Goal: Feedback & Contribution: Submit feedback/report problem

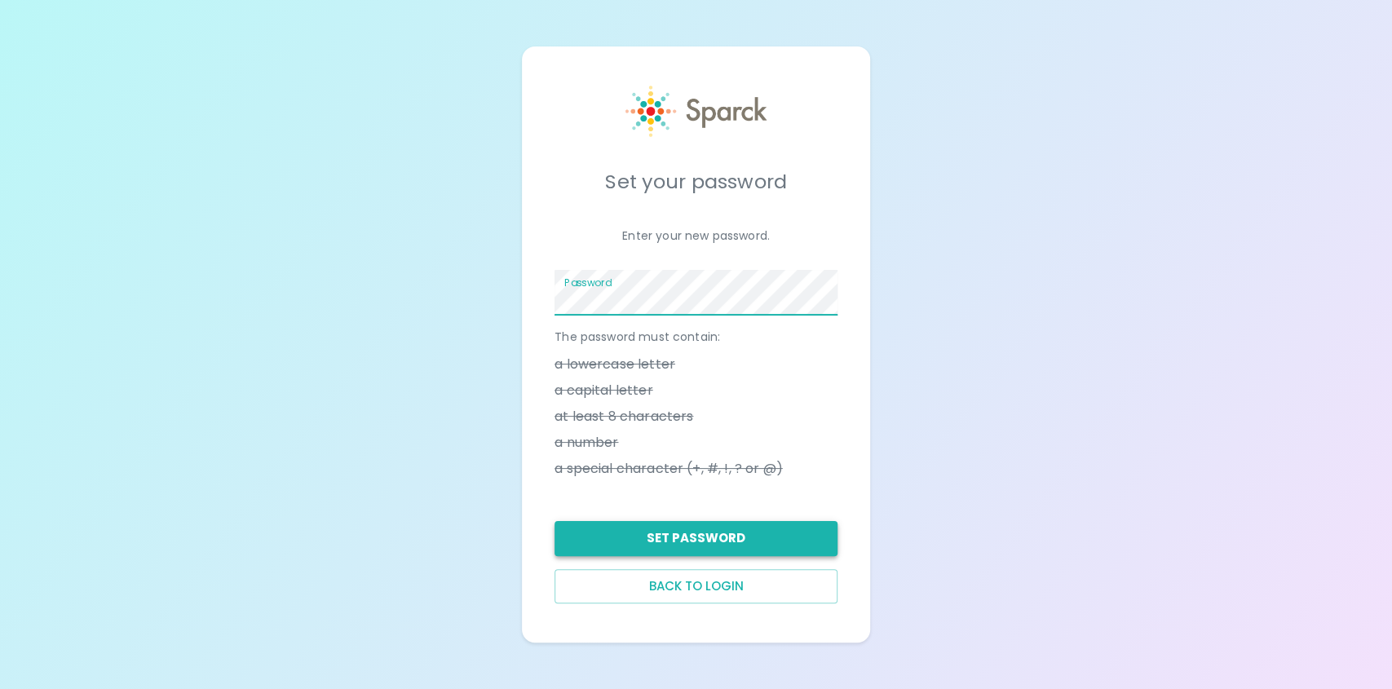
click at [704, 551] on button "Set Password" at bounding box center [696, 538] width 283 height 34
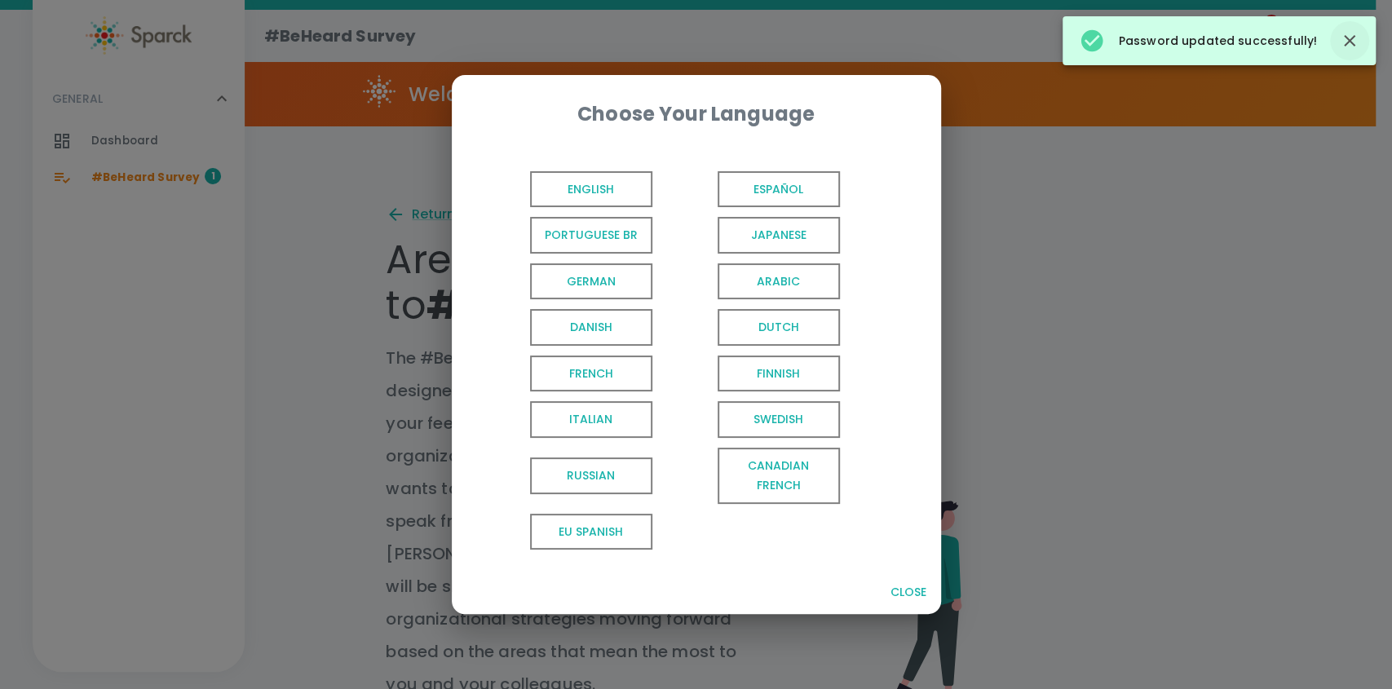
click at [1349, 43] on icon "button" at bounding box center [1350, 41] width 20 height 20
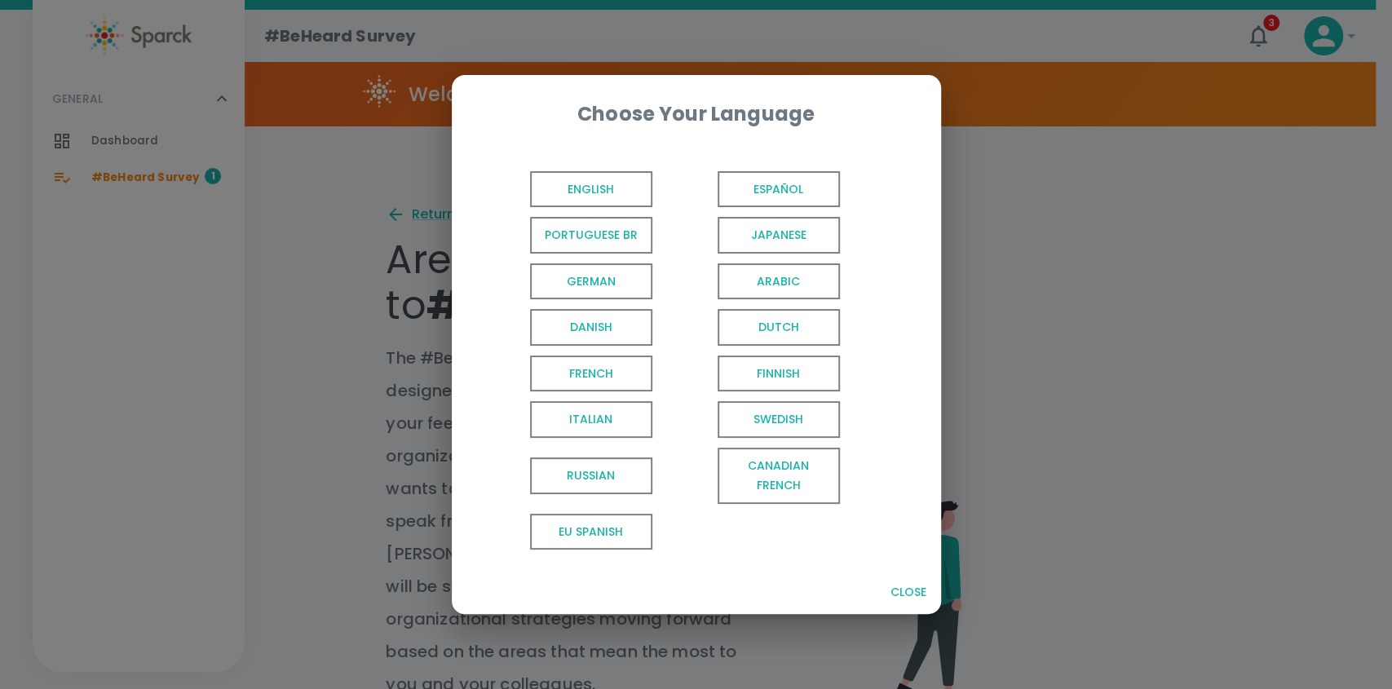
click at [604, 193] on span "English" at bounding box center [591, 189] width 122 height 37
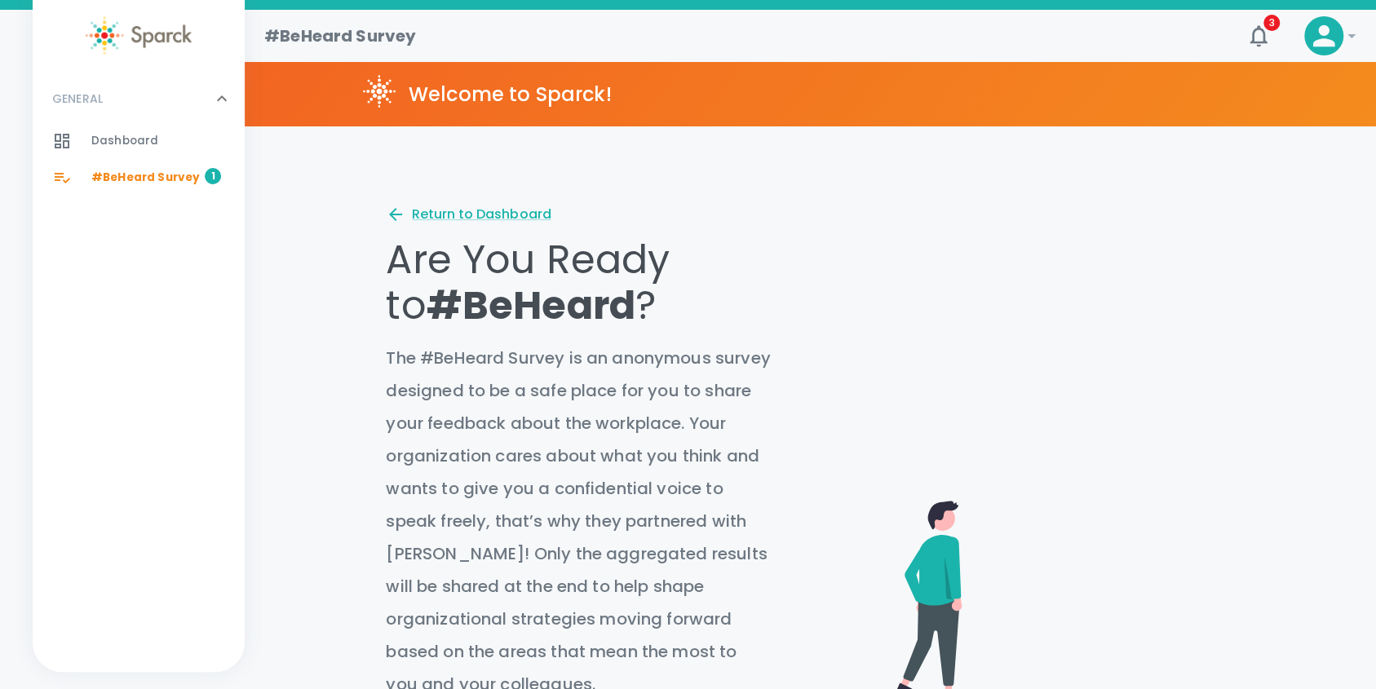
click at [146, 174] on span "#BeHeard Survey" at bounding box center [145, 178] width 108 height 16
click at [459, 213] on div "Return to Dashboard" at bounding box center [468, 215] width 165 height 20
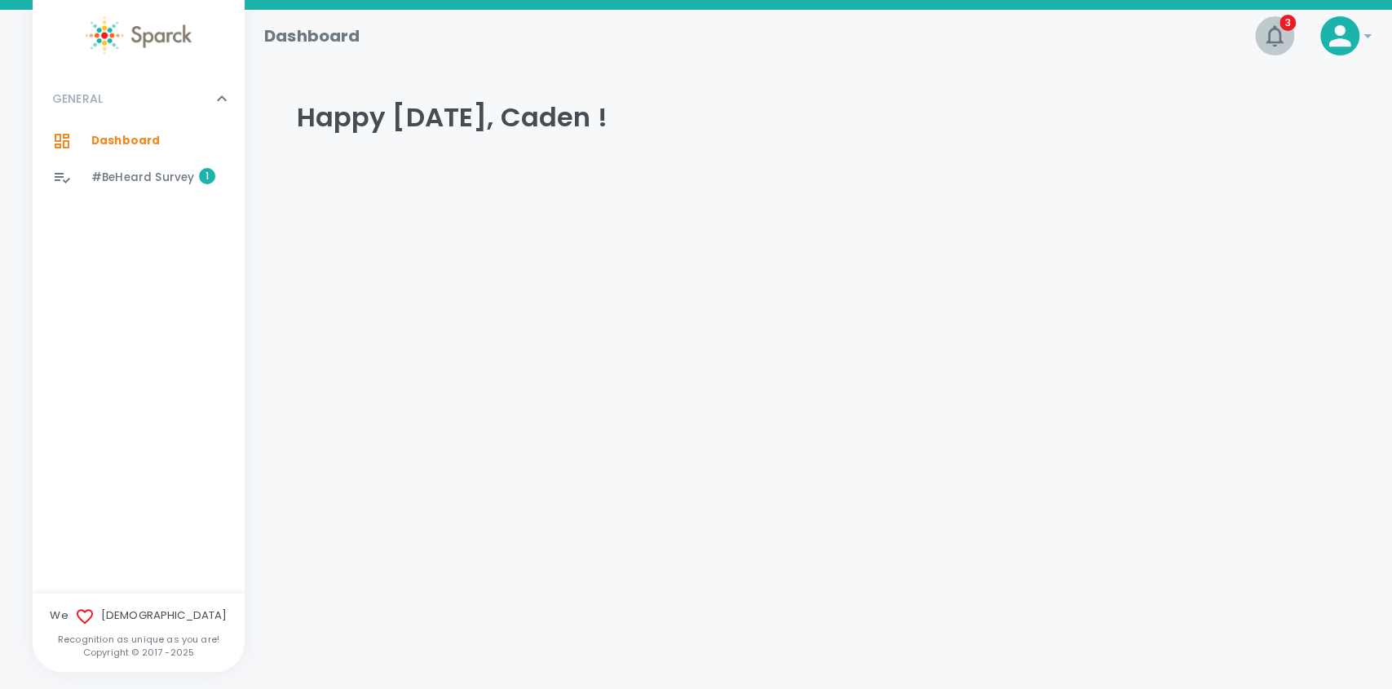
click at [1278, 38] on icon "button" at bounding box center [1275, 36] width 26 height 26
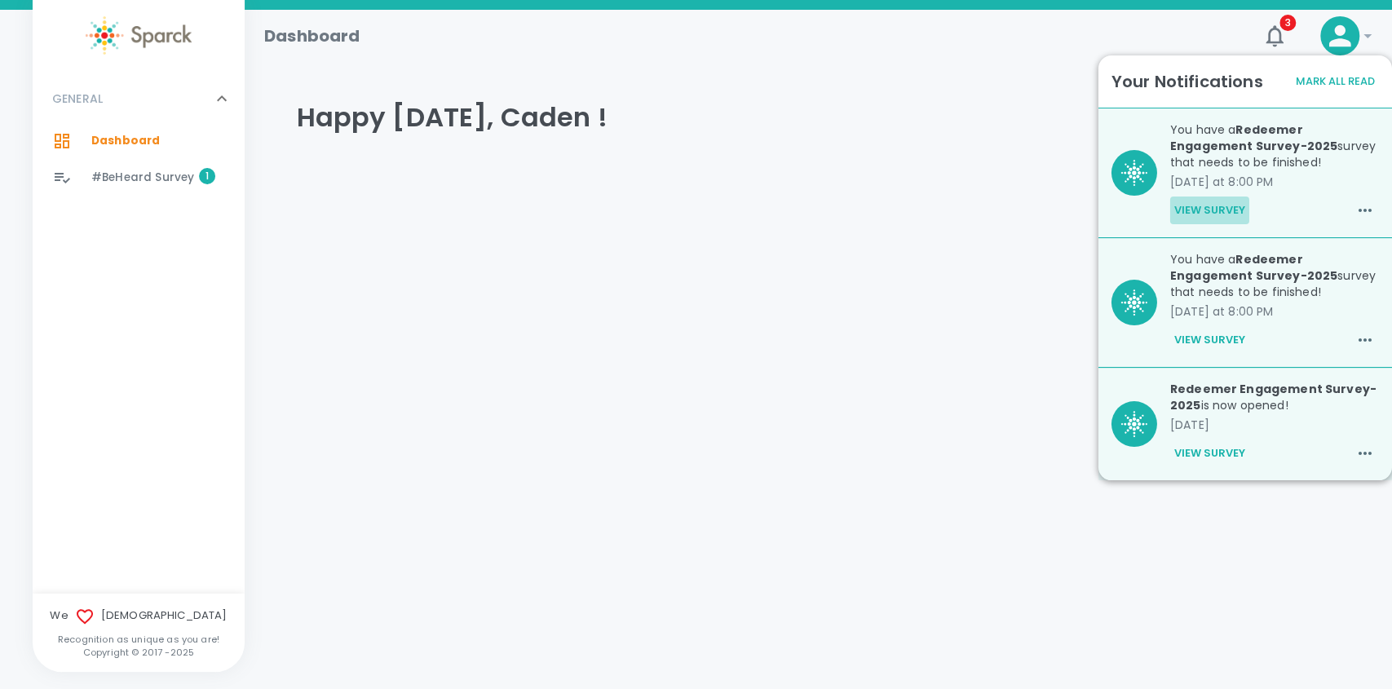
click at [1225, 210] on button "View Survey" at bounding box center [1209, 211] width 79 height 28
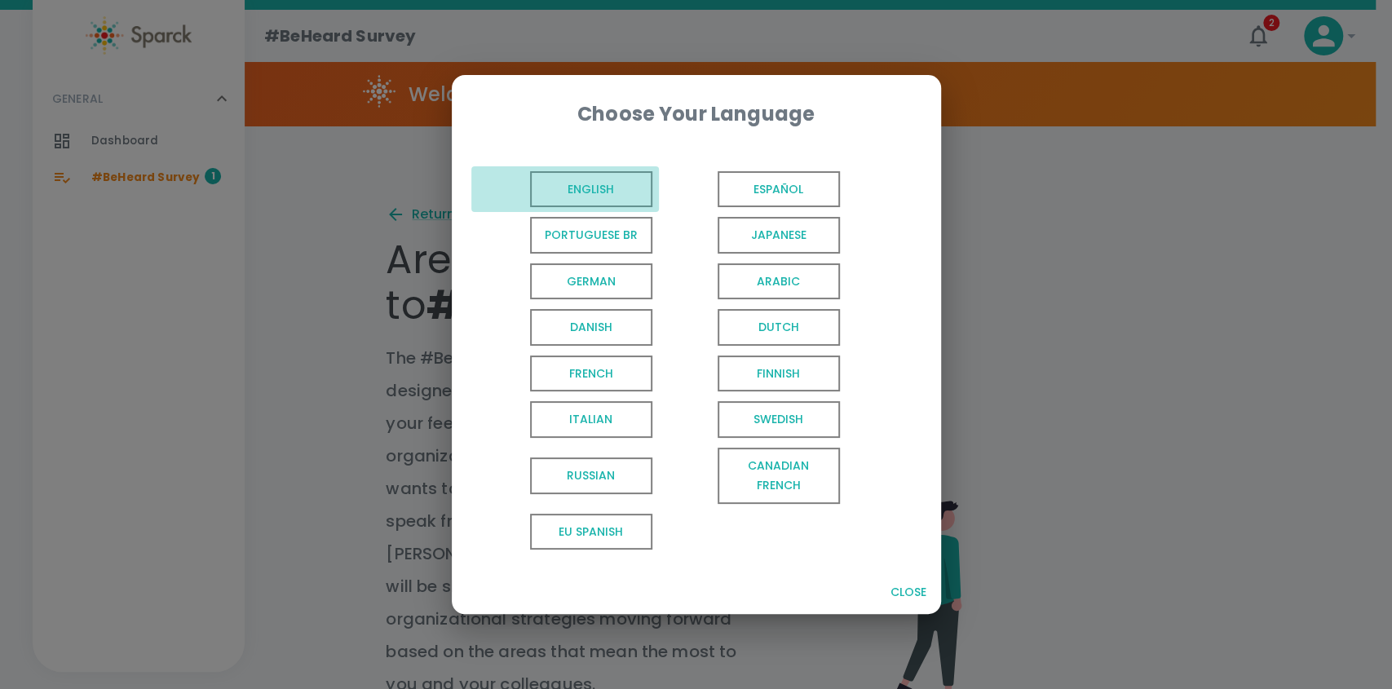
click at [590, 177] on span "English" at bounding box center [591, 189] width 122 height 37
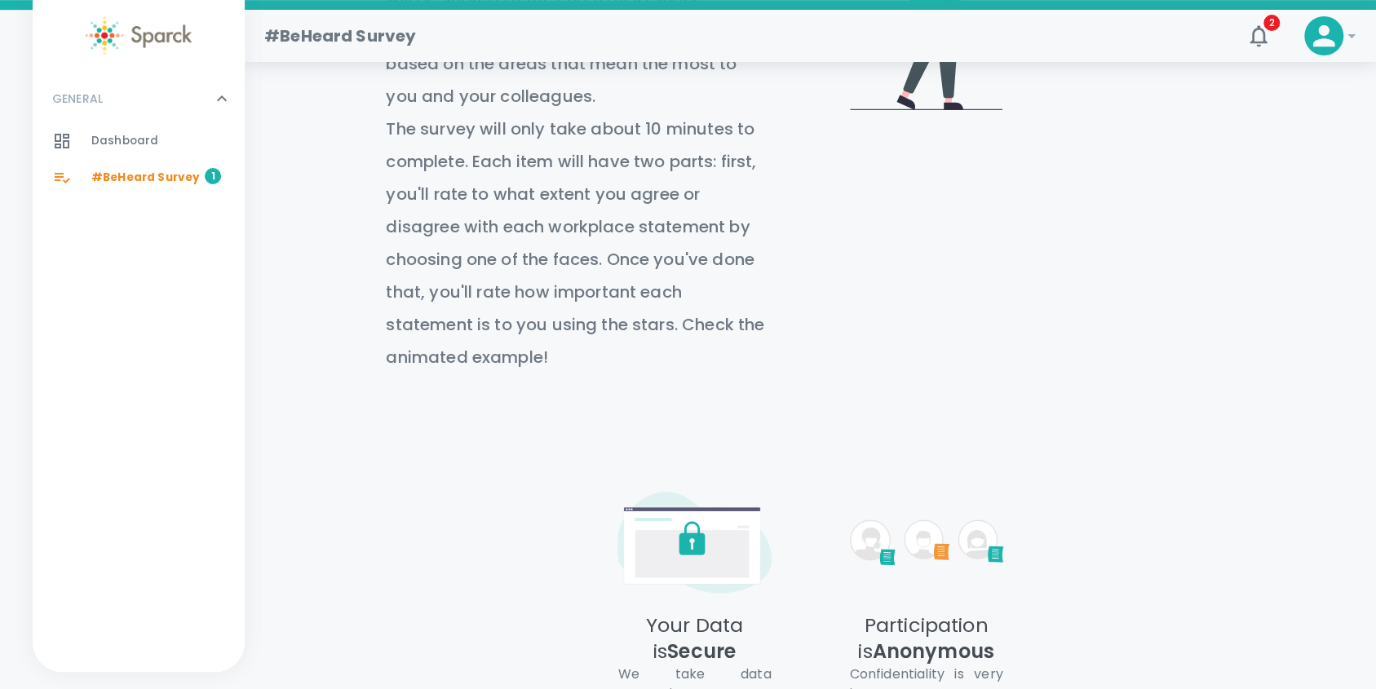
scroll to position [858, 0]
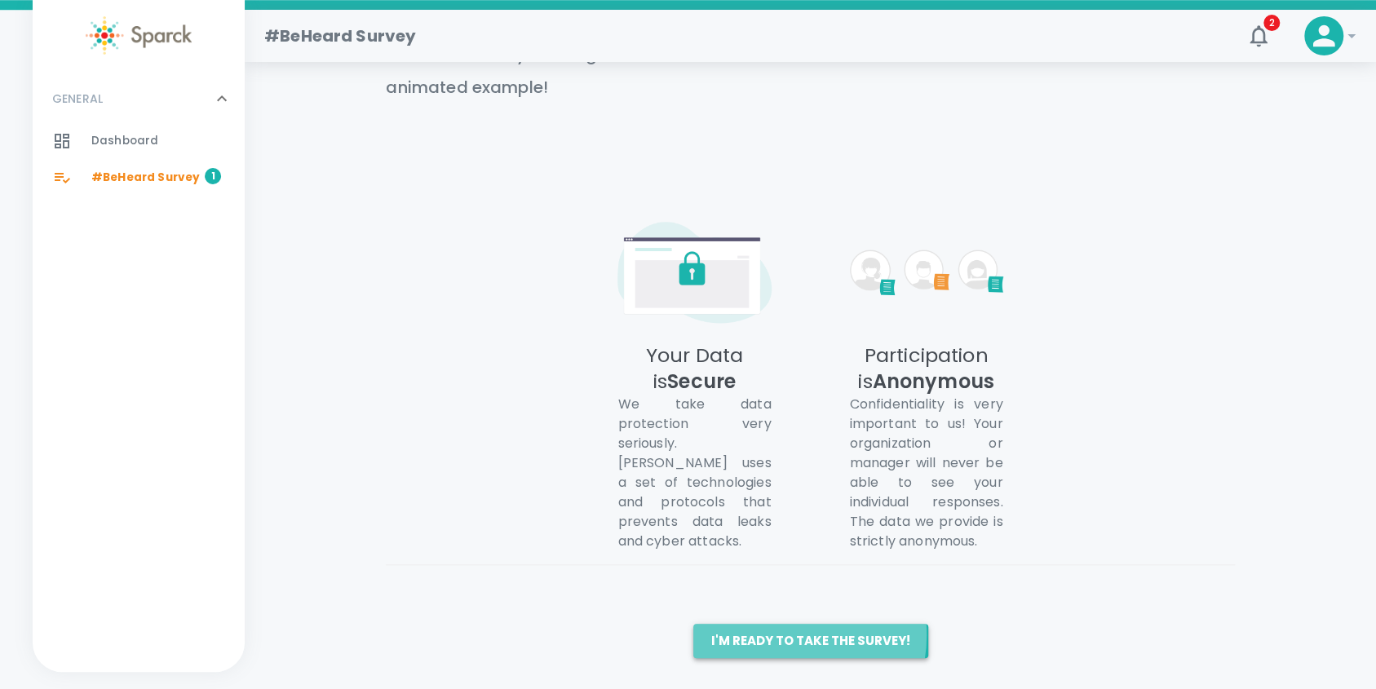
click at [781, 634] on button "I'm ready to take the survey!" at bounding box center [810, 641] width 235 height 34
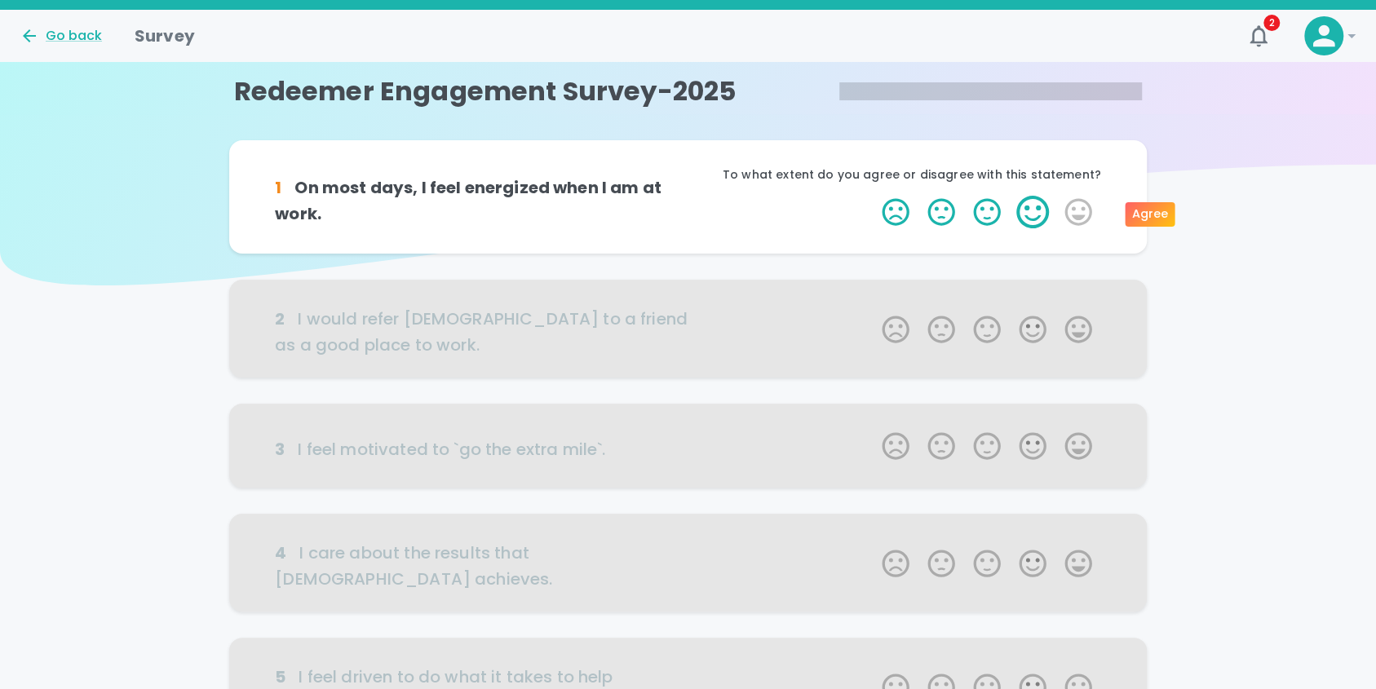
click at [1032, 219] on label "4 Stars" at bounding box center [1033, 212] width 46 height 33
click at [873, 196] on input "4 Stars" at bounding box center [872, 195] width 1 height 1
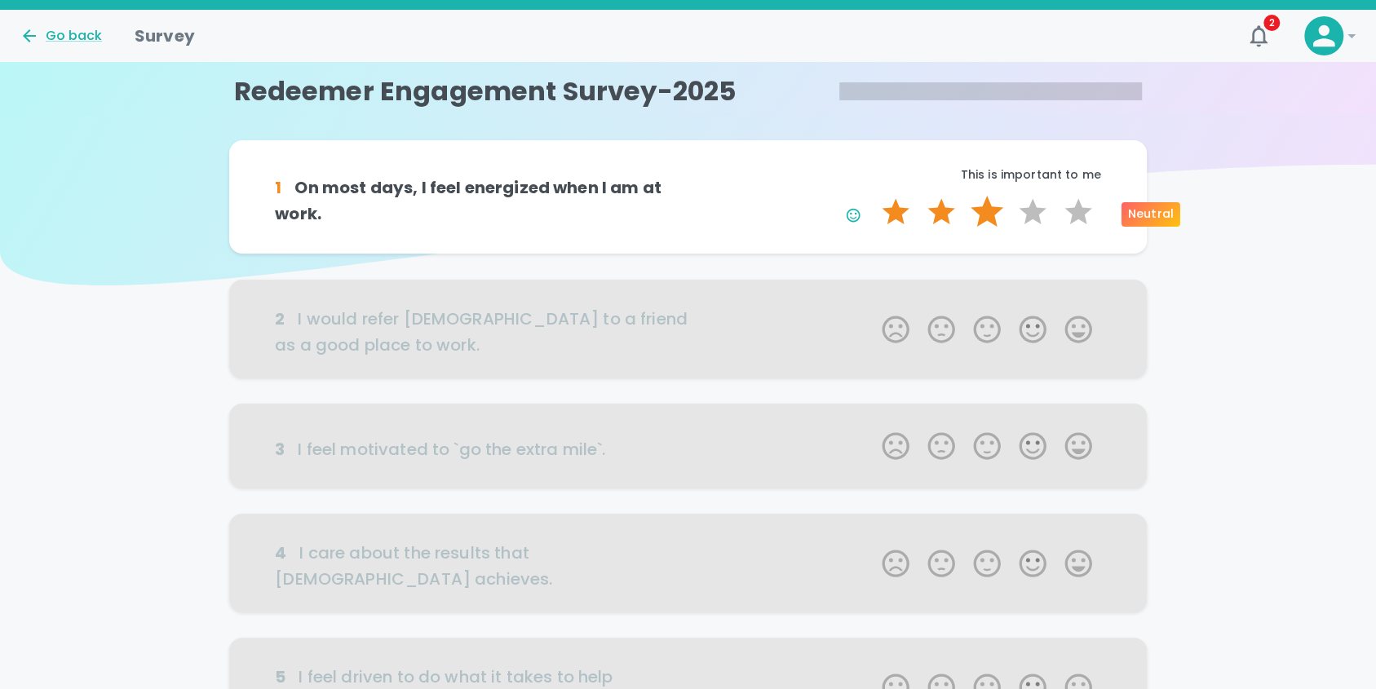
click at [991, 215] on label "3 Stars" at bounding box center [987, 212] width 46 height 33
click at [873, 196] on input "3 Stars" at bounding box center [872, 195] width 1 height 1
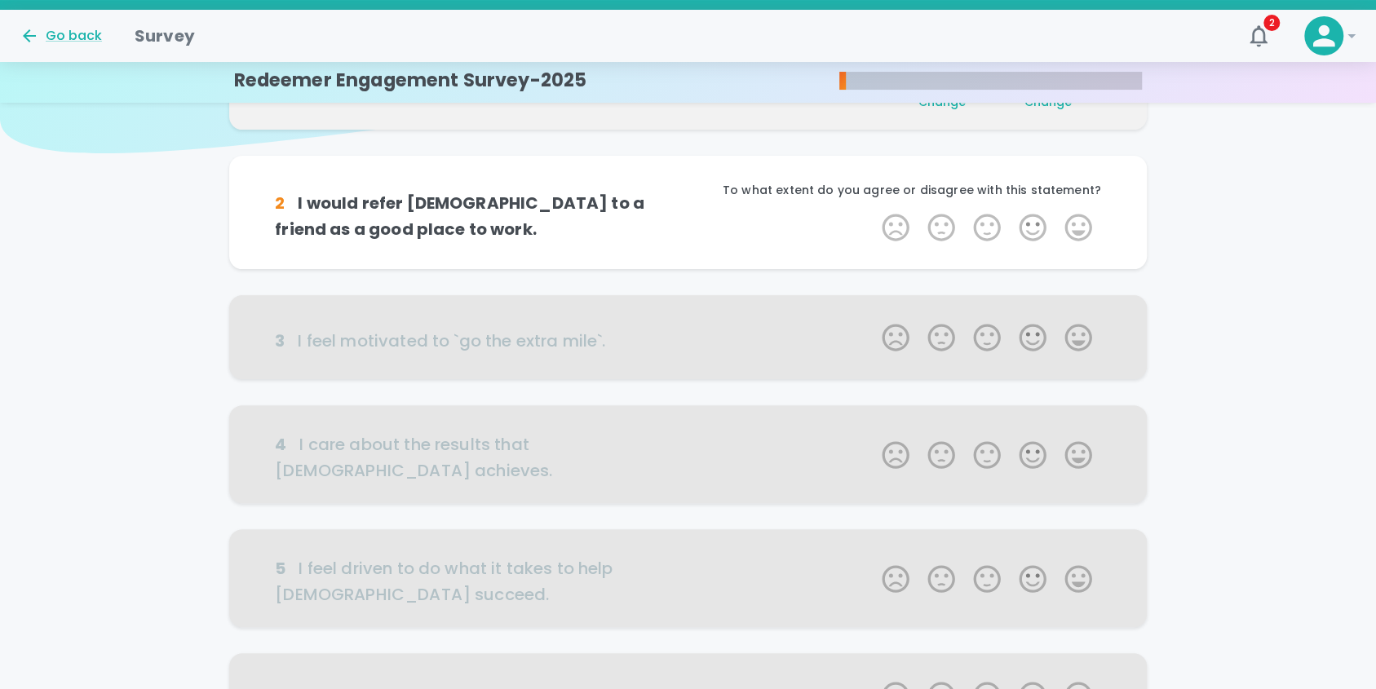
scroll to position [144, 0]
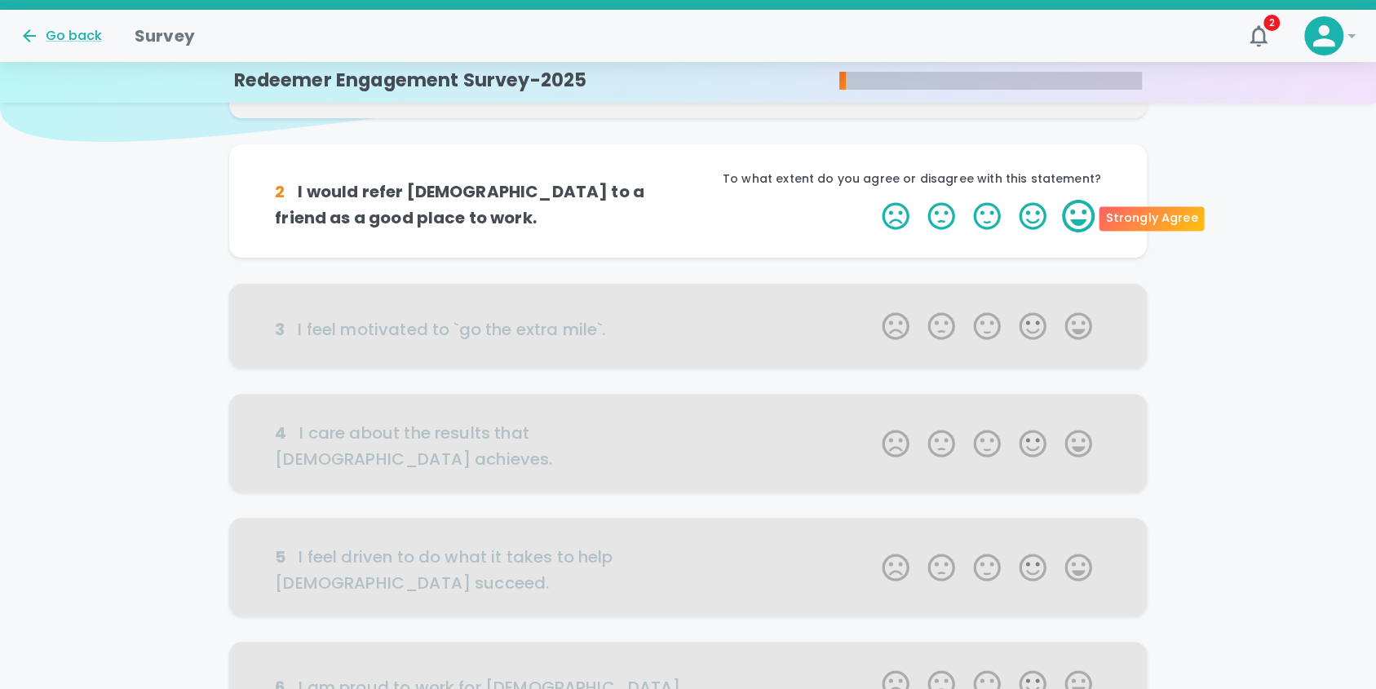
click at [1079, 218] on label "5 Stars" at bounding box center [1078, 216] width 46 height 33
click at [873, 200] on input "5 Stars" at bounding box center [872, 199] width 1 height 1
click at [1079, 217] on label "5 Stars" at bounding box center [1078, 216] width 46 height 33
click at [873, 200] on input "5 Stars" at bounding box center [872, 199] width 1 height 1
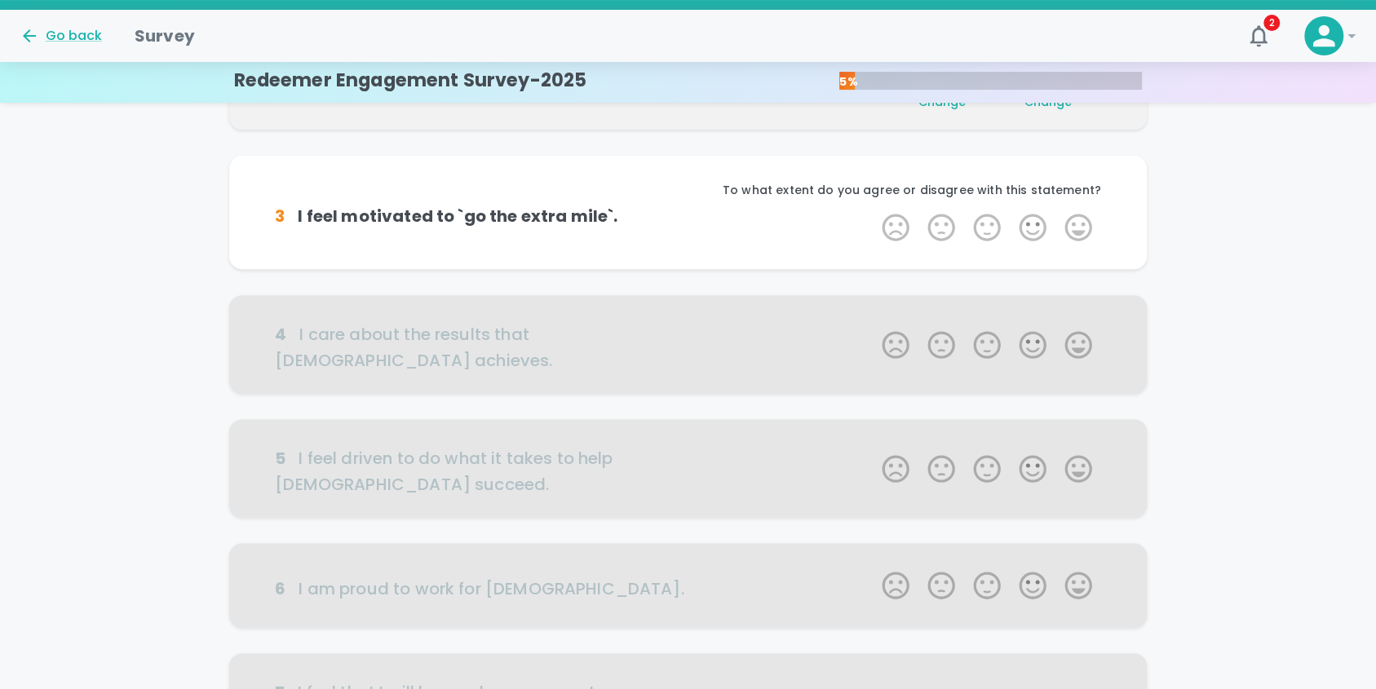
scroll to position [287, 0]
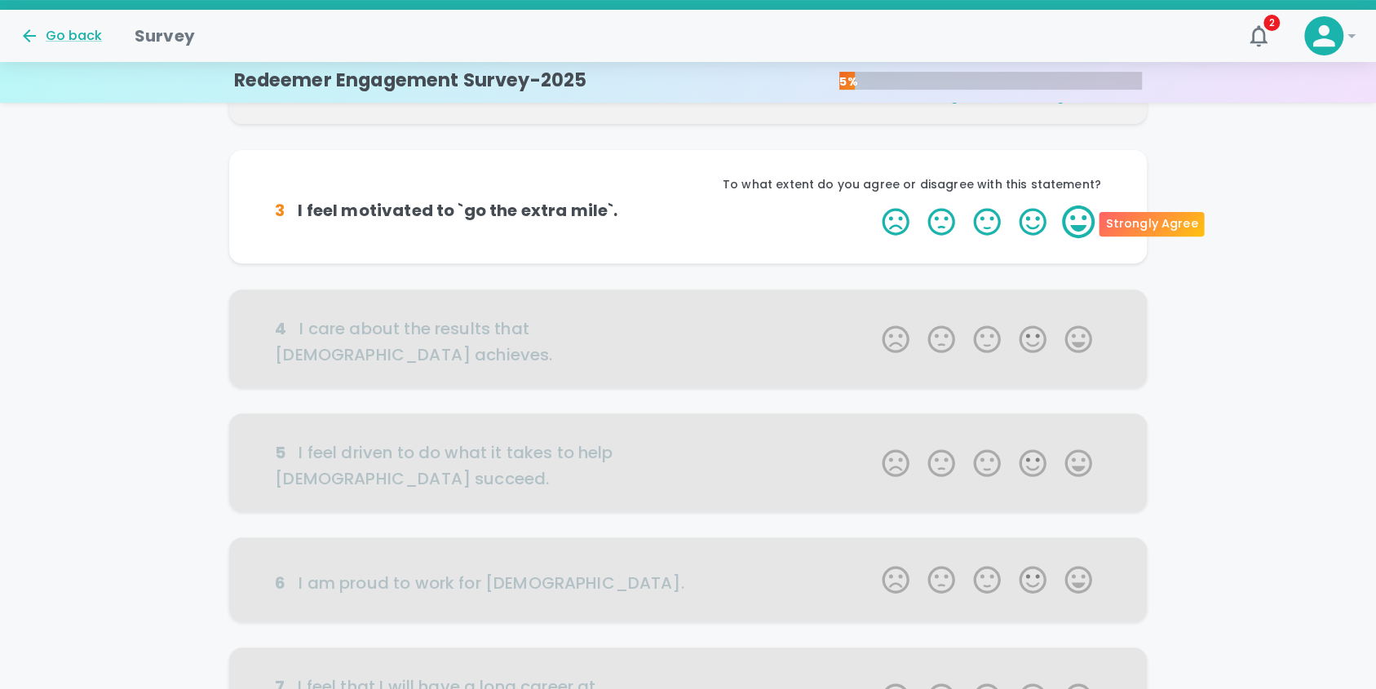
click at [1078, 222] on label "5 Stars" at bounding box center [1078, 222] width 46 height 33
click at [873, 206] on input "5 Stars" at bounding box center [872, 205] width 1 height 1
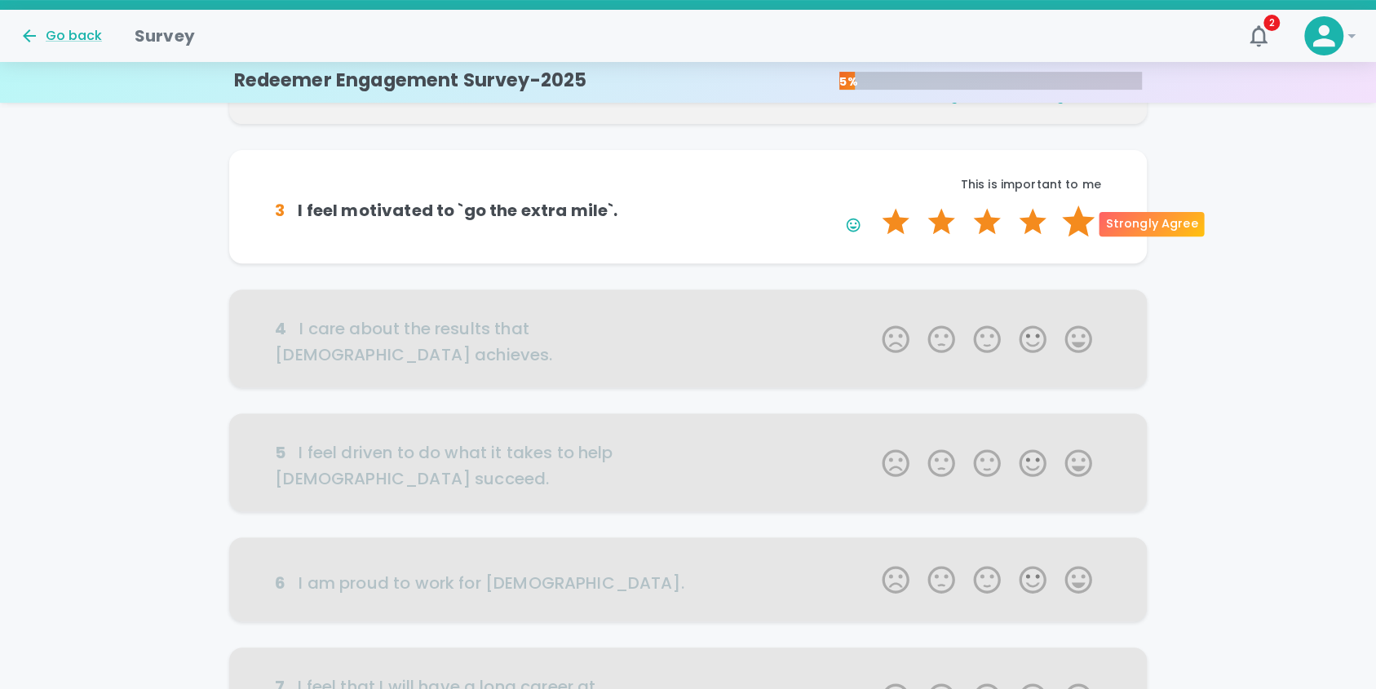
click at [1077, 219] on label "5 Stars" at bounding box center [1078, 222] width 46 height 33
click at [873, 206] on input "5 Stars" at bounding box center [872, 205] width 1 height 1
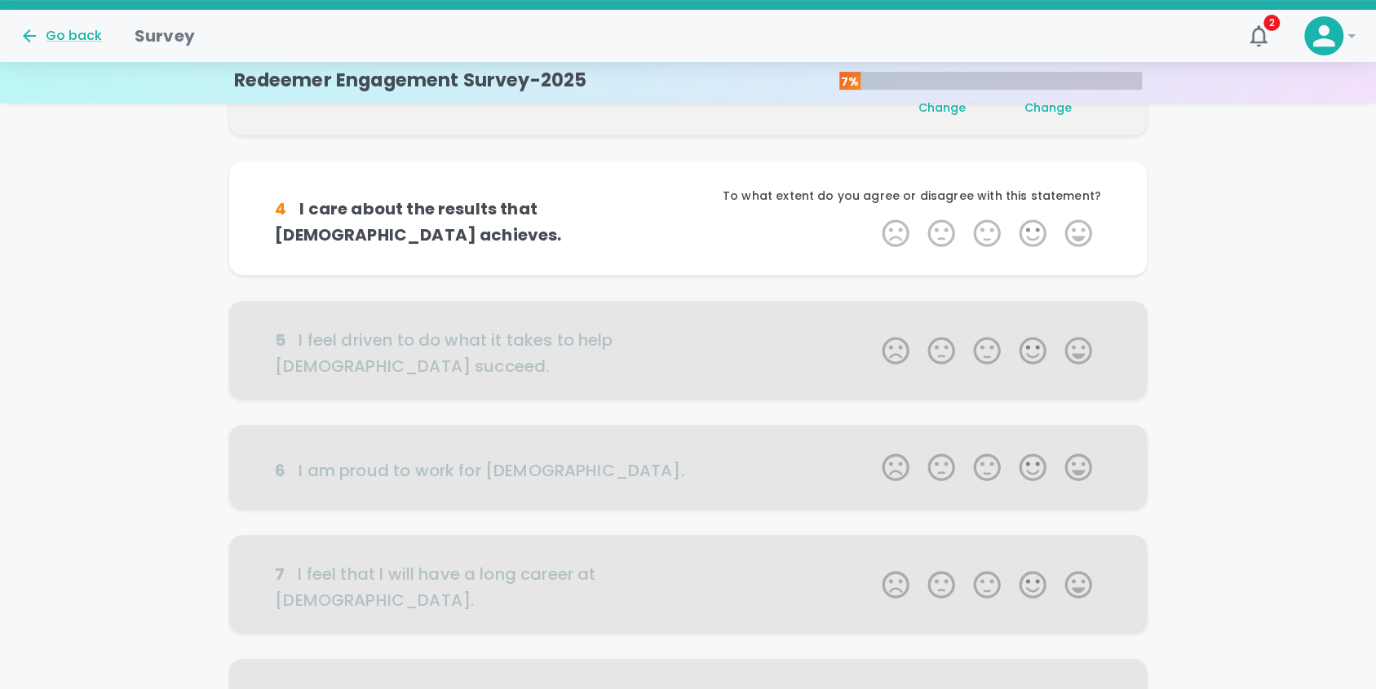
scroll to position [431, 0]
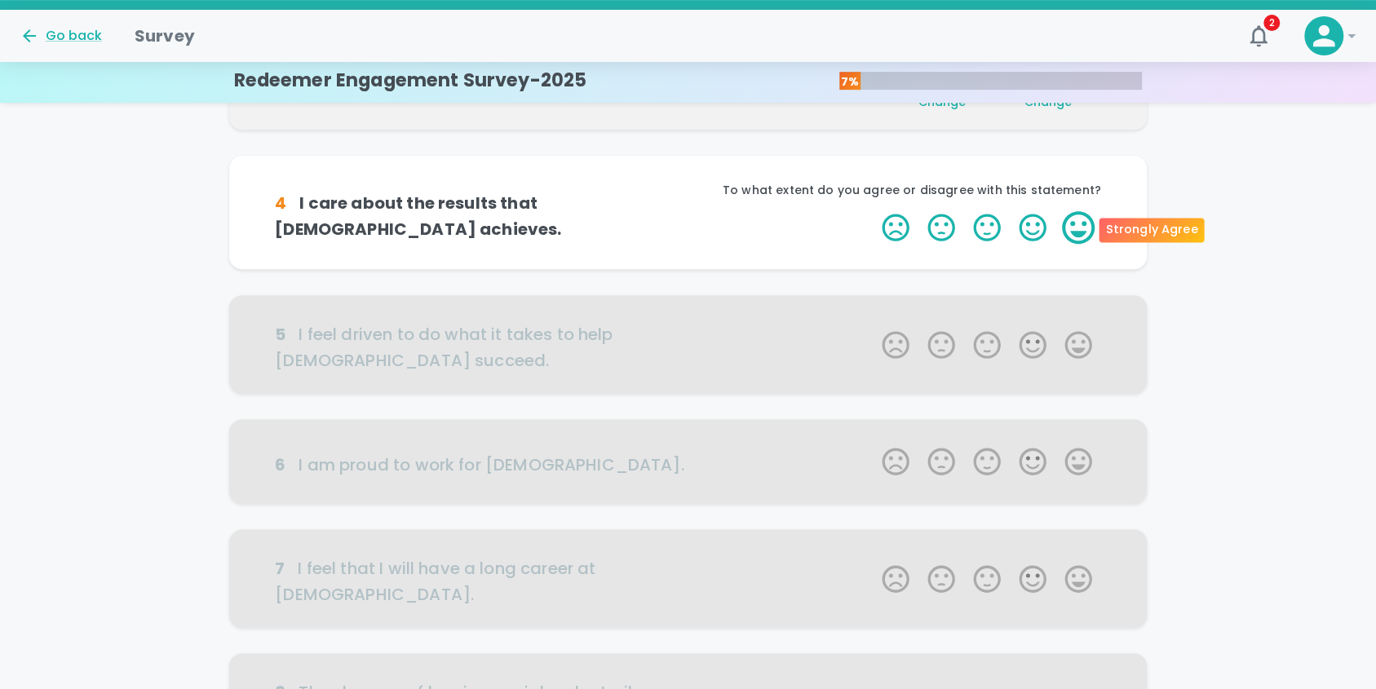
click at [1080, 228] on label "5 Stars" at bounding box center [1078, 227] width 46 height 33
click at [873, 211] on input "5 Stars" at bounding box center [872, 210] width 1 height 1
click at [1080, 228] on label "5 Stars" at bounding box center [1078, 227] width 46 height 33
click at [873, 211] on input "5 Stars" at bounding box center [872, 210] width 1 height 1
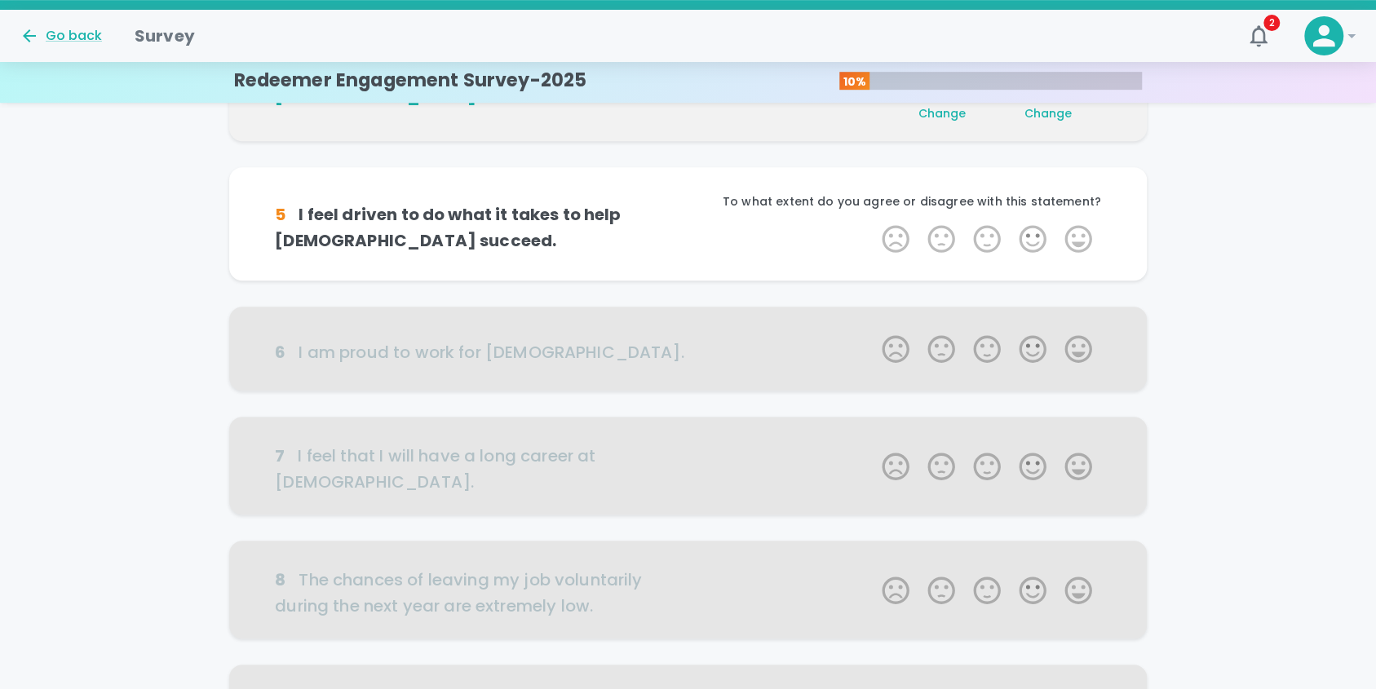
scroll to position [574, 0]
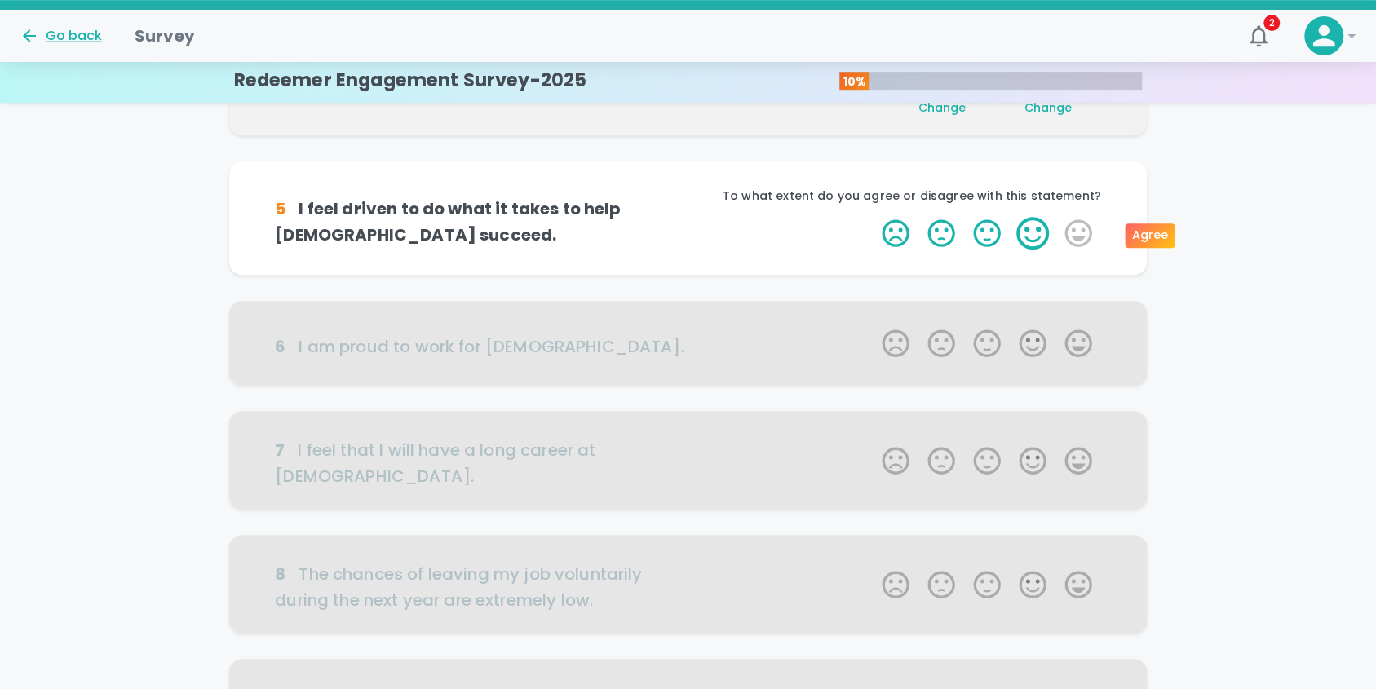
click at [1037, 228] on label "4 Stars" at bounding box center [1033, 233] width 46 height 33
click at [873, 217] on input "4 Stars" at bounding box center [872, 216] width 1 height 1
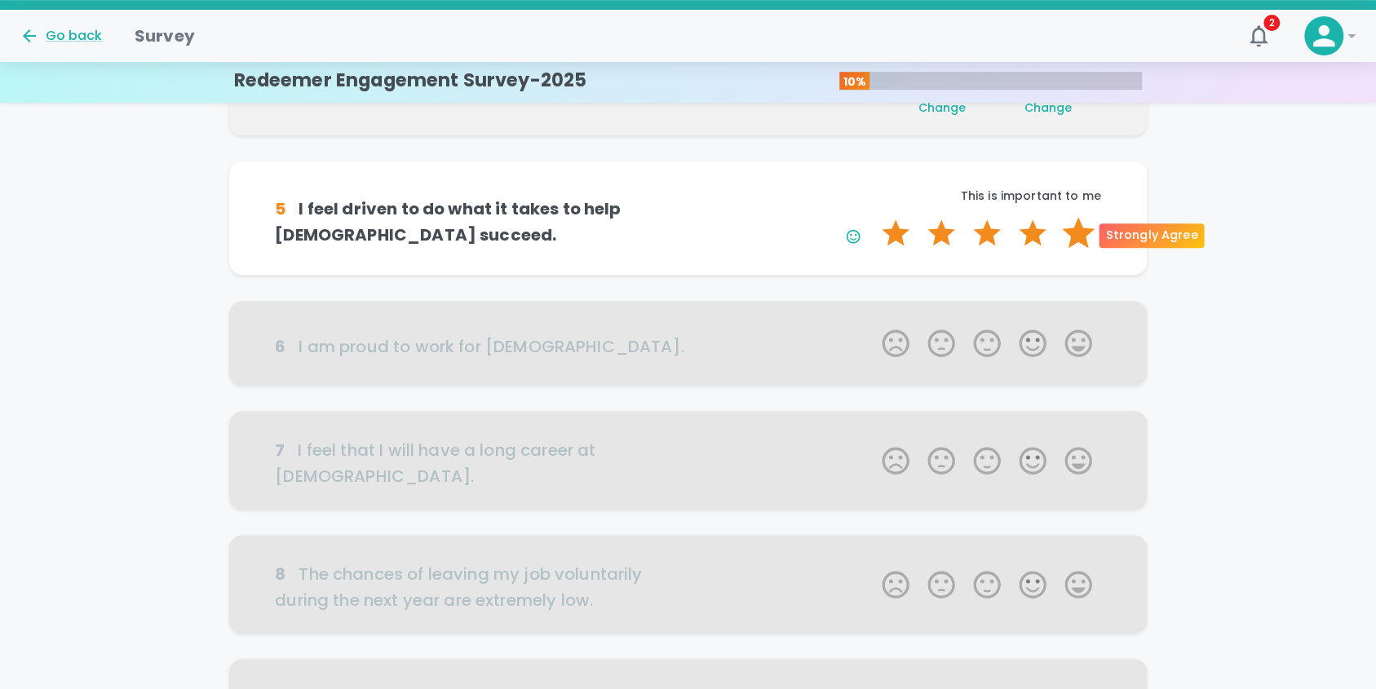
click at [1073, 235] on label "5 Stars" at bounding box center [1078, 233] width 46 height 33
click at [873, 217] on input "5 Stars" at bounding box center [872, 216] width 1 height 1
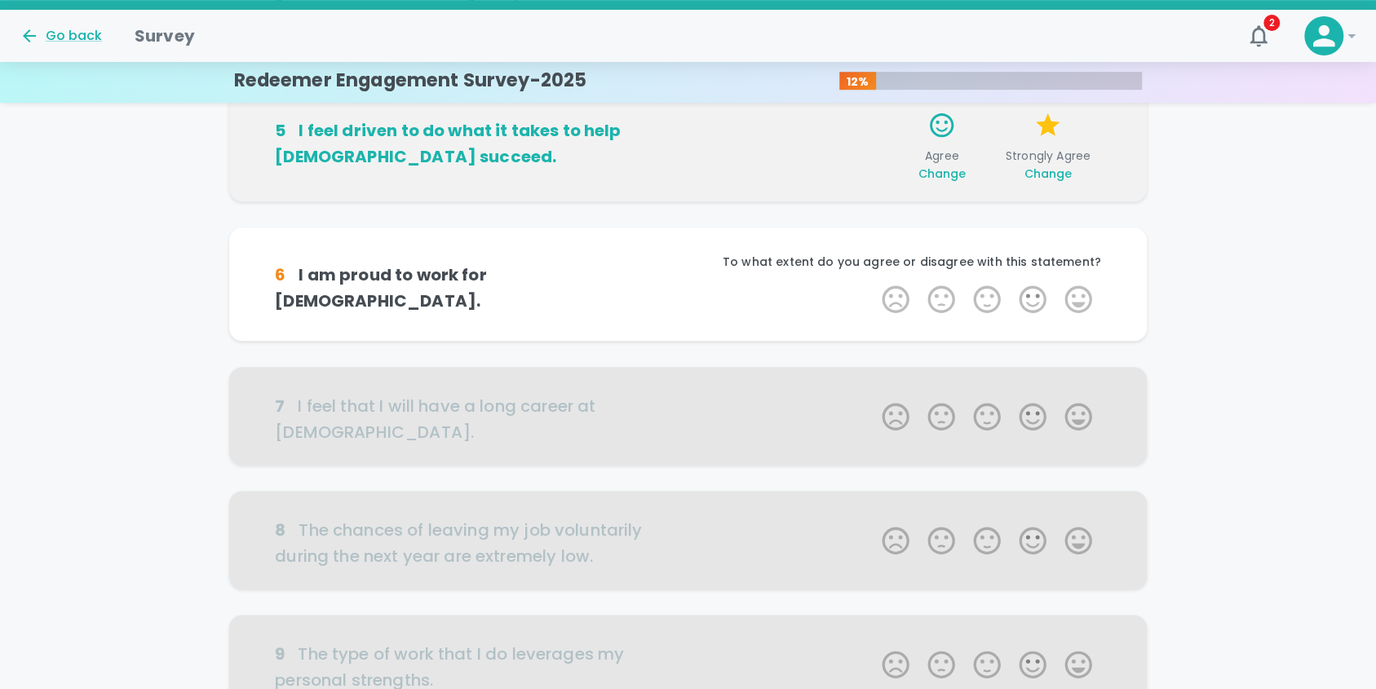
scroll to position [651, 0]
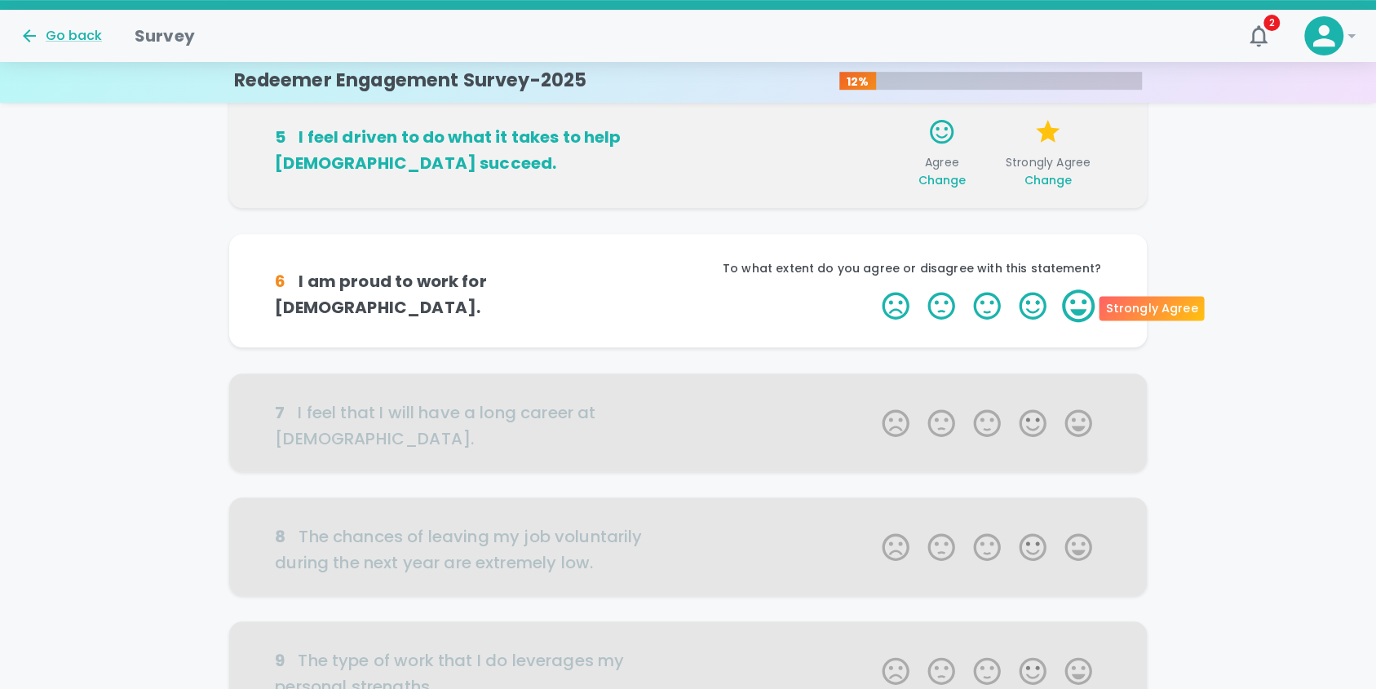
click at [1081, 304] on label "5 Stars" at bounding box center [1078, 306] width 46 height 33
click at [873, 290] on input "5 Stars" at bounding box center [872, 289] width 1 height 1
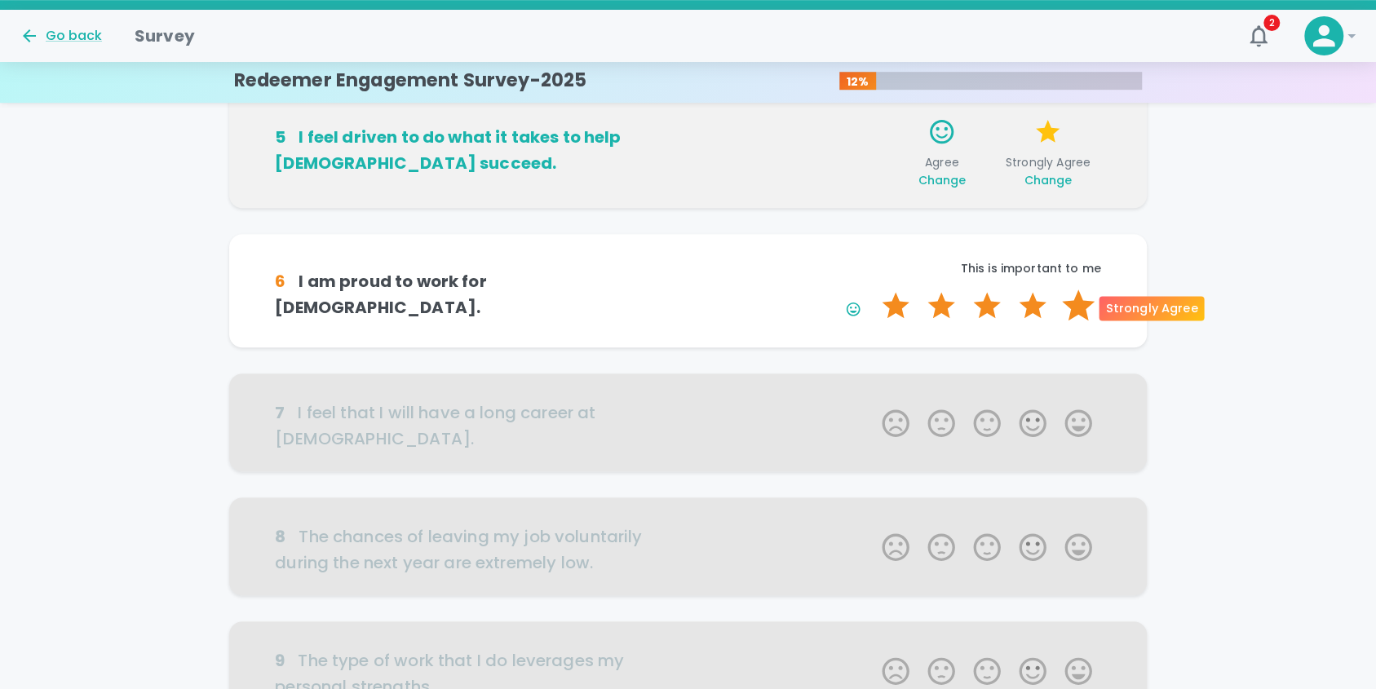
click at [1075, 306] on label "5 Stars" at bounding box center [1078, 306] width 46 height 33
click at [873, 290] on input "5 Stars" at bounding box center [872, 289] width 1 height 1
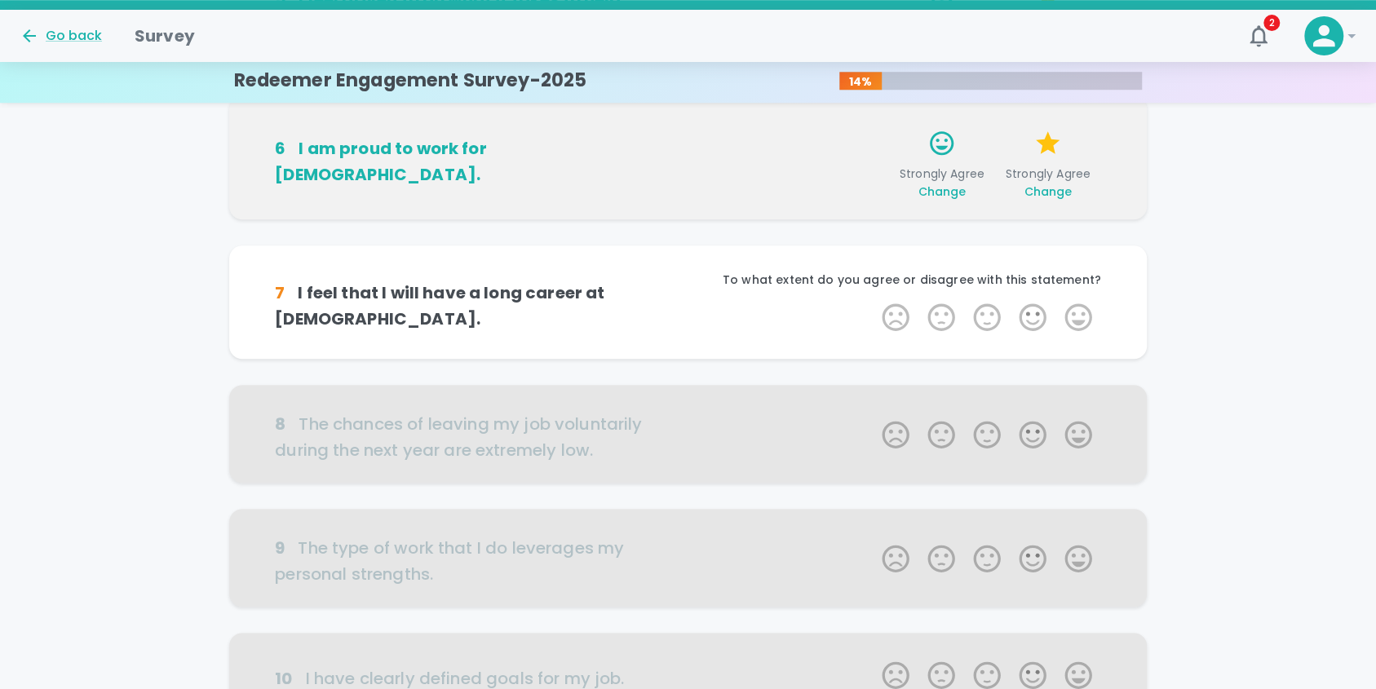
scroll to position [794, 0]
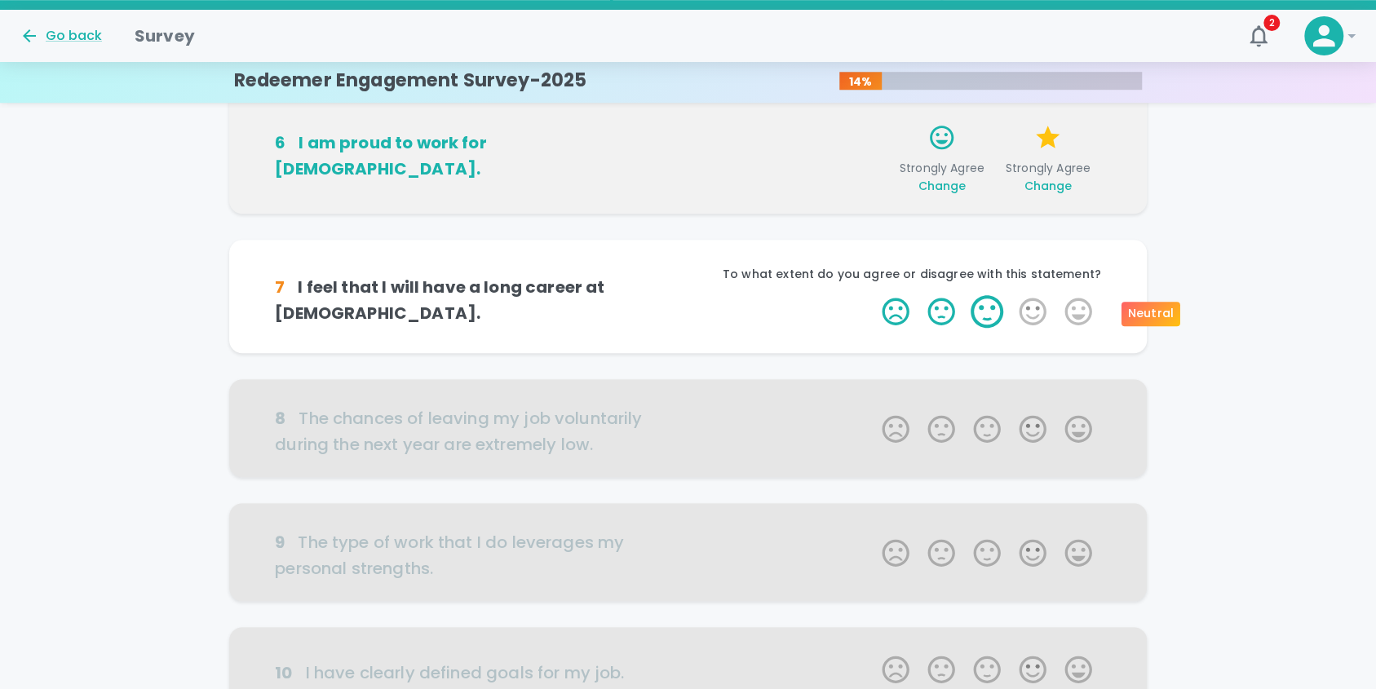
click at [986, 312] on label "3 Stars" at bounding box center [987, 311] width 46 height 33
click at [873, 295] on input "3 Stars" at bounding box center [872, 294] width 1 height 1
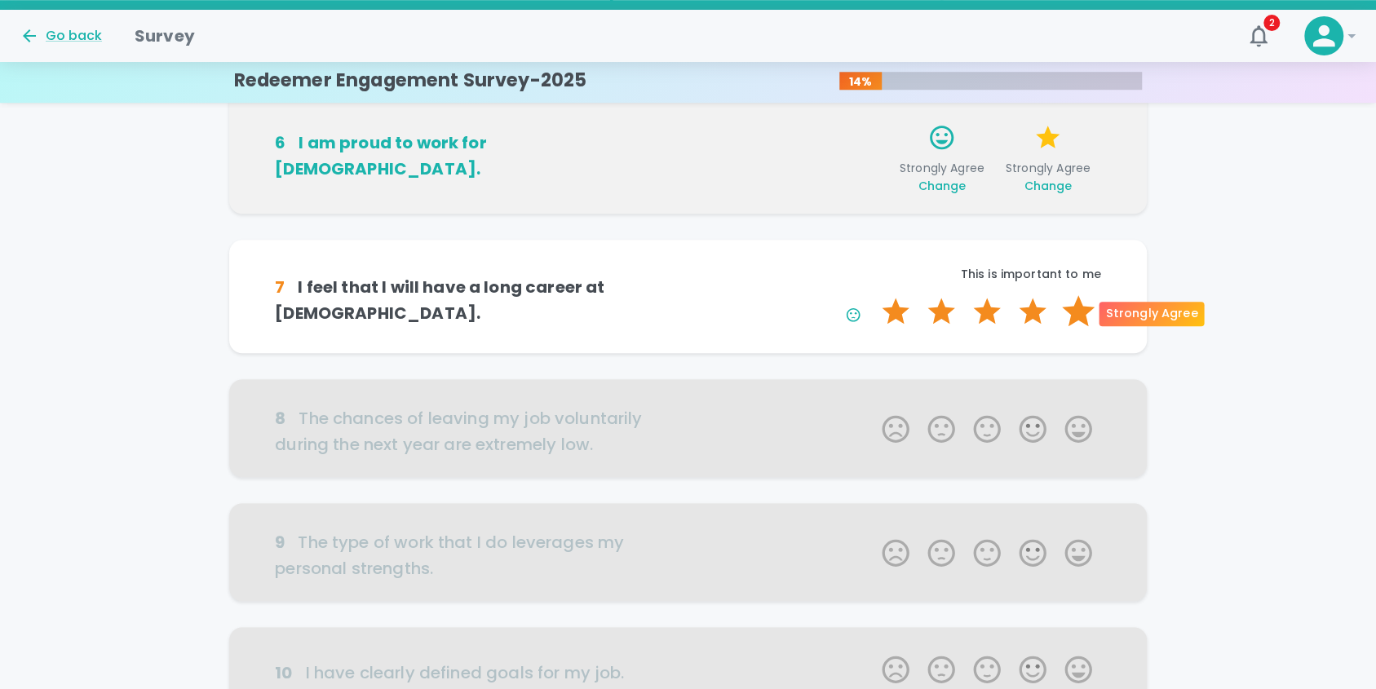
click at [1079, 308] on label "5 Stars" at bounding box center [1078, 311] width 46 height 33
click at [873, 295] on input "5 Stars" at bounding box center [872, 294] width 1 height 1
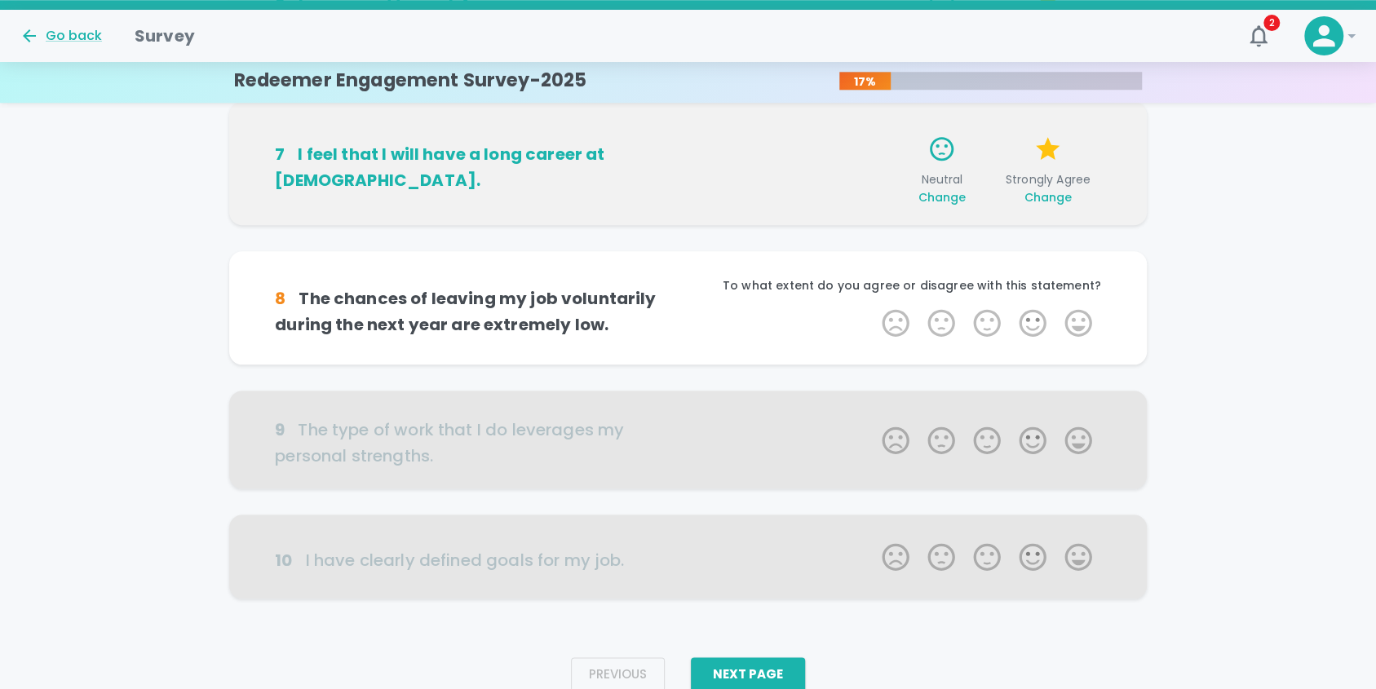
scroll to position [938, 0]
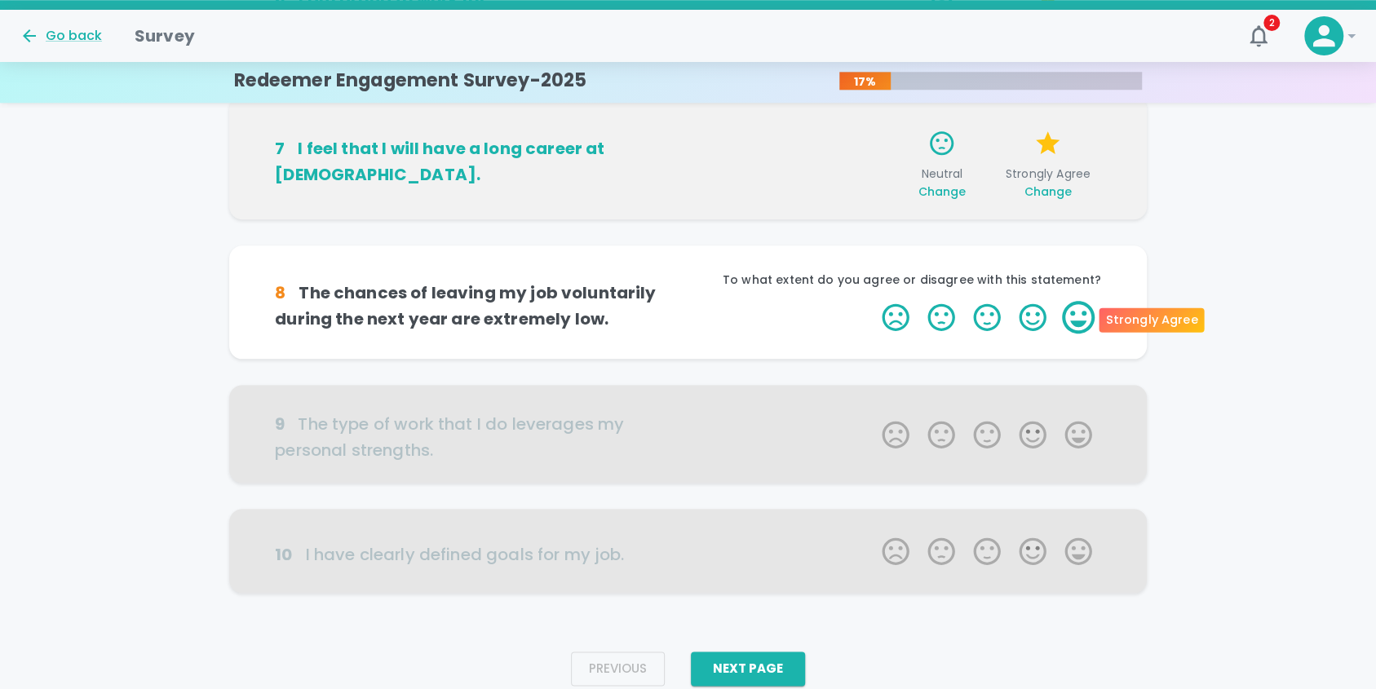
click at [1084, 315] on label "5 Stars" at bounding box center [1078, 317] width 46 height 33
click at [873, 301] on input "5 Stars" at bounding box center [872, 300] width 1 height 1
click at [1081, 316] on label "5 Stars" at bounding box center [1078, 317] width 46 height 33
click at [873, 301] on input "5 Stars" at bounding box center [872, 300] width 1 height 1
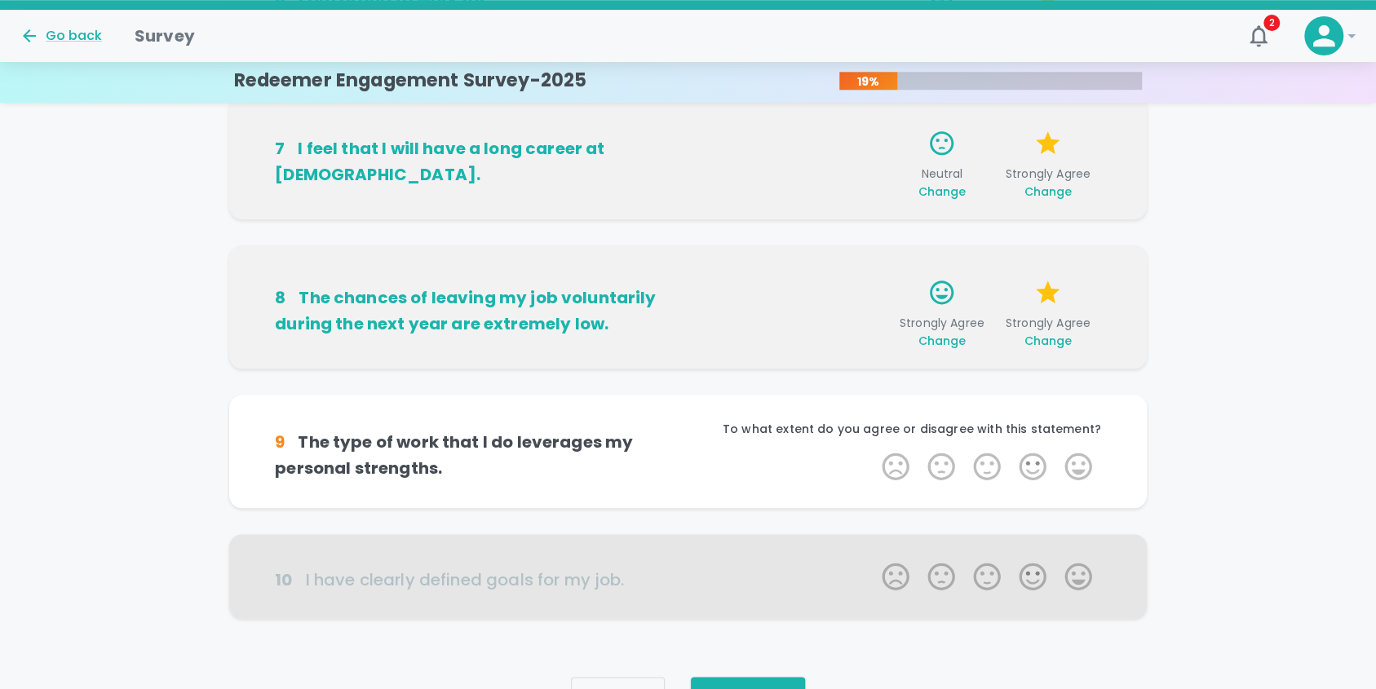
scroll to position [999, 0]
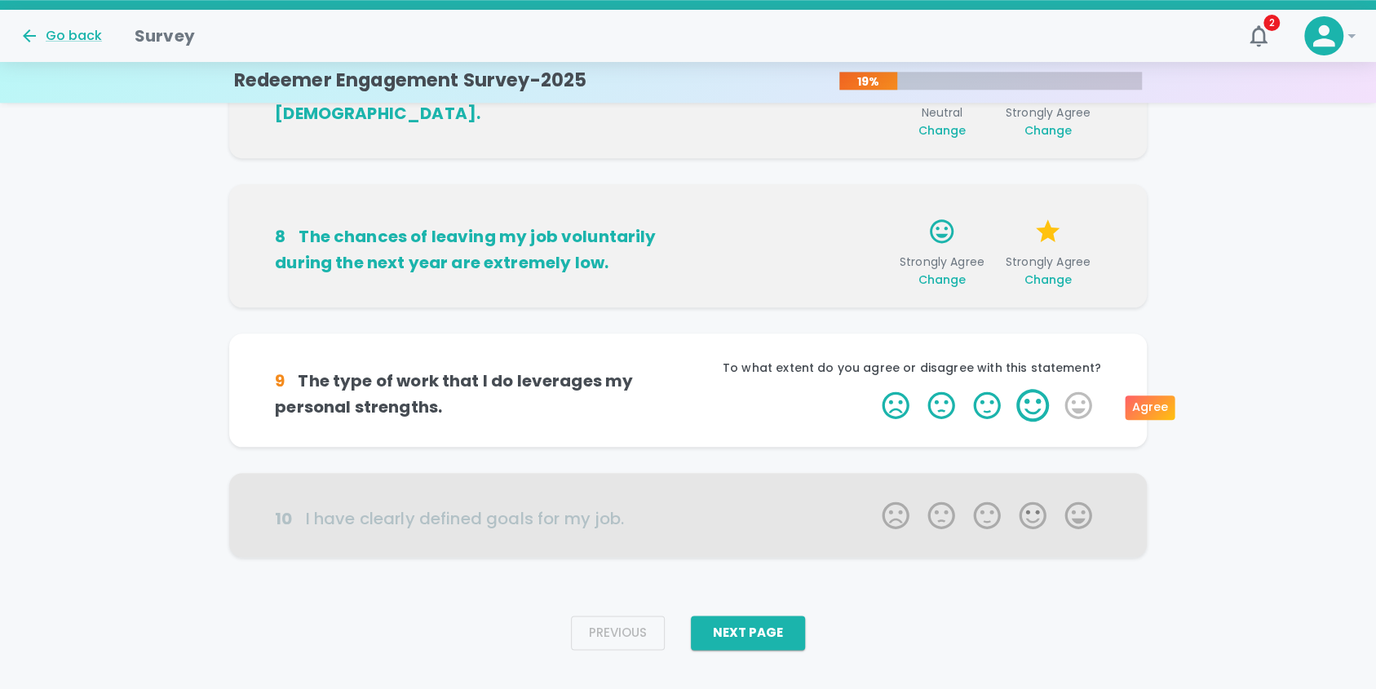
click at [1038, 405] on label "4 Stars" at bounding box center [1033, 405] width 46 height 33
click at [873, 389] on input "4 Stars" at bounding box center [872, 388] width 1 height 1
click at [990, 406] on label "3 Stars" at bounding box center [987, 405] width 46 height 33
click at [873, 389] on input "3 Stars" at bounding box center [872, 388] width 1 height 1
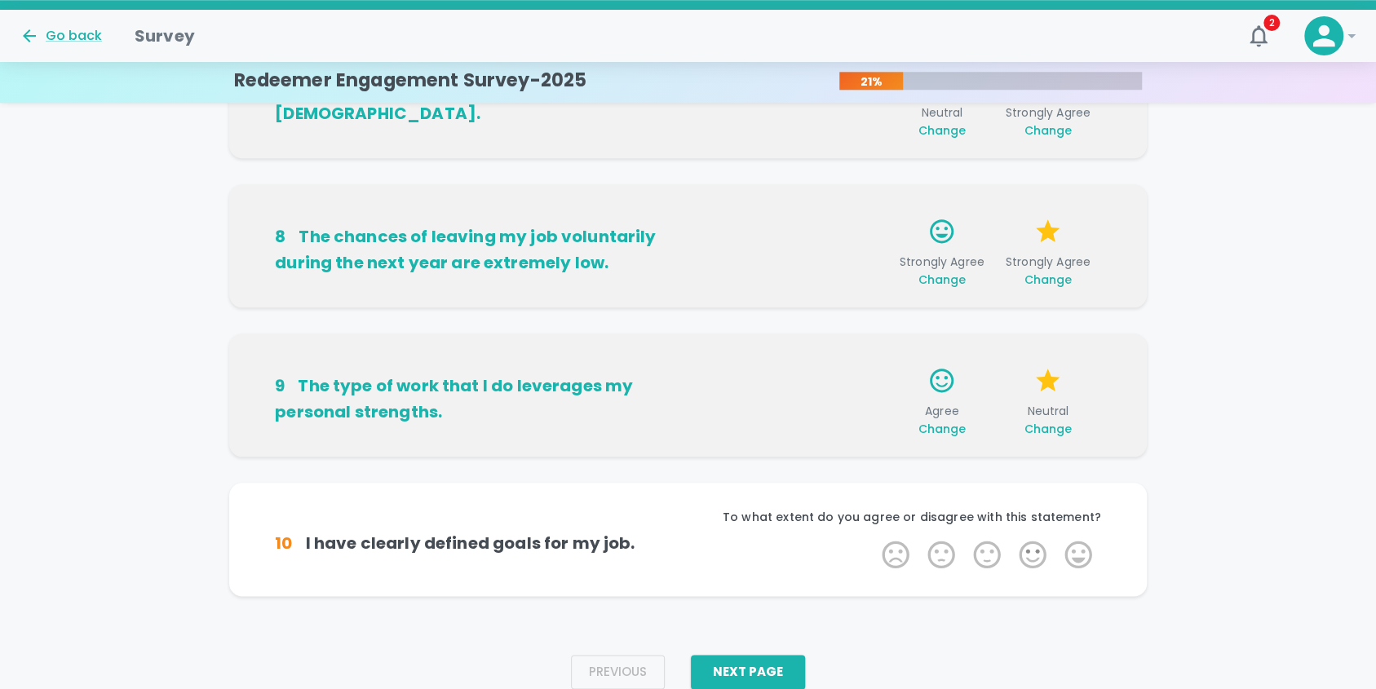
scroll to position [1024, 0]
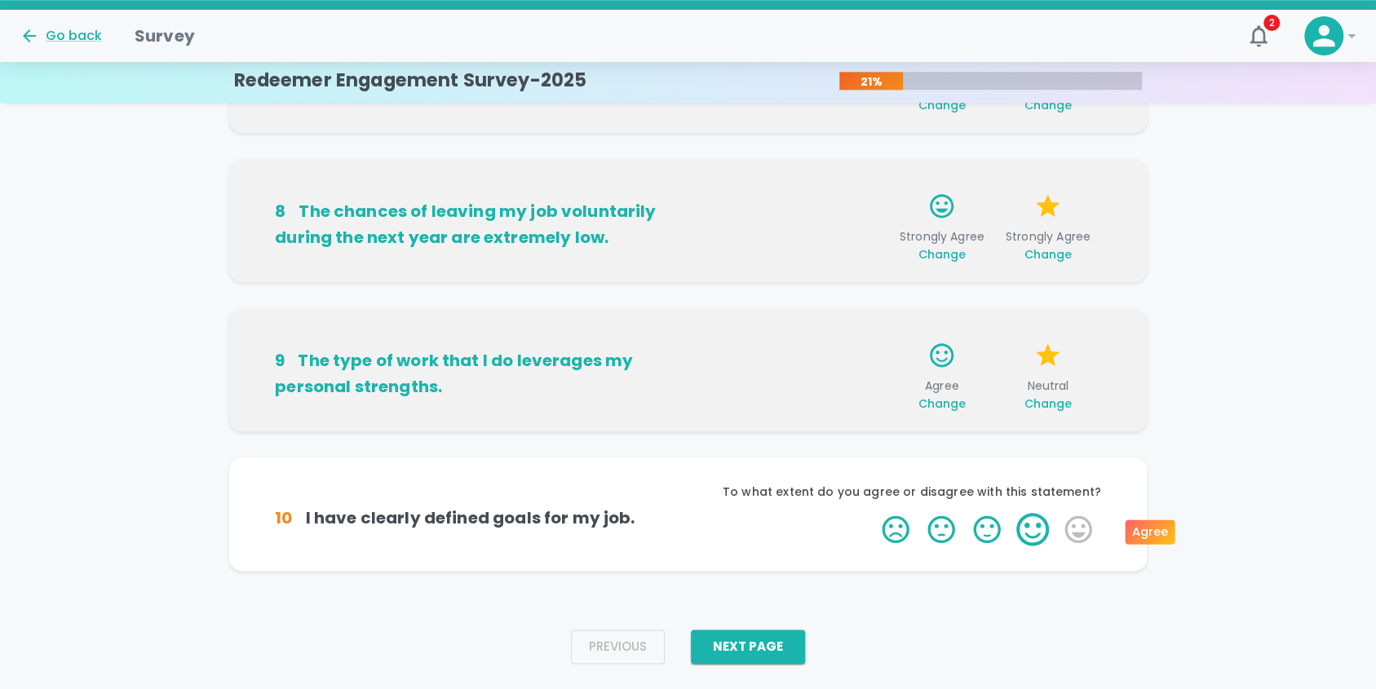
click at [1025, 528] on label "4 Stars" at bounding box center [1033, 529] width 46 height 33
click at [873, 513] on input "4 Stars" at bounding box center [872, 512] width 1 height 1
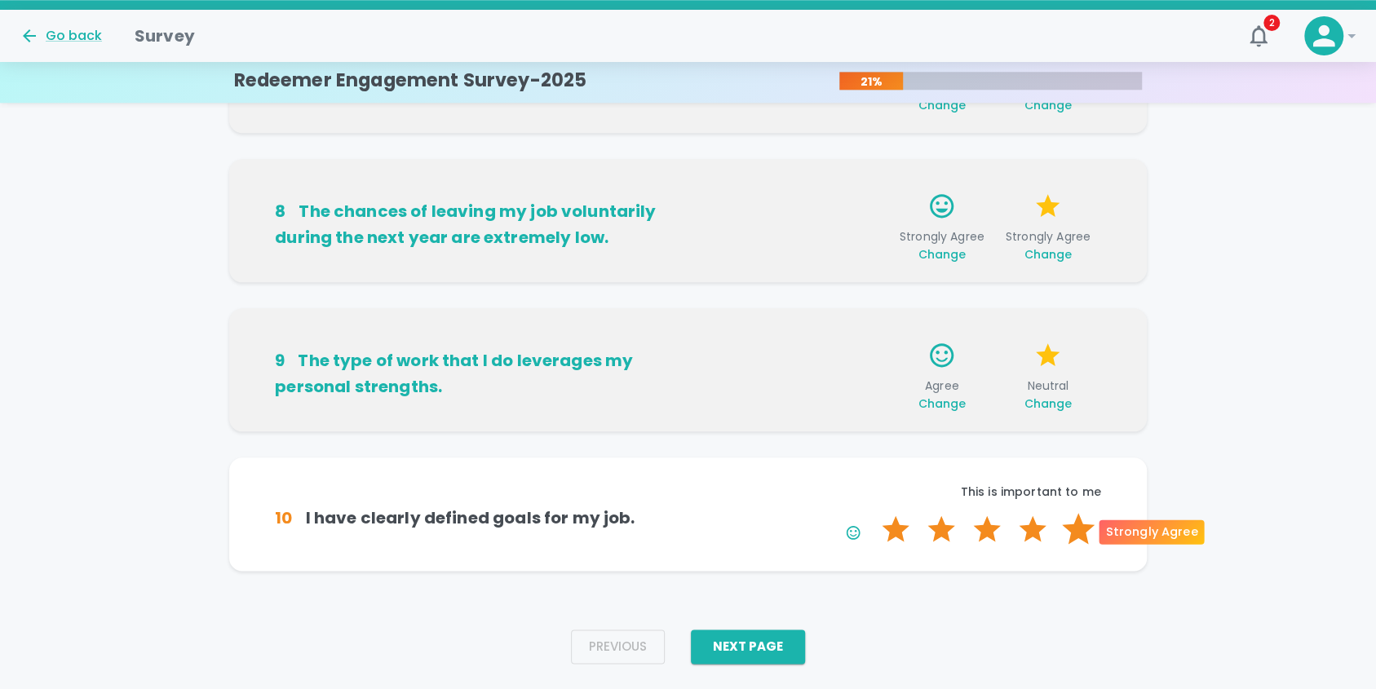
click at [1070, 530] on label "5 Stars" at bounding box center [1078, 529] width 46 height 33
click at [873, 513] on input "5 Stars" at bounding box center [872, 512] width 1 height 1
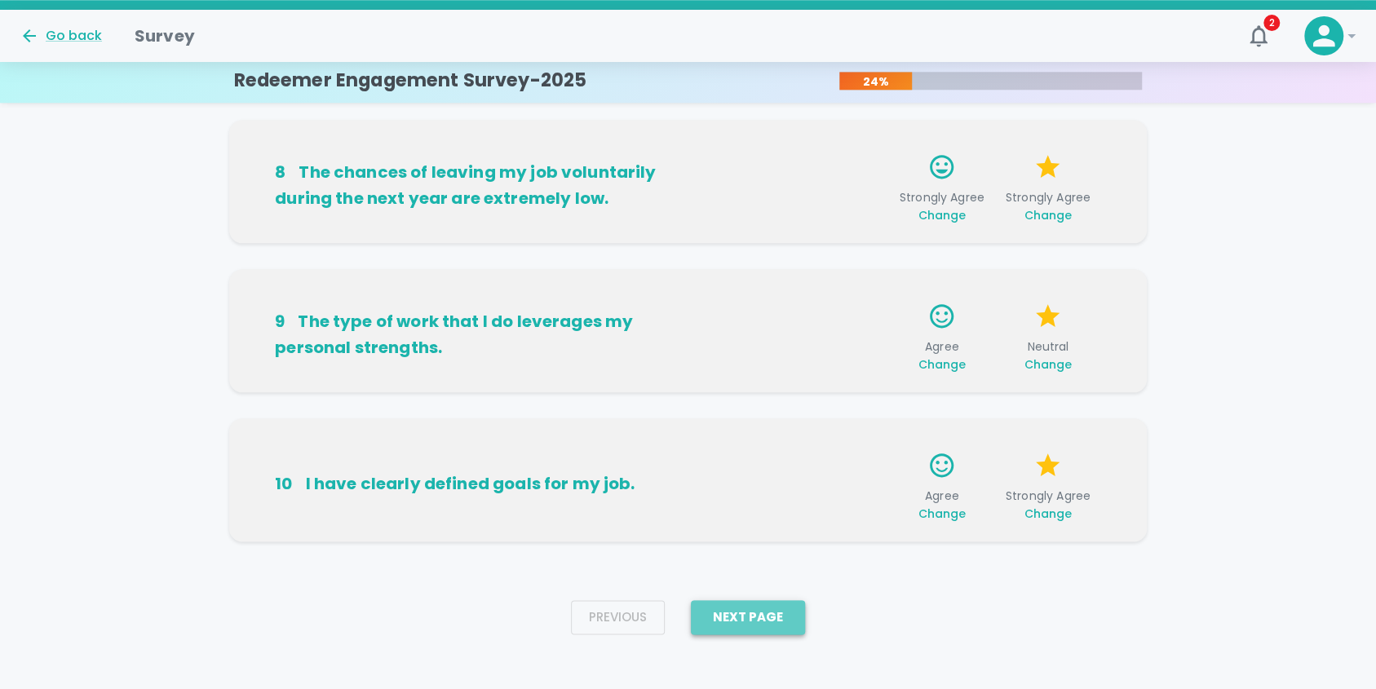
click at [773, 608] on button "Next Page" at bounding box center [748, 617] width 114 height 34
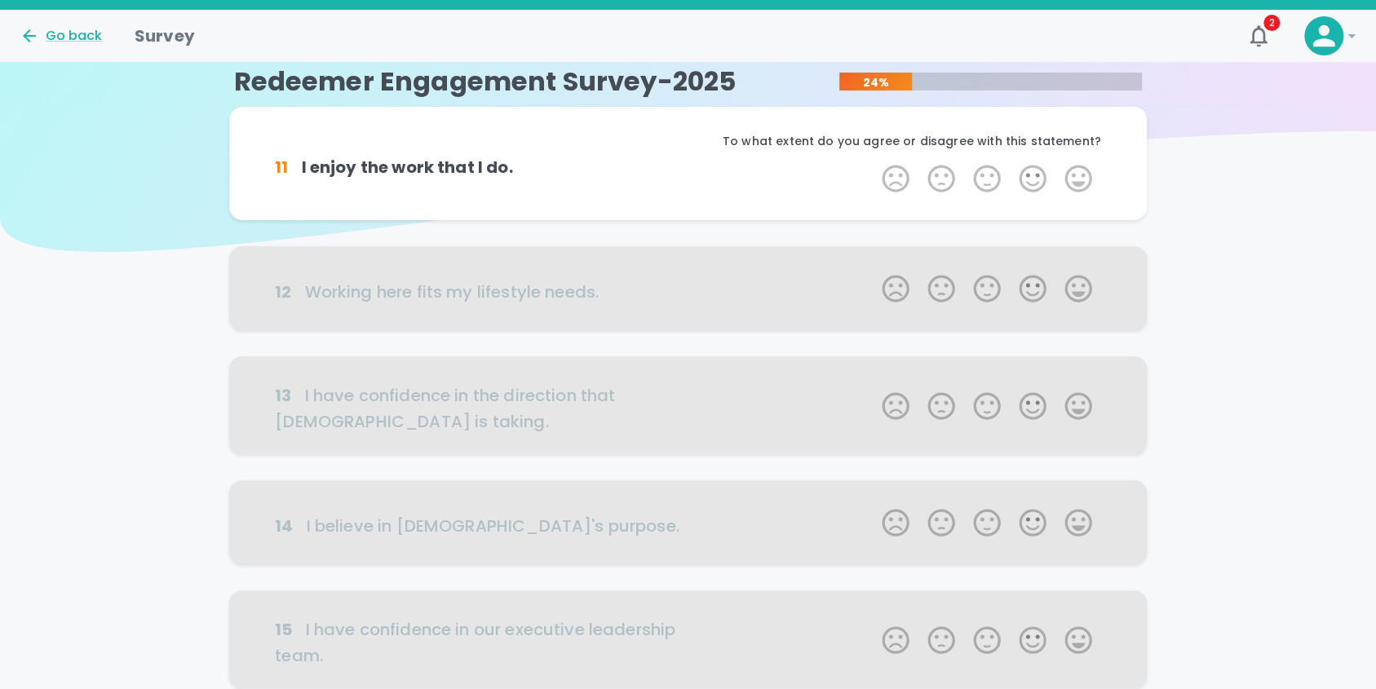
scroll to position [0, 0]
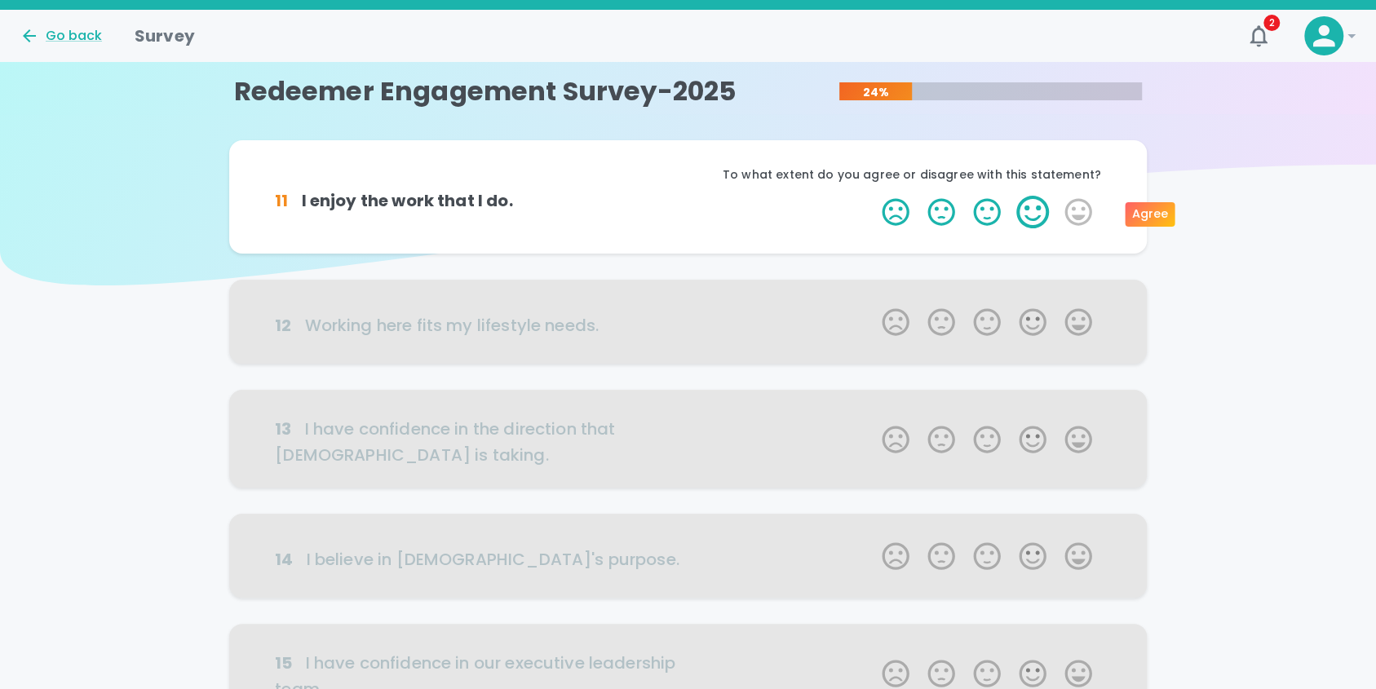
click at [1025, 213] on label "4 Stars" at bounding box center [1033, 212] width 46 height 33
click at [873, 196] on input "4 Stars" at bounding box center [872, 195] width 1 height 1
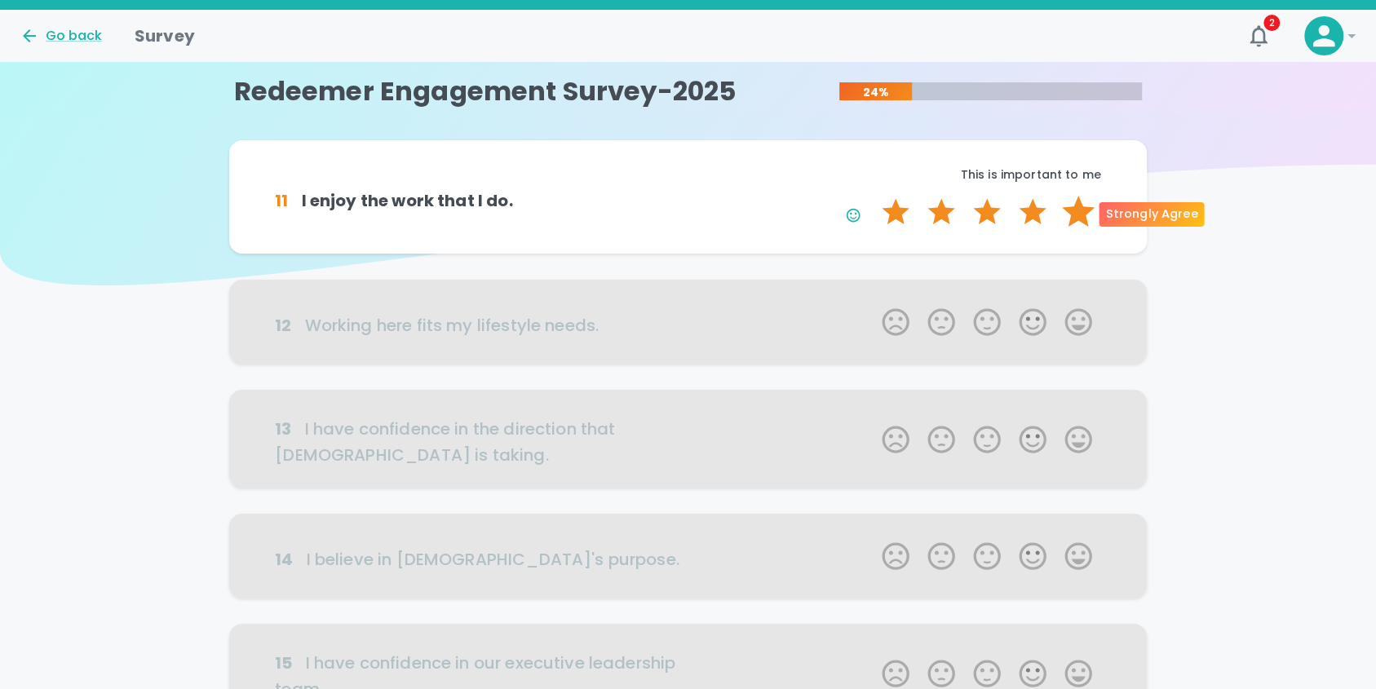
click at [1082, 215] on label "5 Stars" at bounding box center [1078, 212] width 46 height 33
click at [873, 196] on input "5 Stars" at bounding box center [872, 195] width 1 height 1
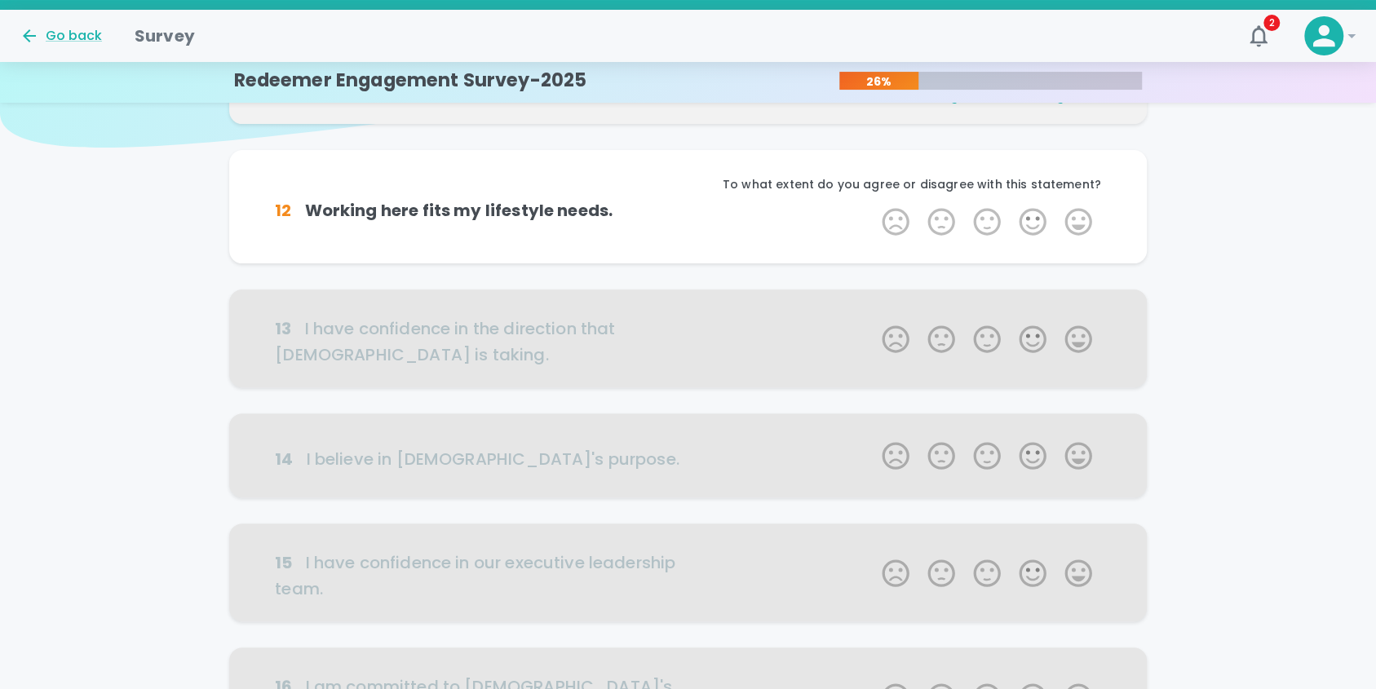
scroll to position [144, 0]
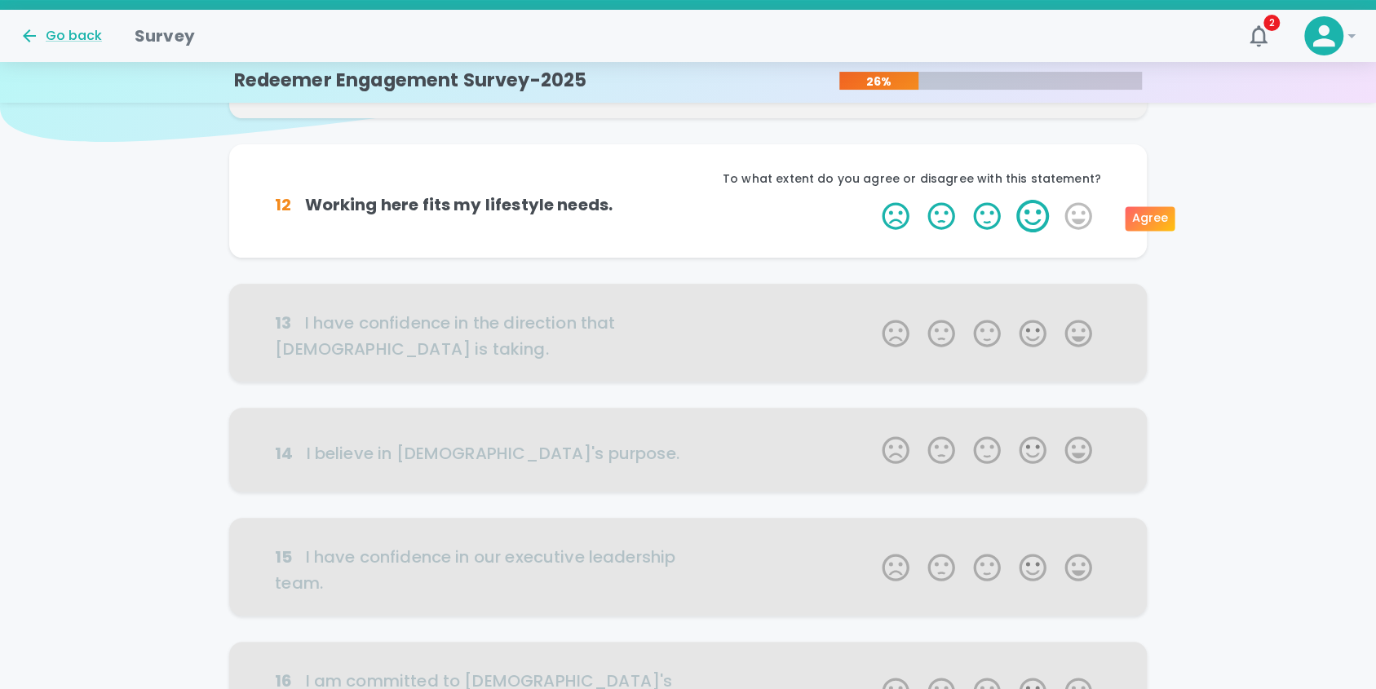
click at [1033, 216] on label "4 Stars" at bounding box center [1033, 216] width 46 height 33
click at [873, 200] on input "4 Stars" at bounding box center [872, 199] width 1 height 1
click at [990, 215] on label "3 Stars" at bounding box center [987, 216] width 46 height 33
click at [873, 200] on input "3 Stars" at bounding box center [872, 199] width 1 height 1
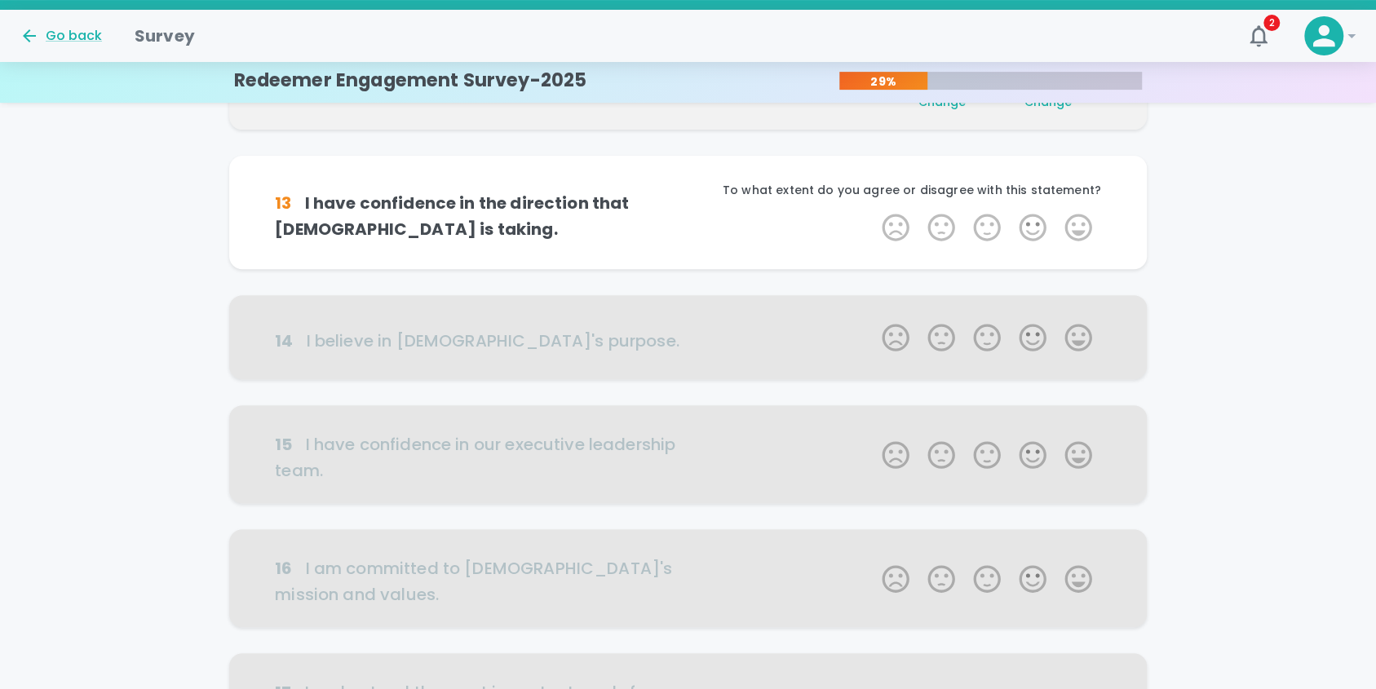
scroll to position [287, 0]
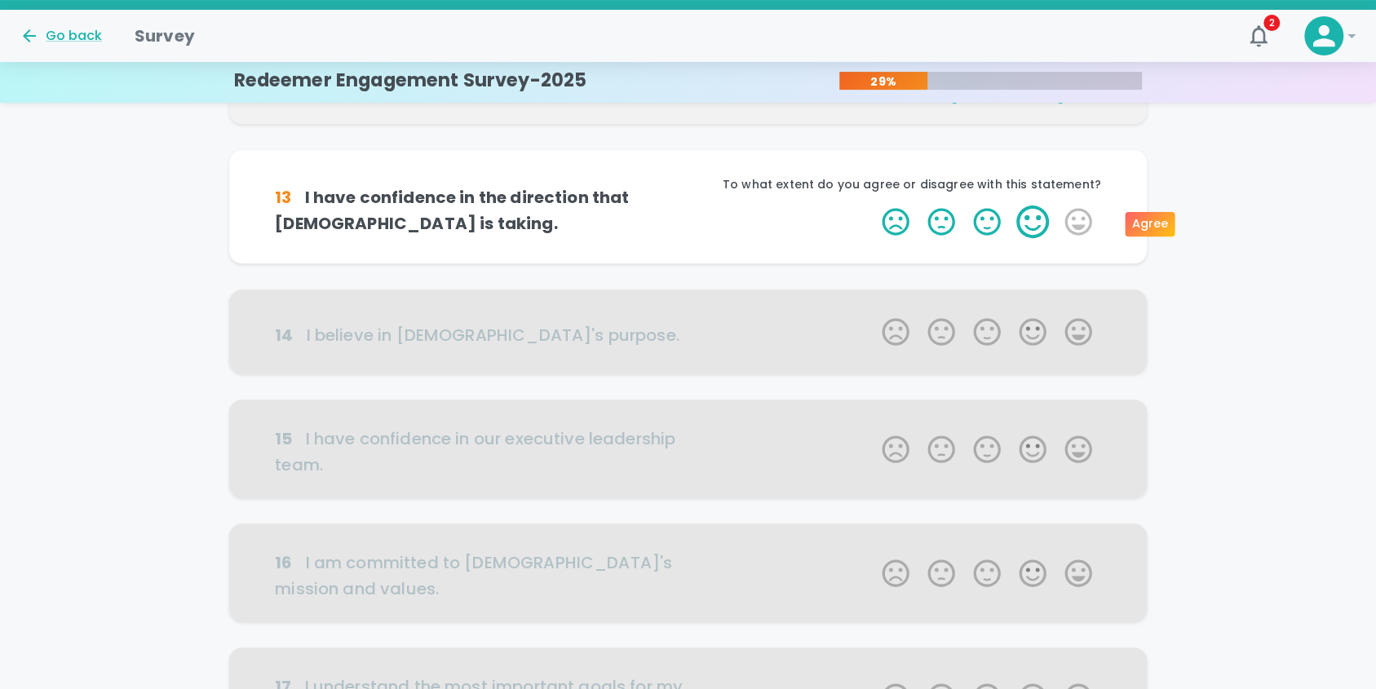
click at [1034, 220] on label "4 Stars" at bounding box center [1033, 222] width 46 height 33
click at [873, 206] on input "4 Stars" at bounding box center [872, 205] width 1 height 1
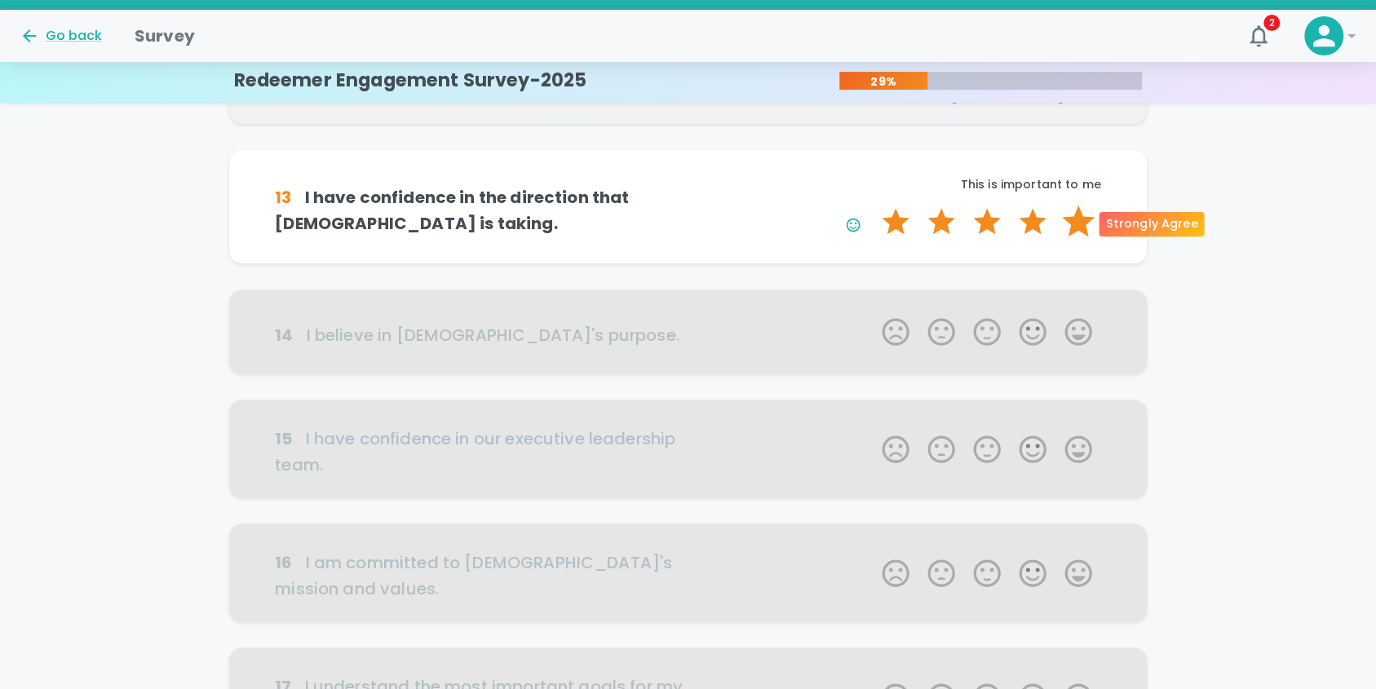
click at [1076, 221] on label "5 Stars" at bounding box center [1078, 222] width 46 height 33
click at [873, 206] on input "5 Stars" at bounding box center [872, 205] width 1 height 1
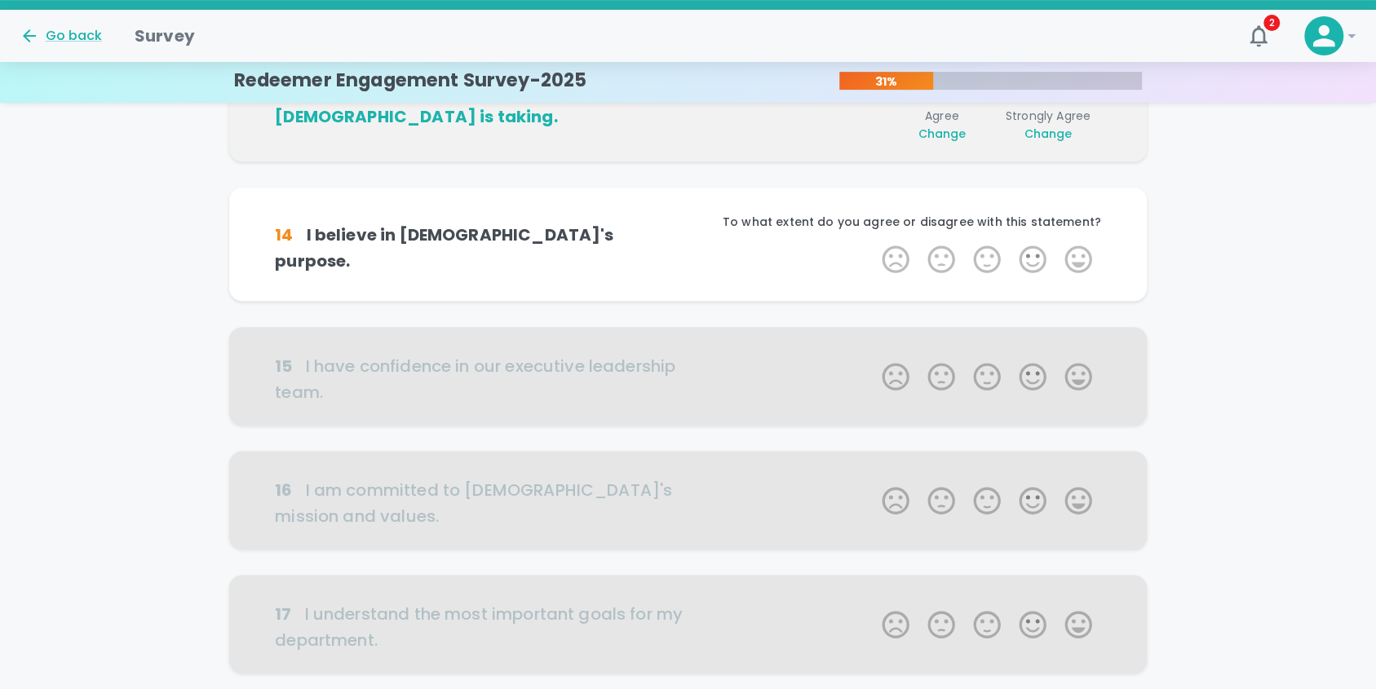
scroll to position [431, 0]
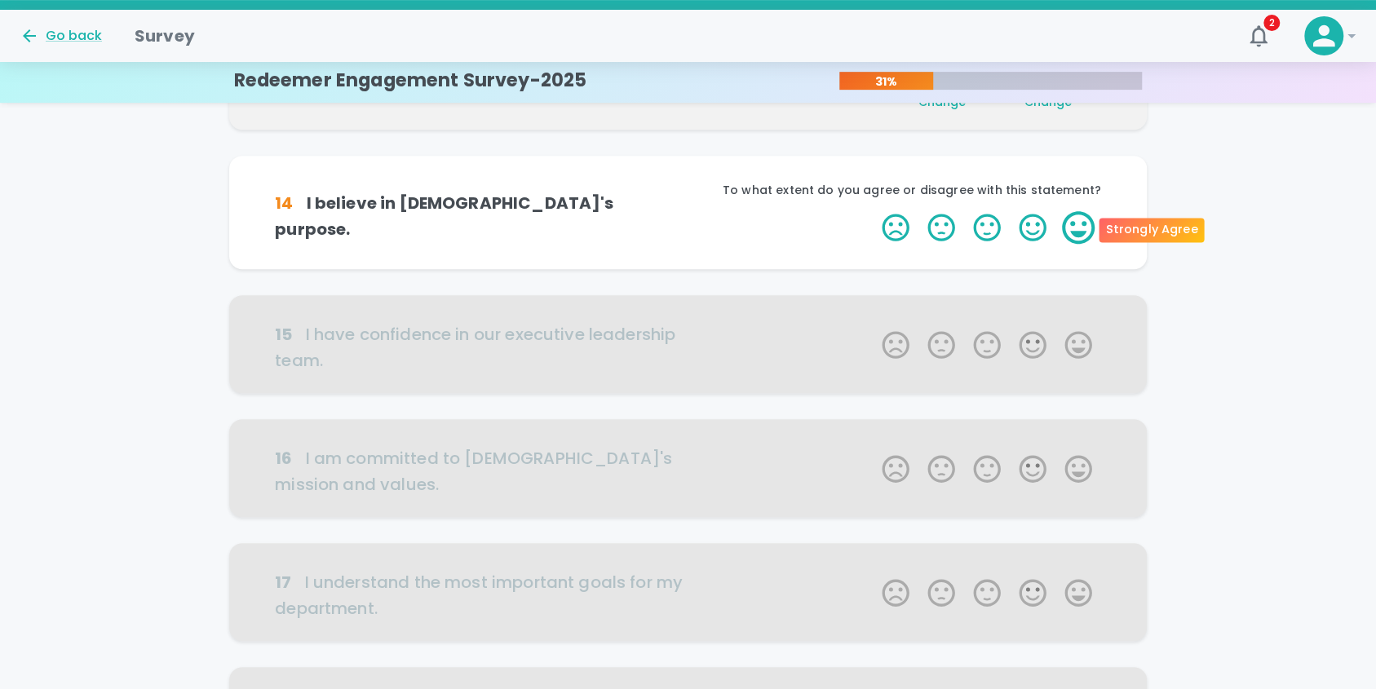
click at [1077, 229] on label "5 Stars" at bounding box center [1078, 227] width 46 height 33
click at [873, 211] on input "5 Stars" at bounding box center [872, 210] width 1 height 1
click at [1077, 229] on label "5 Stars" at bounding box center [1078, 227] width 46 height 33
click at [873, 211] on input "5 Stars" at bounding box center [872, 210] width 1 height 1
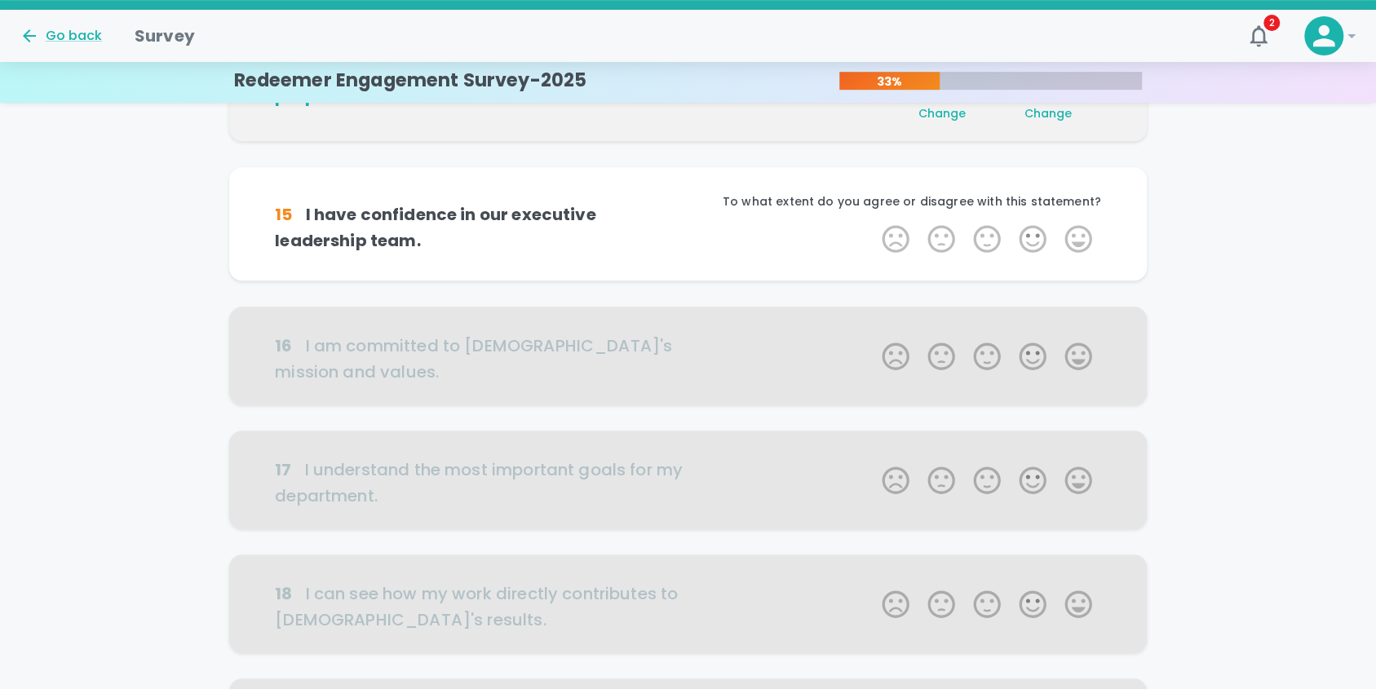
scroll to position [574, 0]
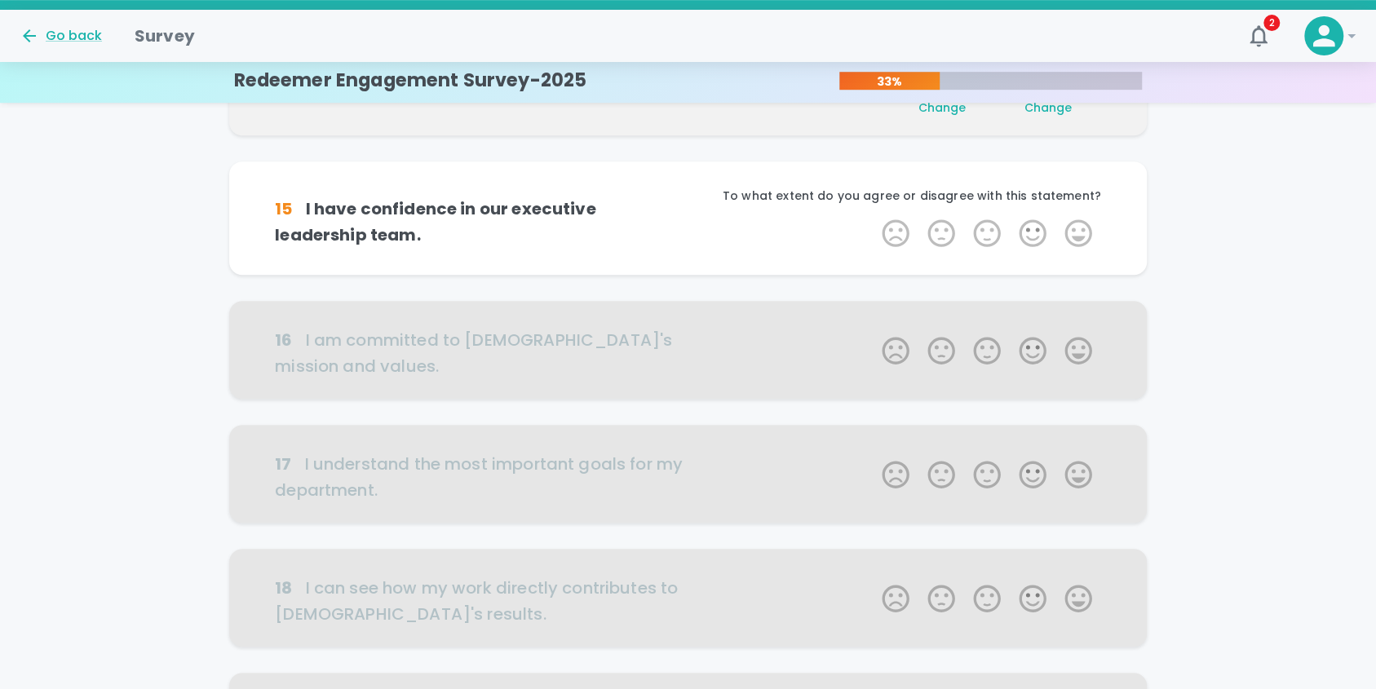
click at [1077, 229] on label "5 Stars" at bounding box center [1078, 233] width 46 height 33
click at [873, 217] on input "5 Stars" at bounding box center [872, 216] width 1 height 1
click at [1077, 229] on label "5 Stars" at bounding box center [1078, 233] width 46 height 33
click at [873, 217] on input "5 Stars" at bounding box center [872, 216] width 1 height 1
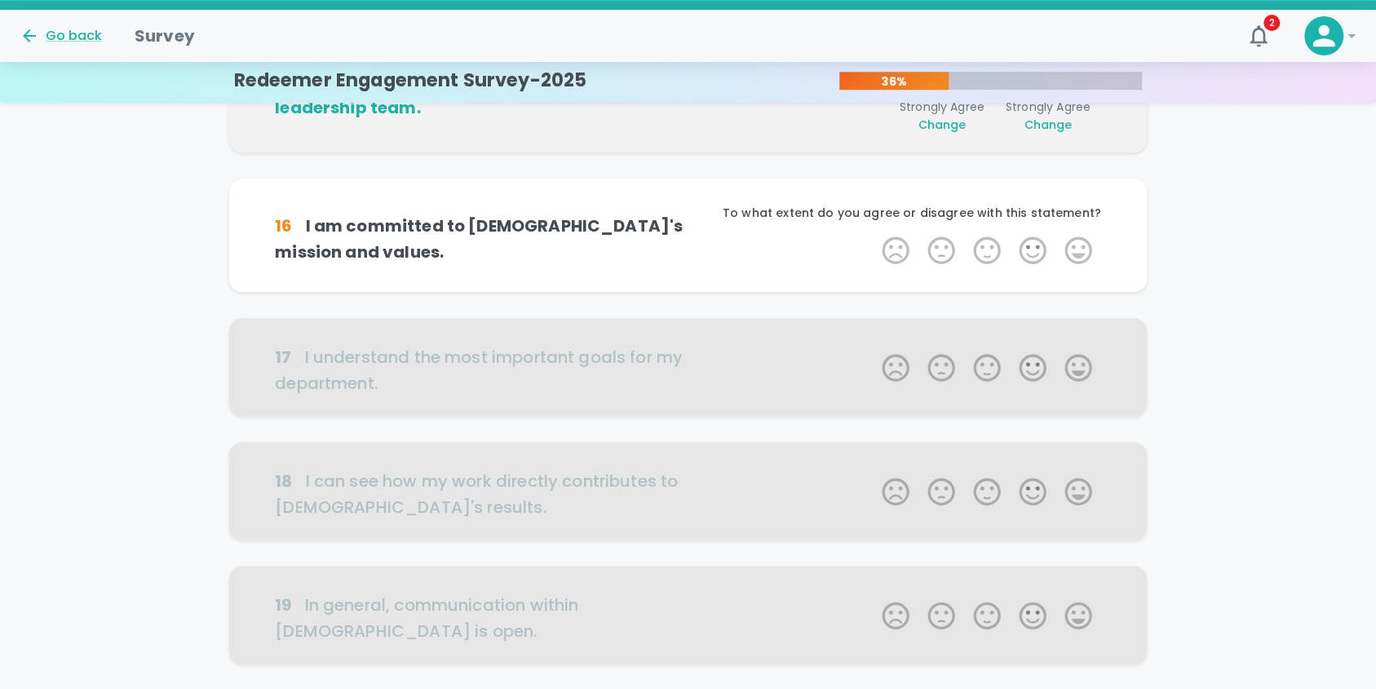
scroll to position [718, 0]
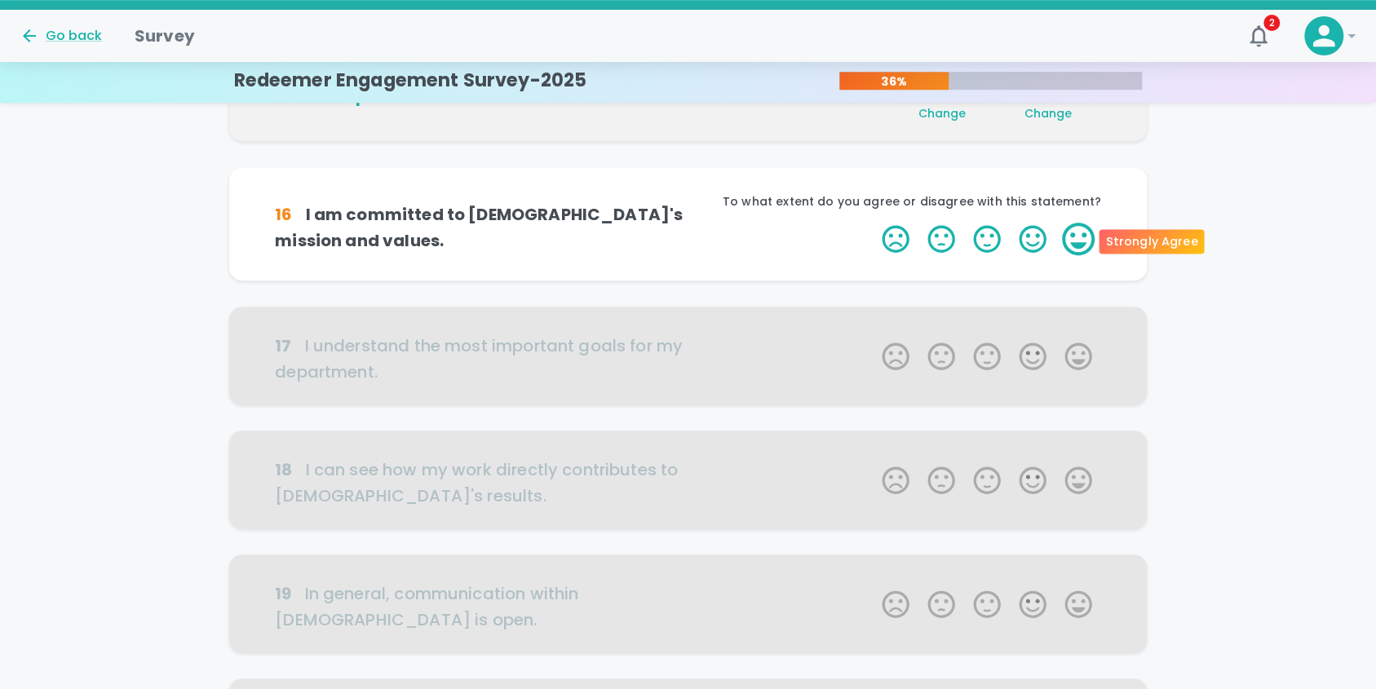
click at [1079, 233] on label "5 Stars" at bounding box center [1078, 239] width 46 height 33
click at [873, 223] on input "5 Stars" at bounding box center [872, 222] width 1 height 1
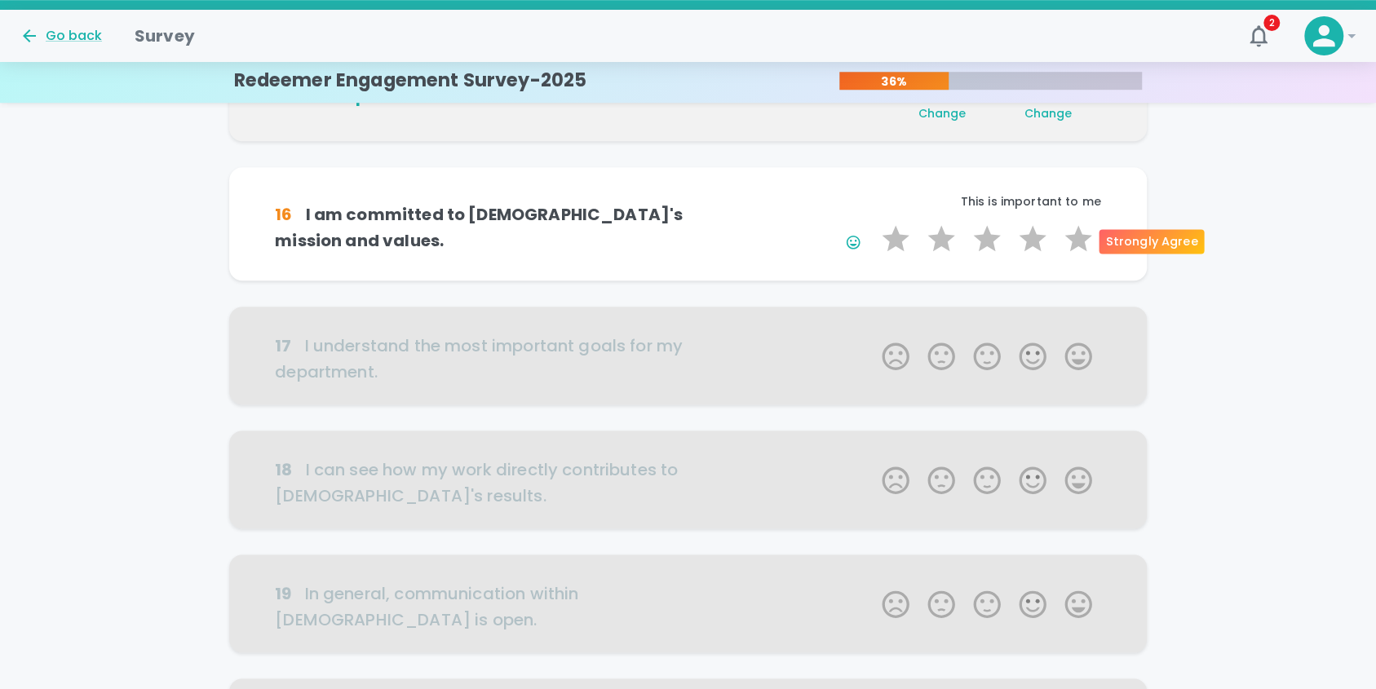
click at [1079, 233] on label "5 Stars" at bounding box center [1078, 239] width 46 height 33
click at [873, 223] on input "5 Stars" at bounding box center [872, 222] width 1 height 1
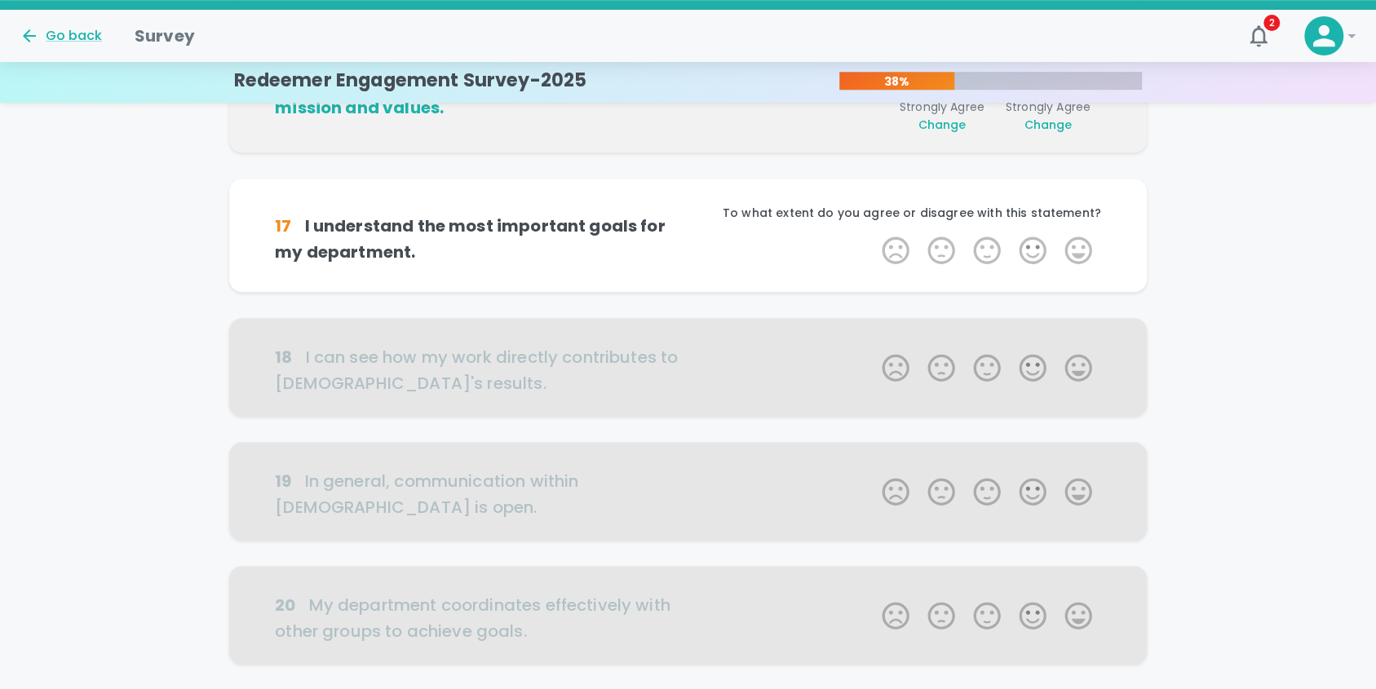
scroll to position [861, 0]
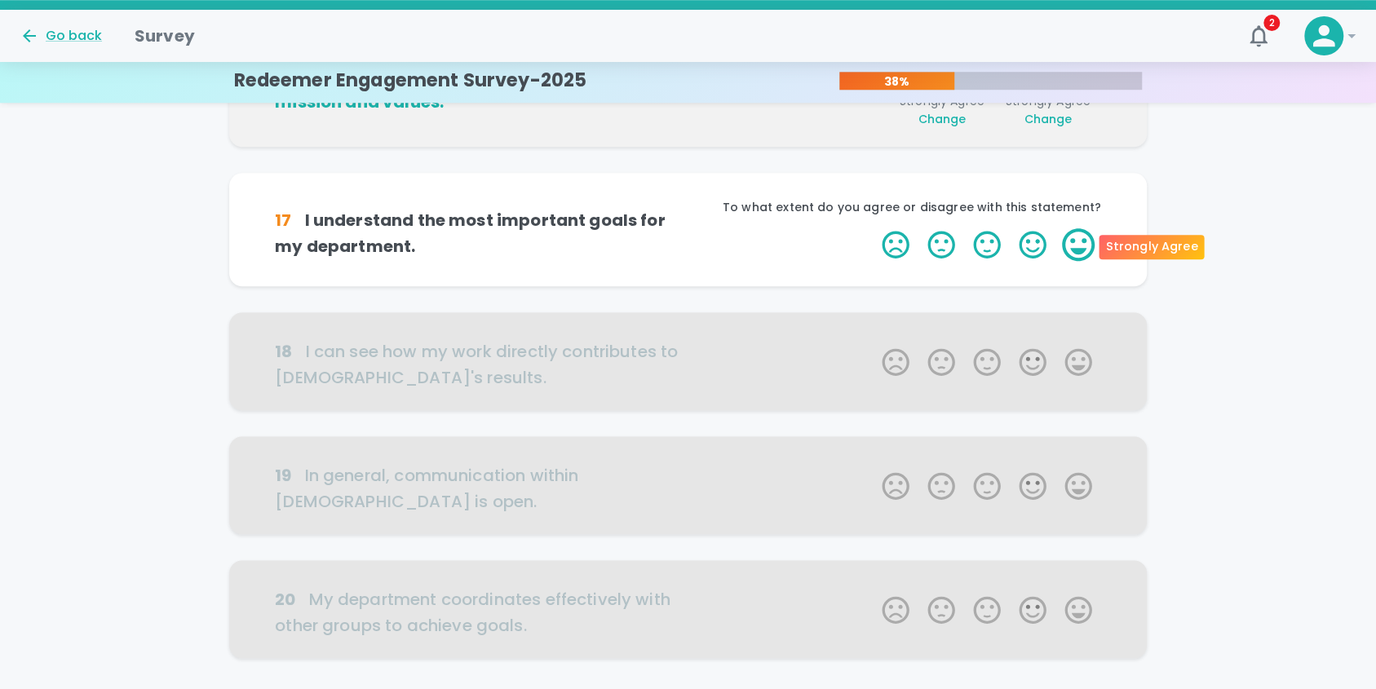
click at [1080, 245] on label "5 Stars" at bounding box center [1078, 244] width 46 height 33
click at [873, 228] on input "5 Stars" at bounding box center [872, 228] width 1 height 1
click at [1080, 245] on label "5 Stars" at bounding box center [1078, 244] width 46 height 33
click at [873, 228] on input "5 Stars" at bounding box center [872, 228] width 1 height 1
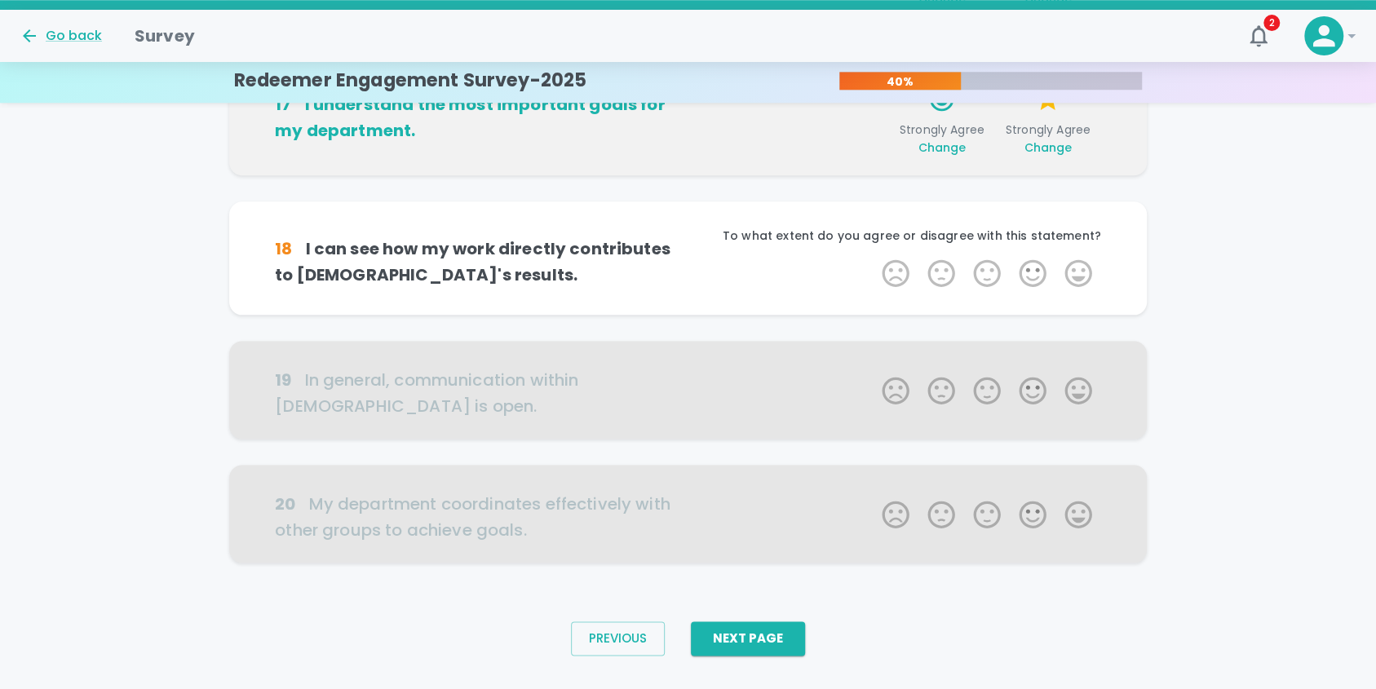
scroll to position [989, 0]
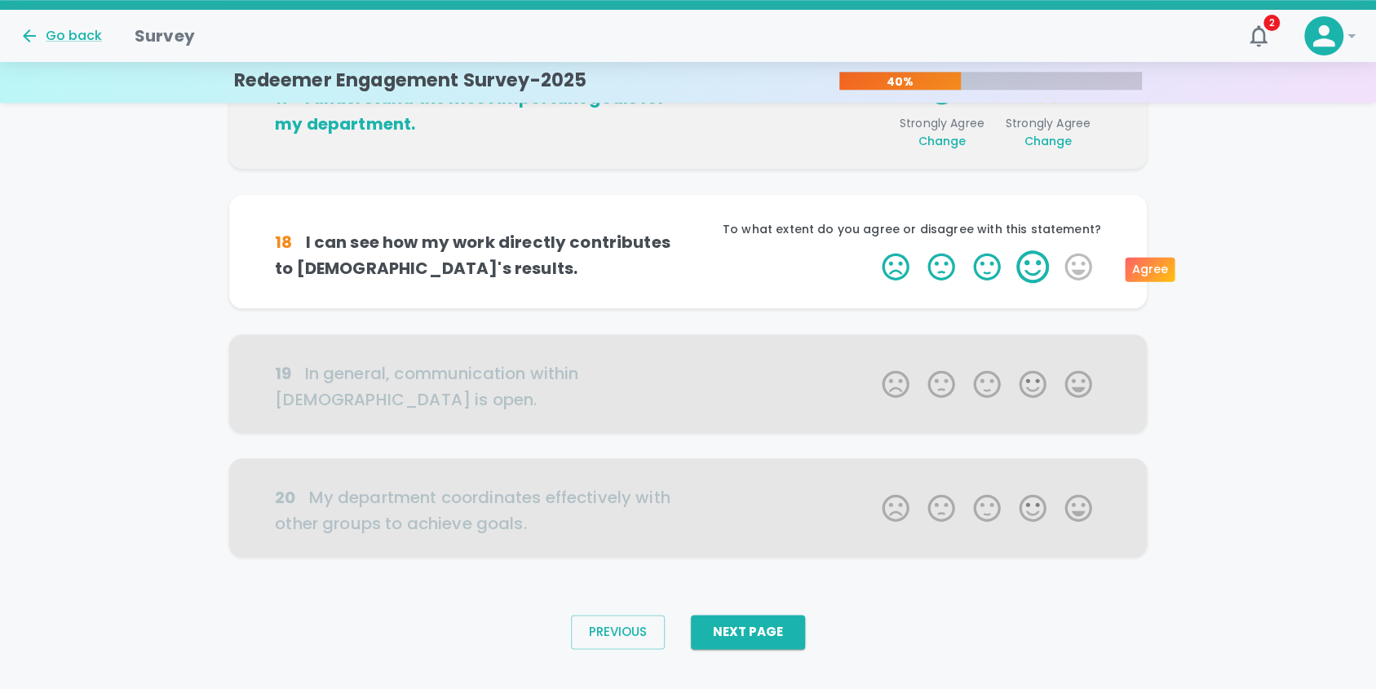
click at [1034, 267] on label "4 Stars" at bounding box center [1033, 266] width 46 height 33
click at [873, 250] on input "4 Stars" at bounding box center [872, 250] width 1 height 1
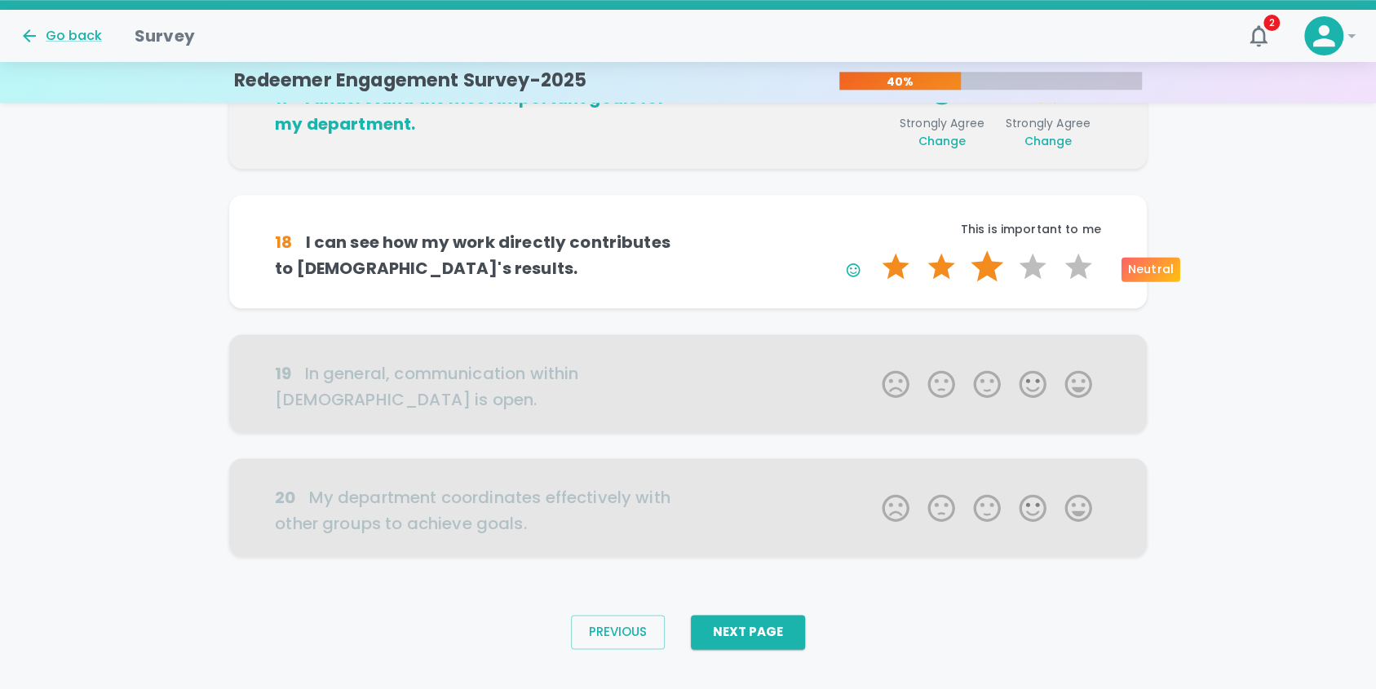
click at [989, 267] on label "3 Stars" at bounding box center [987, 266] width 46 height 33
click at [873, 250] on input "3 Stars" at bounding box center [872, 250] width 1 height 1
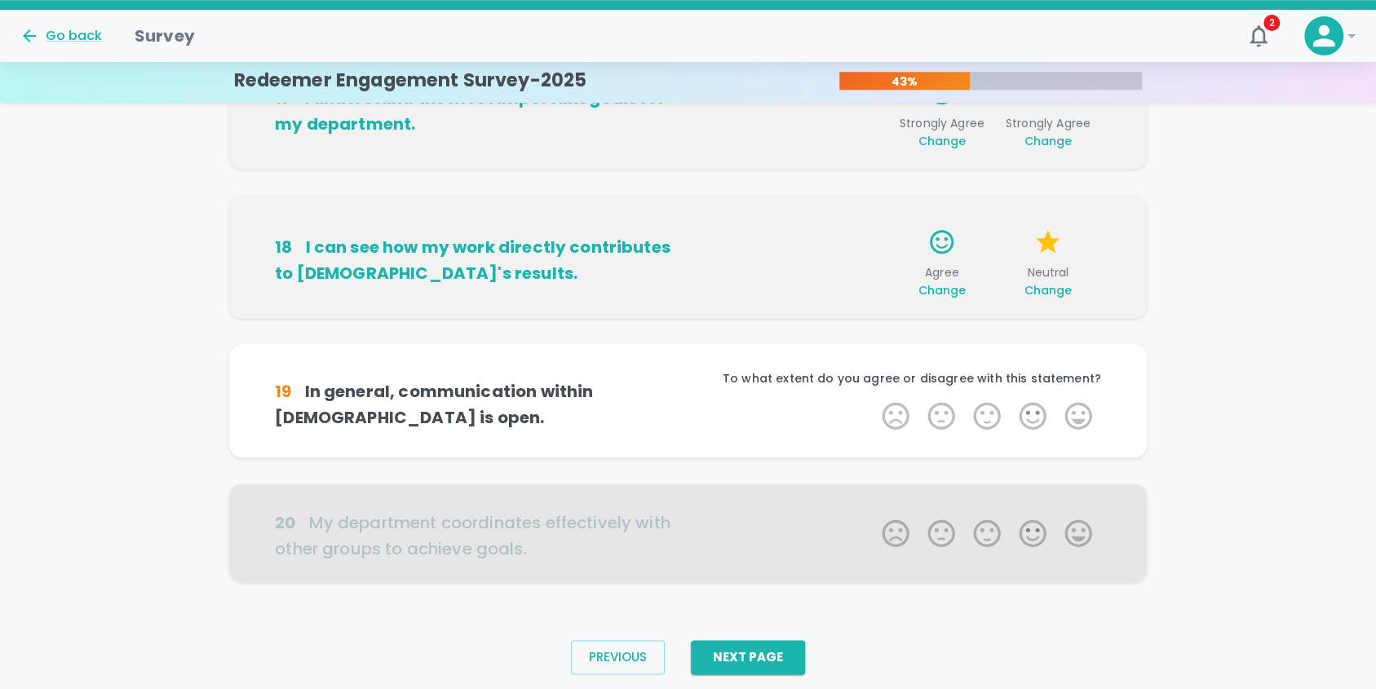
scroll to position [1013, 0]
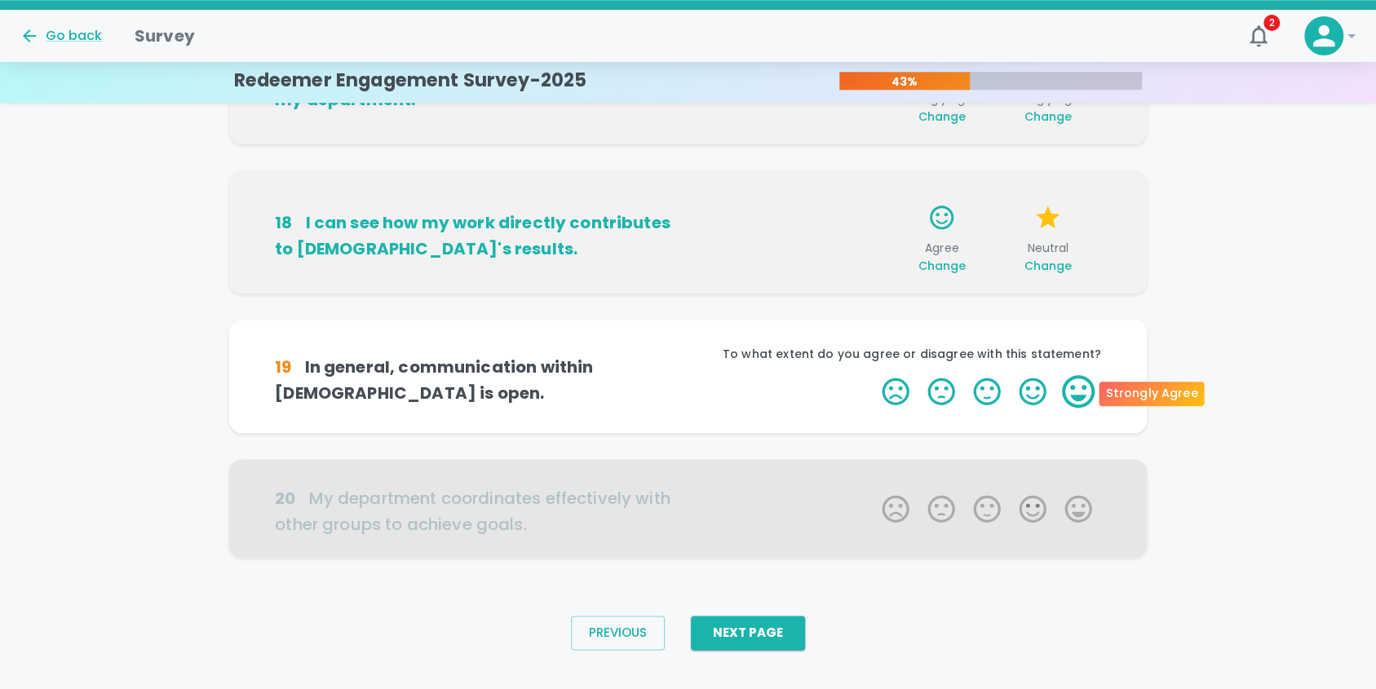
click at [1076, 394] on label "5 Stars" at bounding box center [1078, 391] width 46 height 33
click at [873, 375] on input "5 Stars" at bounding box center [872, 374] width 1 height 1
click at [1077, 394] on label "5 Stars" at bounding box center [1078, 391] width 46 height 33
click at [873, 375] on input "5 Stars" at bounding box center [872, 374] width 1 height 1
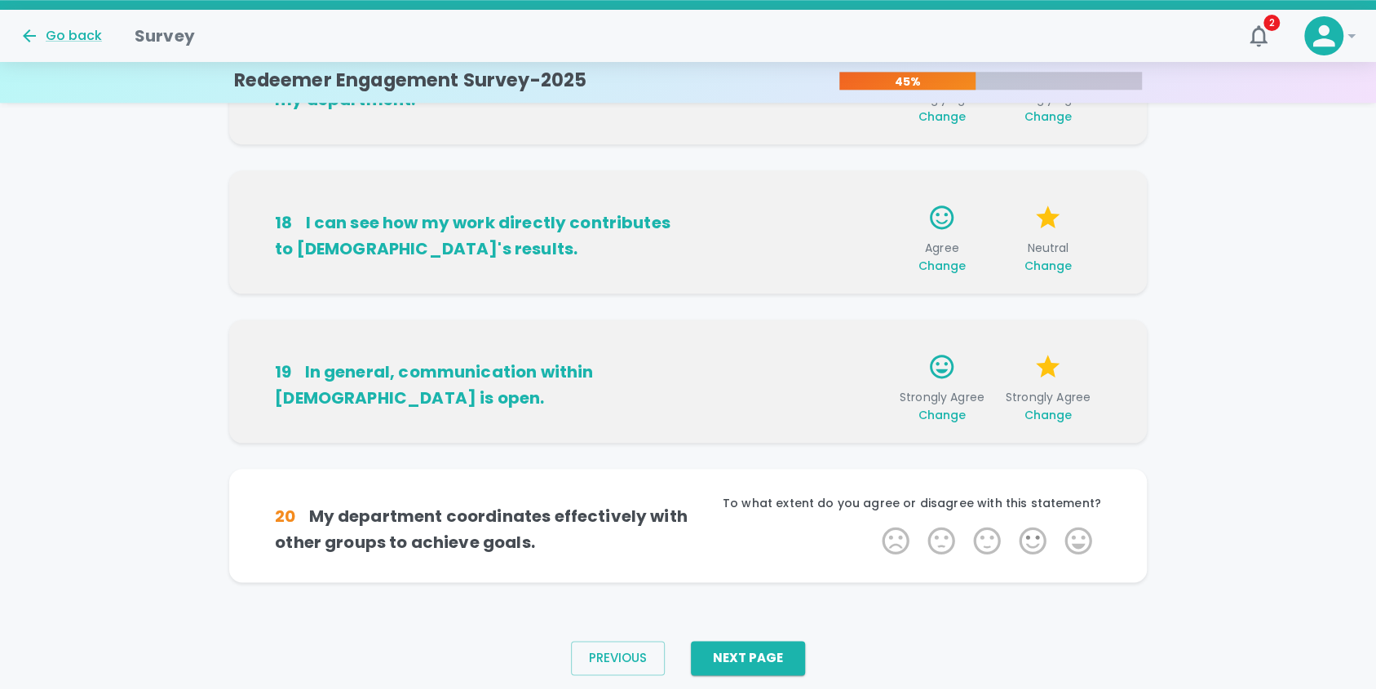
scroll to position [1039, 0]
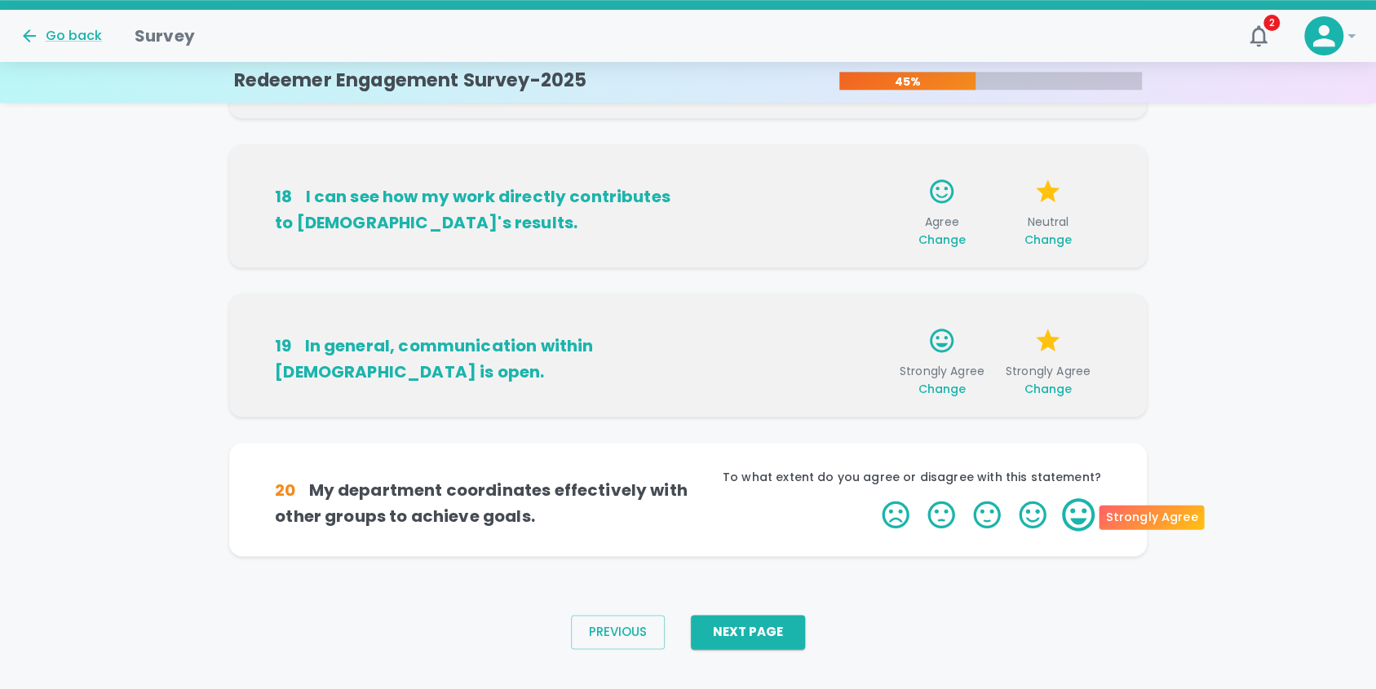
click at [1075, 516] on label "5 Stars" at bounding box center [1078, 514] width 46 height 33
click at [873, 498] on input "5 Stars" at bounding box center [872, 498] width 1 height 1
click at [1077, 522] on label "5 Stars" at bounding box center [1078, 514] width 46 height 33
click at [873, 498] on input "5 Stars" at bounding box center [872, 498] width 1 height 1
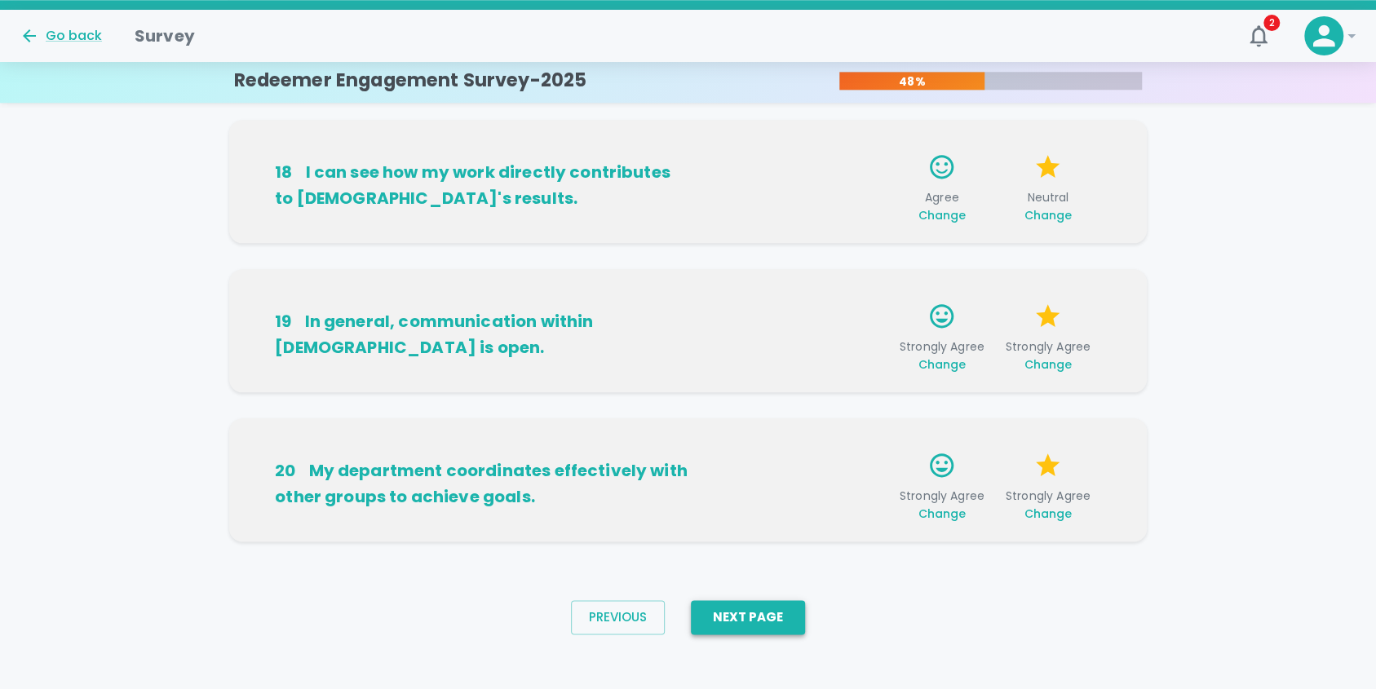
click at [778, 618] on button "Next Page" at bounding box center [748, 617] width 114 height 34
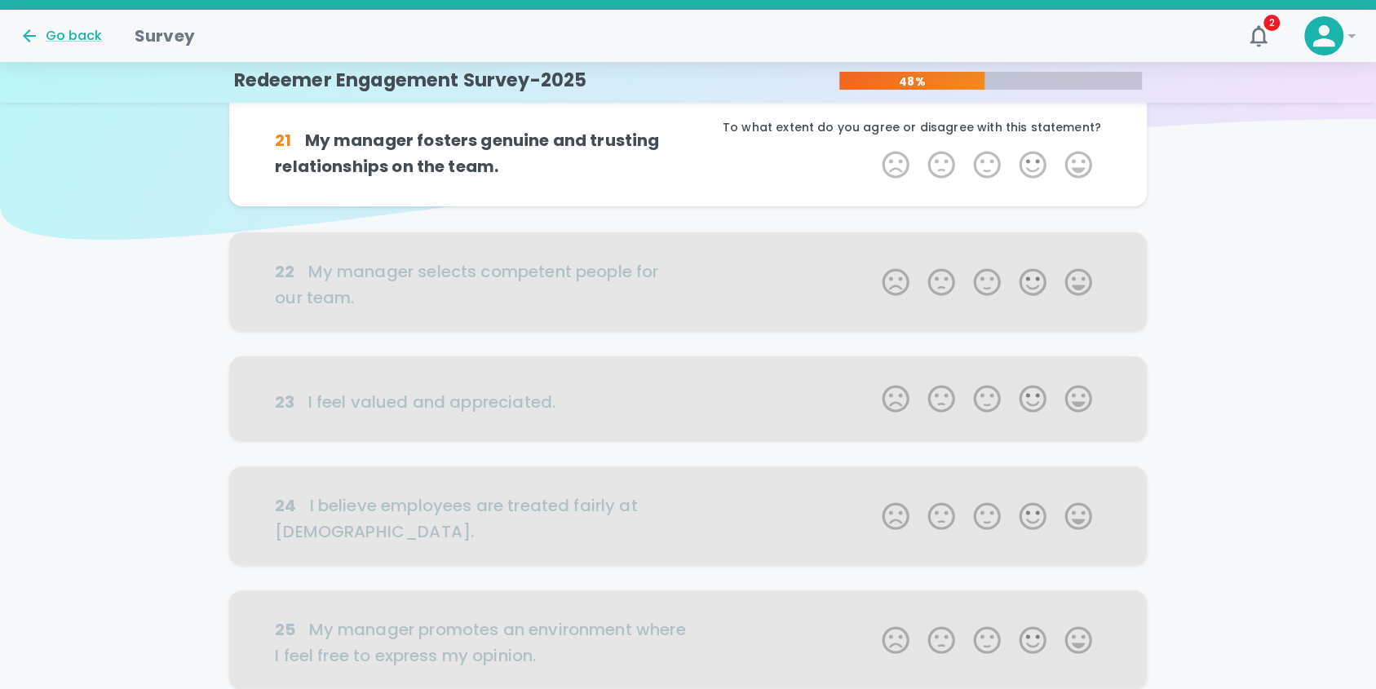
scroll to position [0, 0]
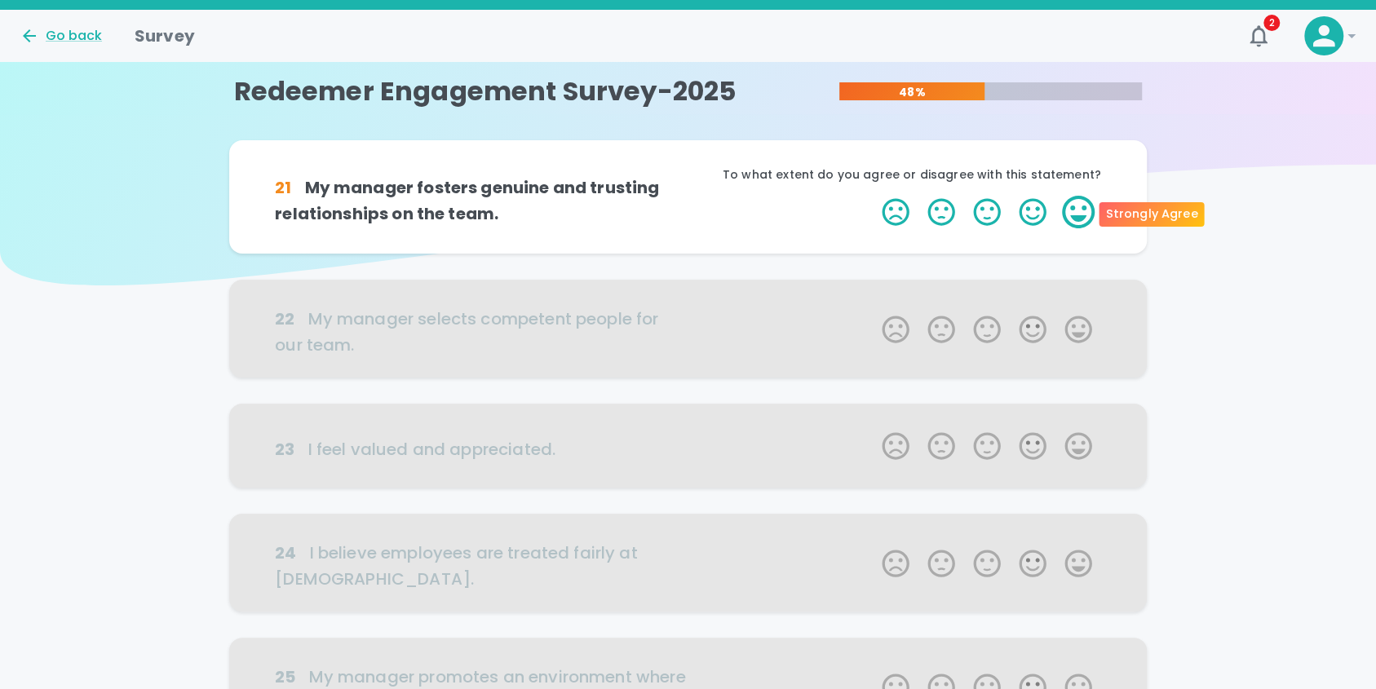
click at [1073, 216] on label "5 Stars" at bounding box center [1078, 212] width 46 height 33
click at [873, 196] on input "5 Stars" at bounding box center [872, 195] width 1 height 1
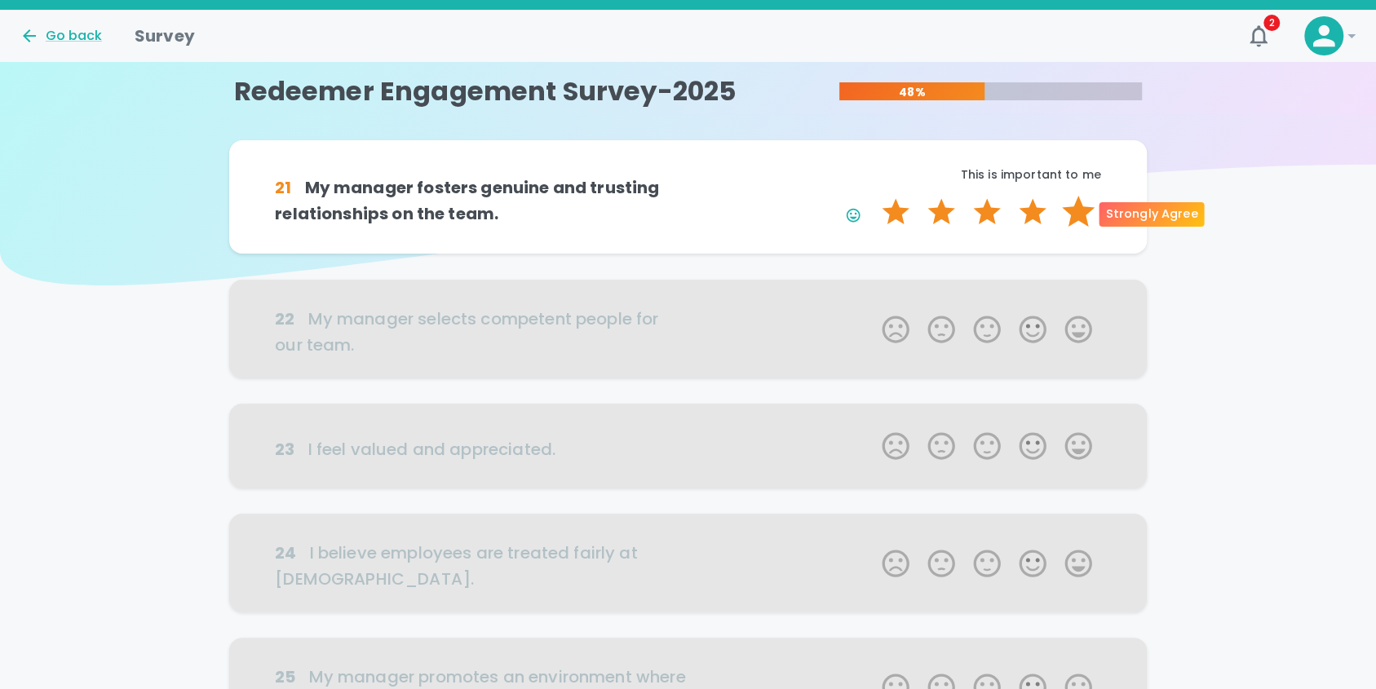
click at [1077, 214] on label "5 Stars" at bounding box center [1078, 212] width 46 height 33
click at [873, 196] on input "5 Stars" at bounding box center [872, 195] width 1 height 1
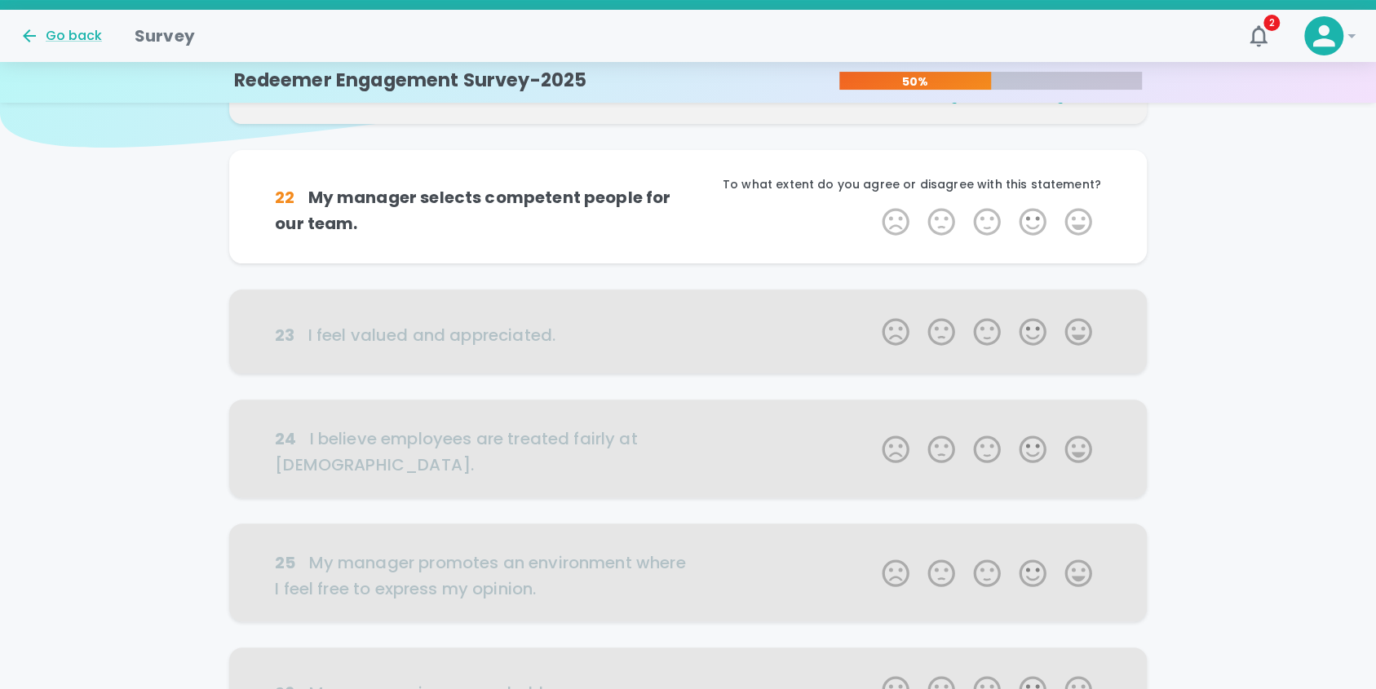
scroll to position [144, 0]
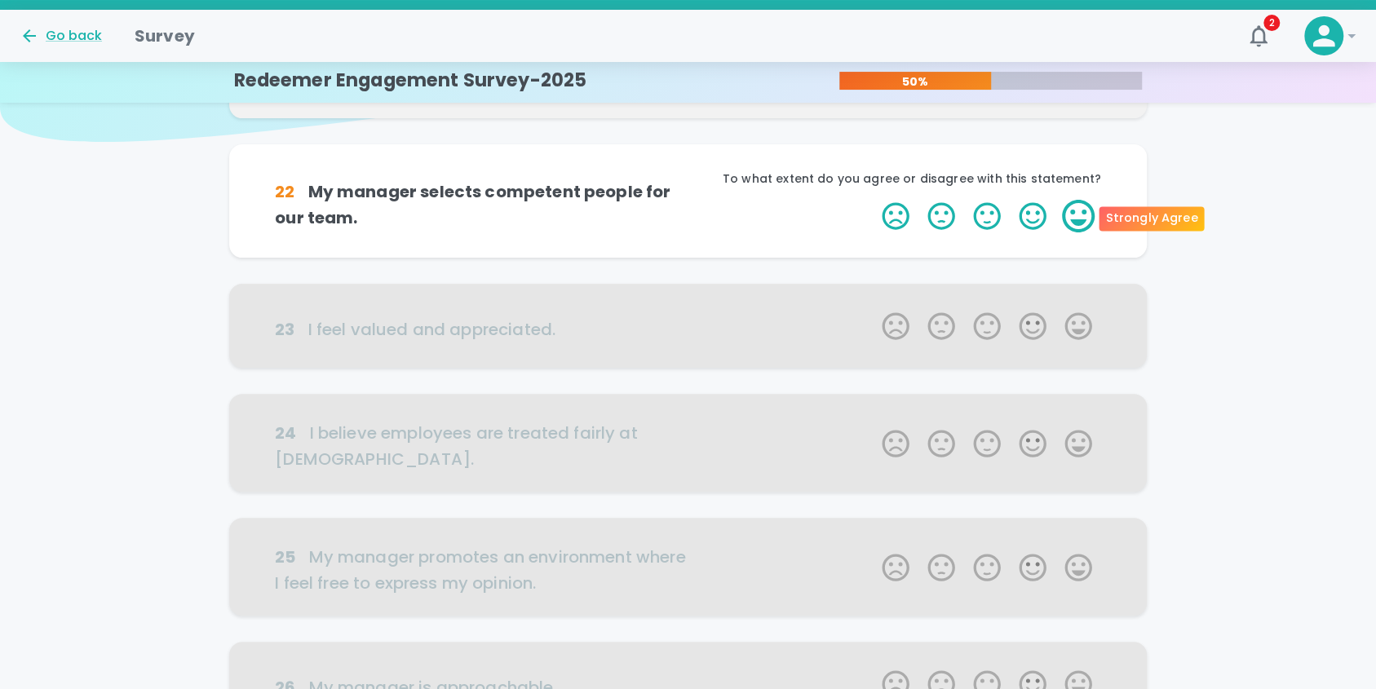
click at [1079, 216] on label "5 Stars" at bounding box center [1078, 216] width 46 height 33
click at [873, 200] on input "5 Stars" at bounding box center [872, 199] width 1 height 1
click at [1079, 216] on label "5 Stars" at bounding box center [1078, 216] width 46 height 33
click at [873, 200] on input "5 Stars" at bounding box center [872, 199] width 1 height 1
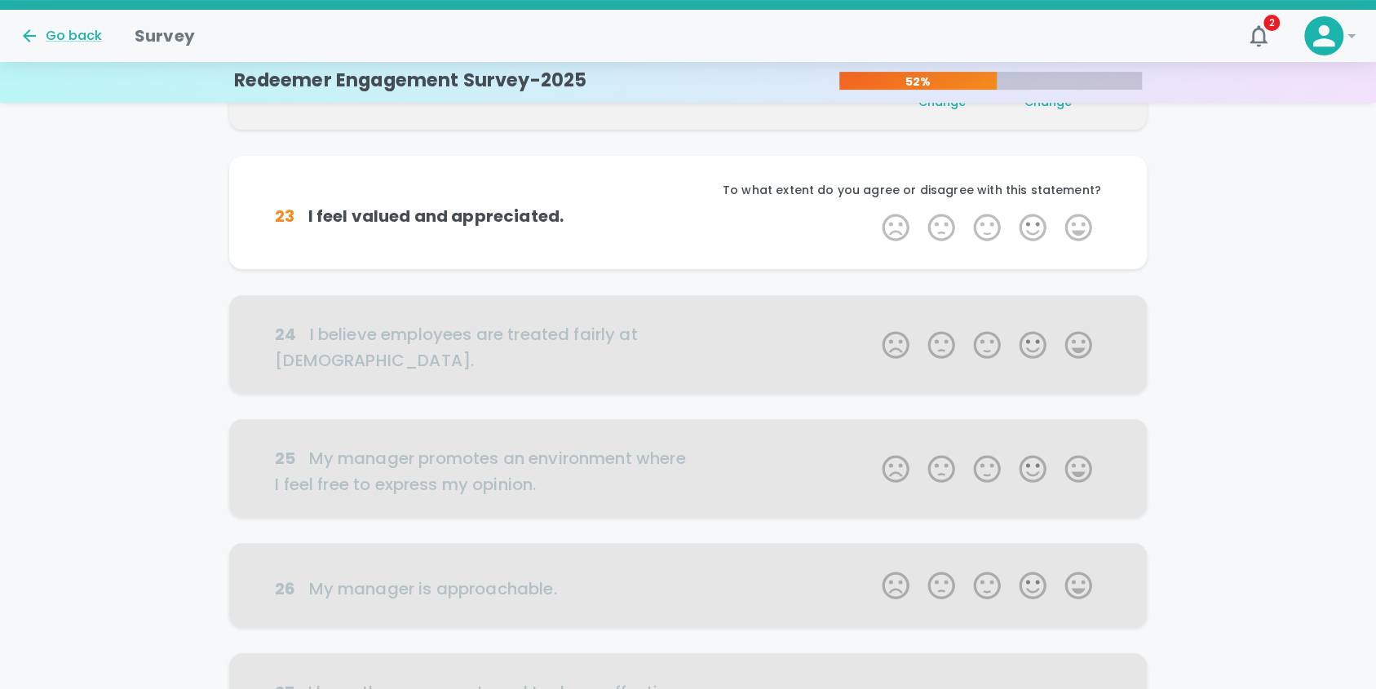
scroll to position [287, 0]
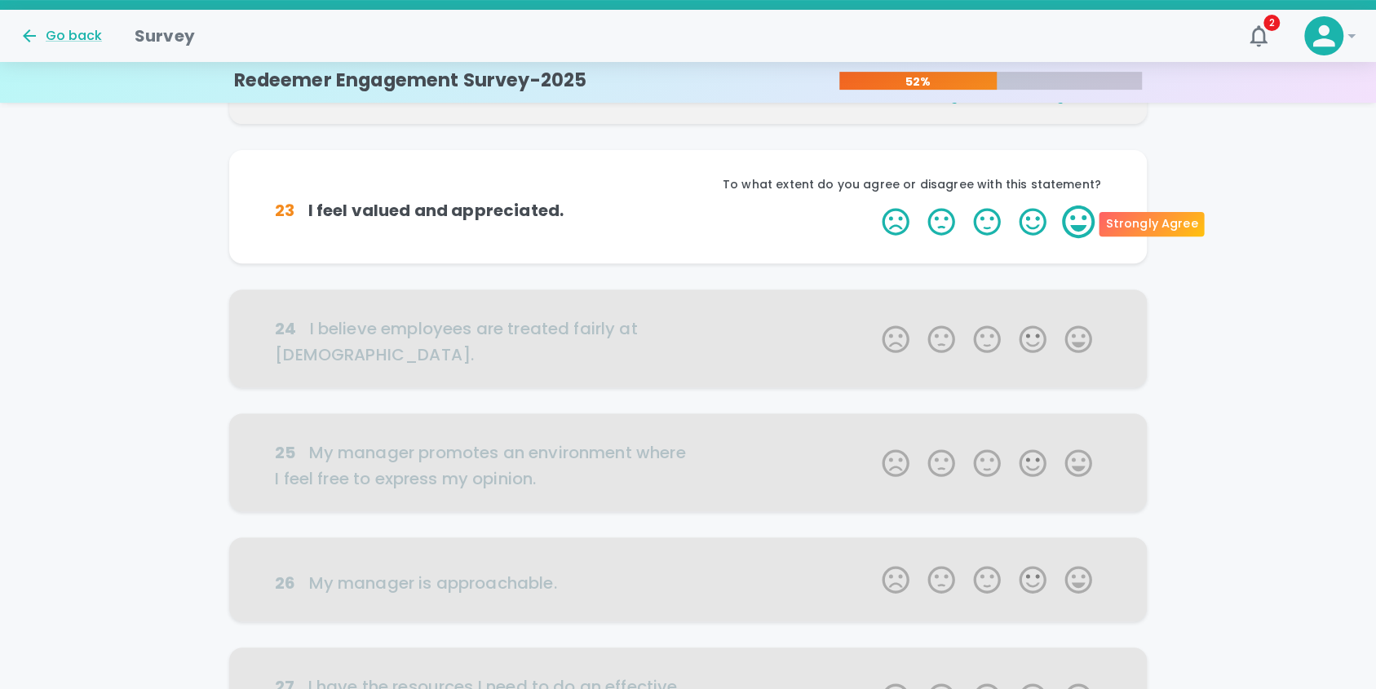
click at [1079, 223] on label "5 Stars" at bounding box center [1078, 222] width 46 height 33
click at [873, 206] on input "5 Stars" at bounding box center [872, 205] width 1 height 1
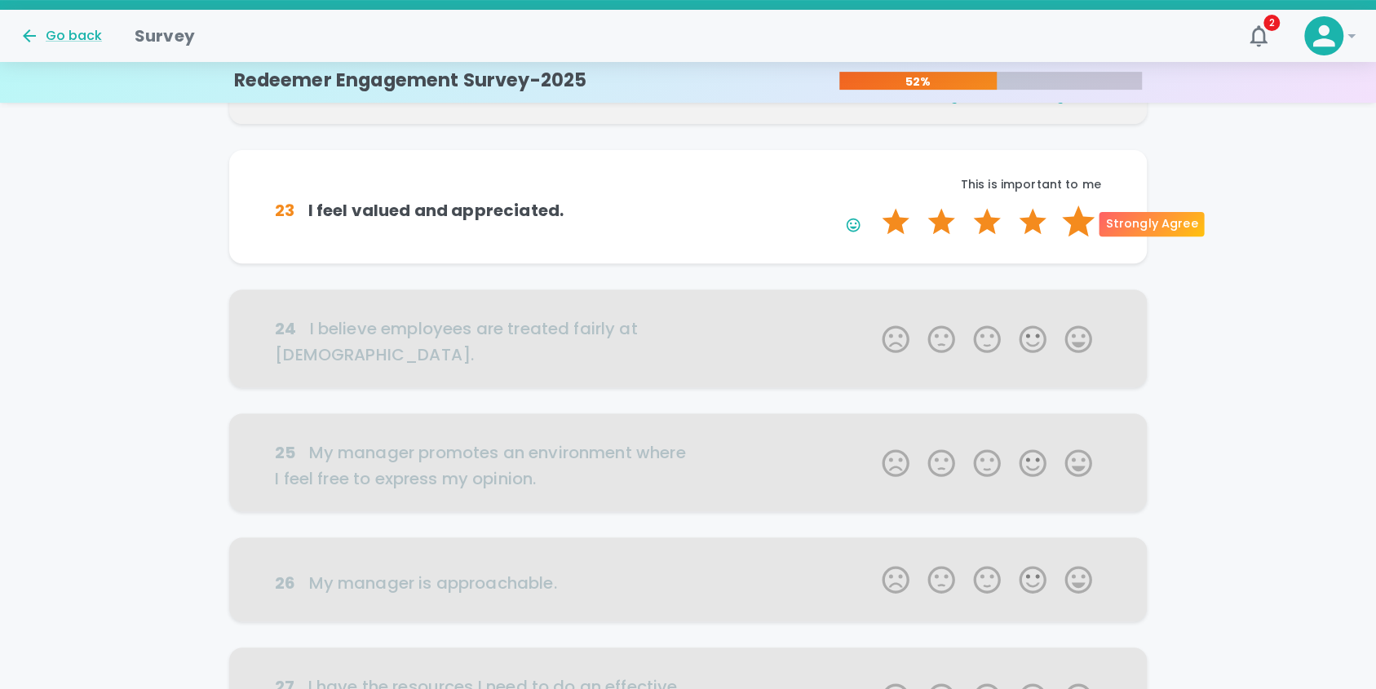
click at [1078, 223] on label "5 Stars" at bounding box center [1078, 222] width 46 height 33
click at [873, 206] on input "5 Stars" at bounding box center [872, 205] width 1 height 1
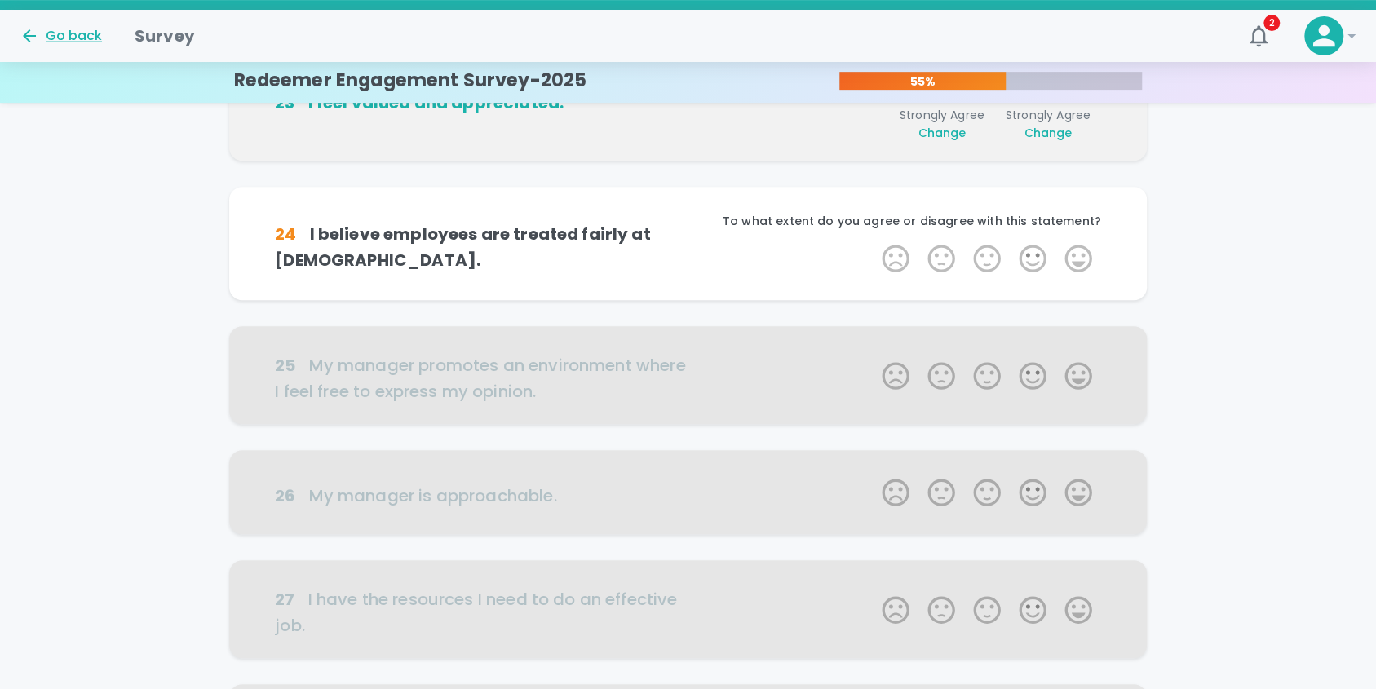
scroll to position [431, 0]
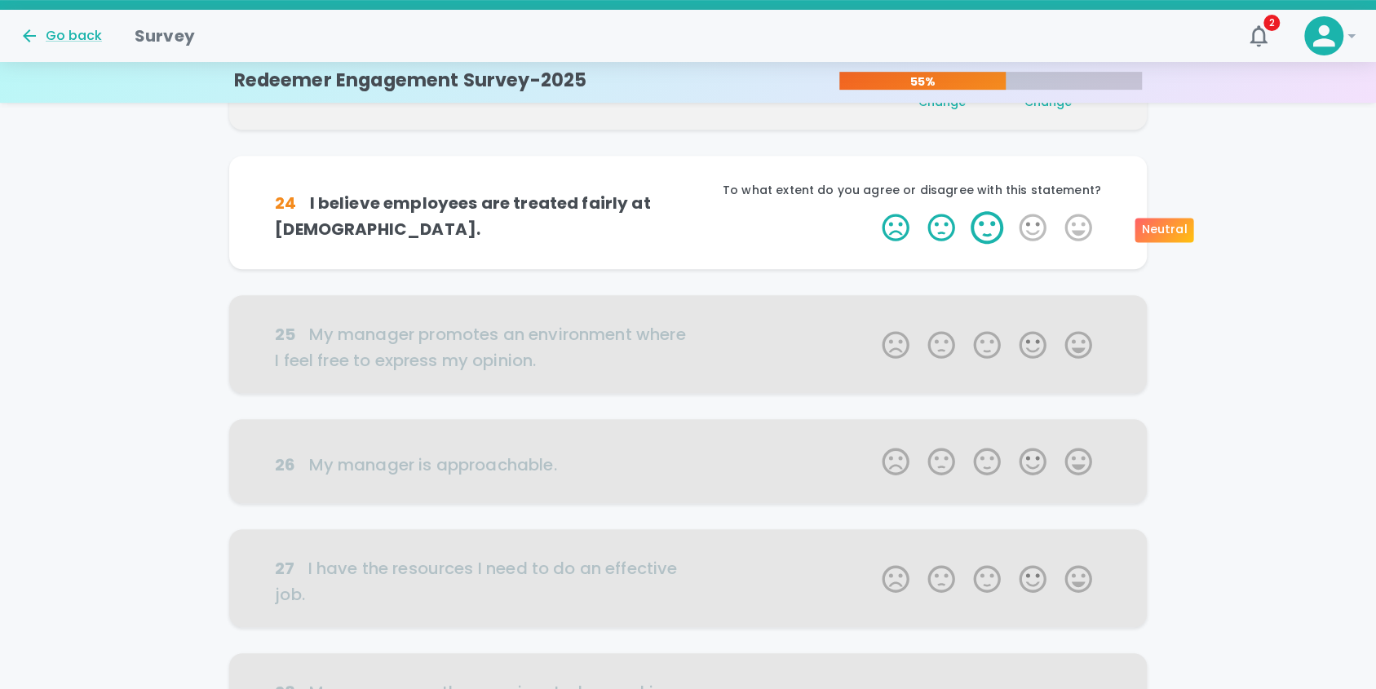
click at [987, 226] on label "3 Stars" at bounding box center [987, 227] width 46 height 33
click at [873, 211] on input "3 Stars" at bounding box center [872, 210] width 1 height 1
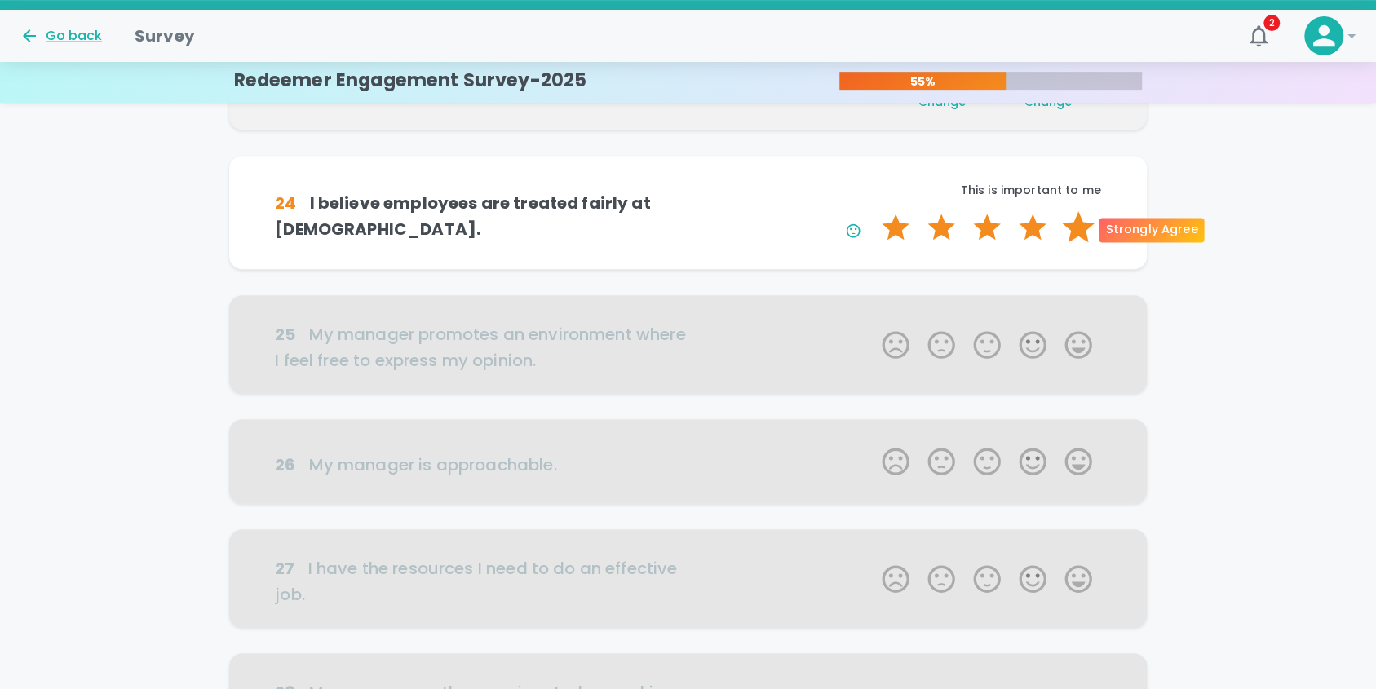
click at [1073, 227] on label "5 Stars" at bounding box center [1078, 227] width 46 height 33
click at [873, 211] on input "5 Stars" at bounding box center [872, 210] width 1 height 1
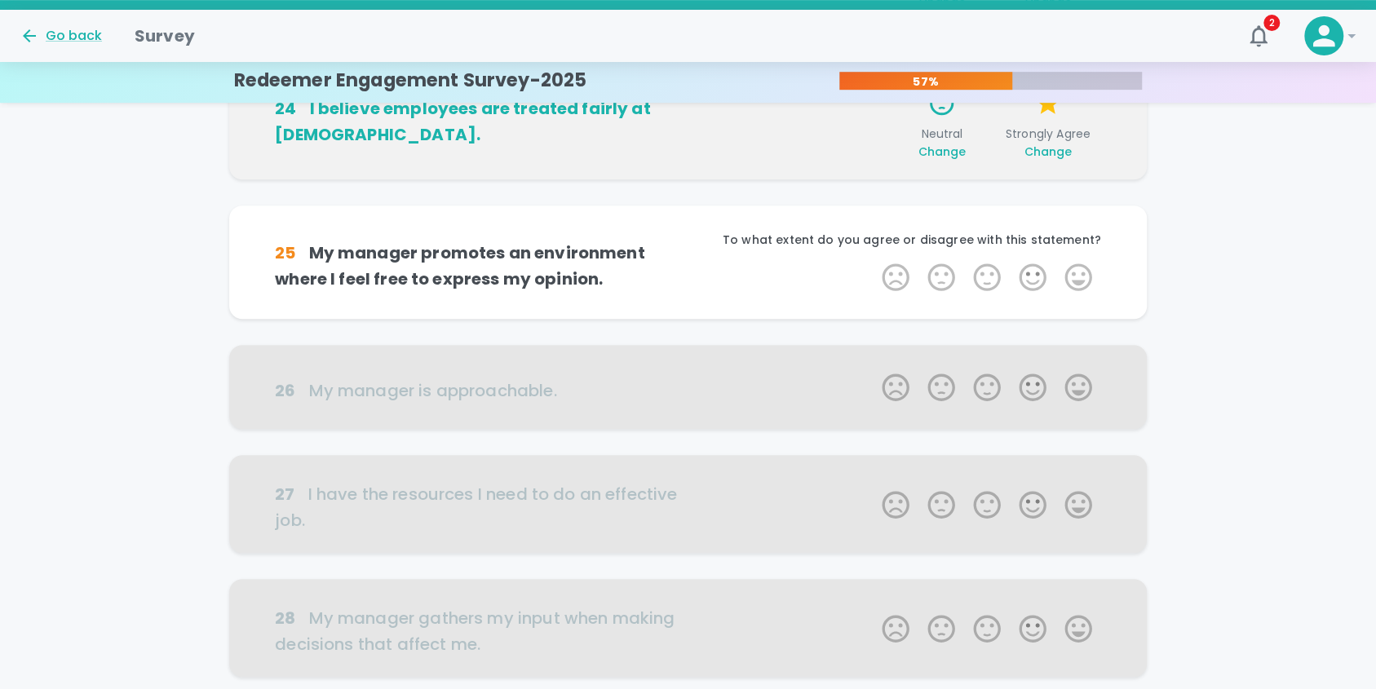
scroll to position [574, 0]
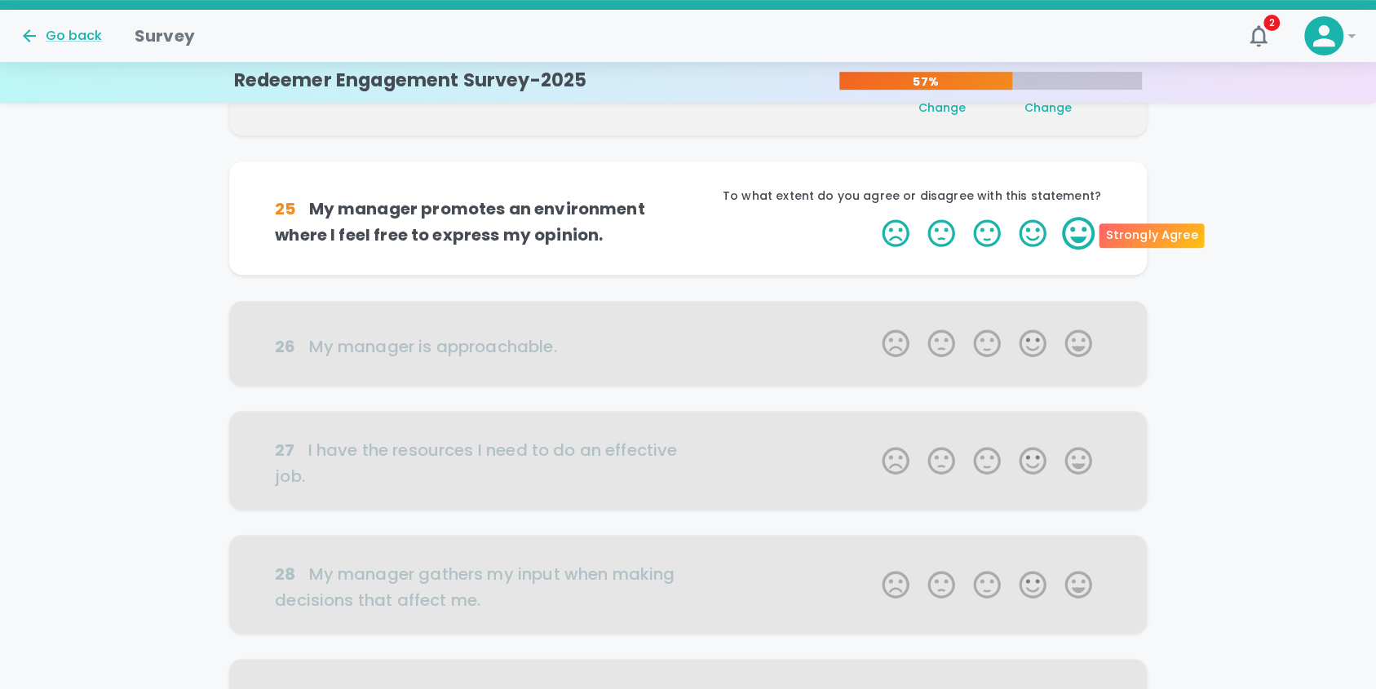
click at [1077, 232] on label "5 Stars" at bounding box center [1078, 233] width 46 height 33
click at [873, 217] on input "5 Stars" at bounding box center [872, 216] width 1 height 1
click at [1077, 232] on label "5 Stars" at bounding box center [1078, 233] width 46 height 33
click at [873, 217] on input "5 Stars" at bounding box center [872, 216] width 1 height 1
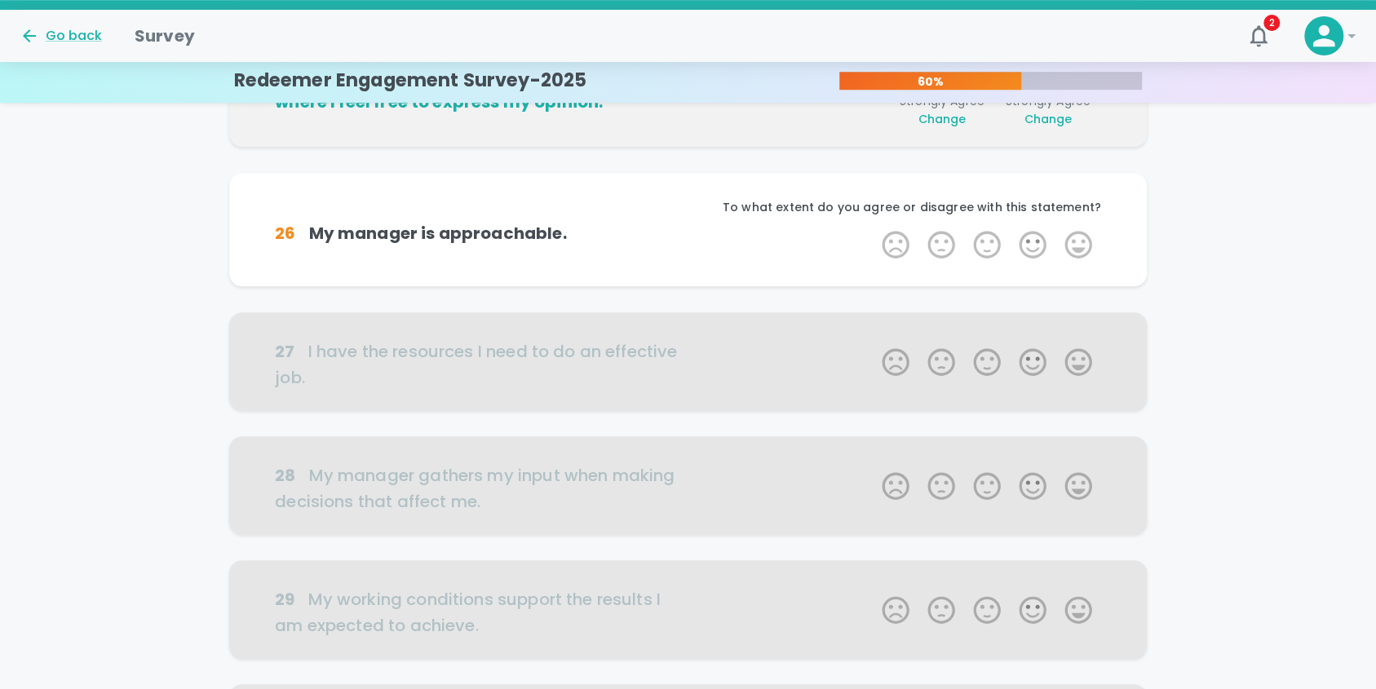
scroll to position [718, 0]
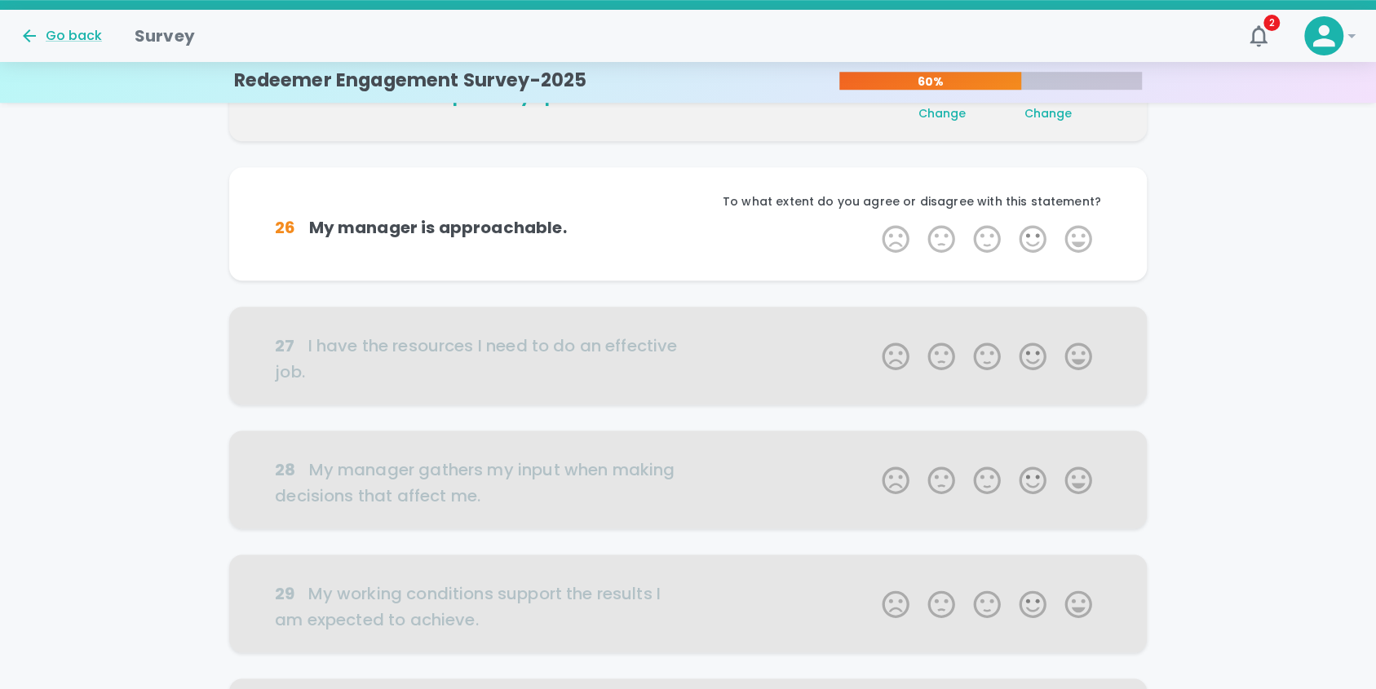
click at [1077, 232] on label "5 Stars" at bounding box center [1078, 239] width 46 height 33
click at [873, 223] on input "5 Stars" at bounding box center [872, 222] width 1 height 1
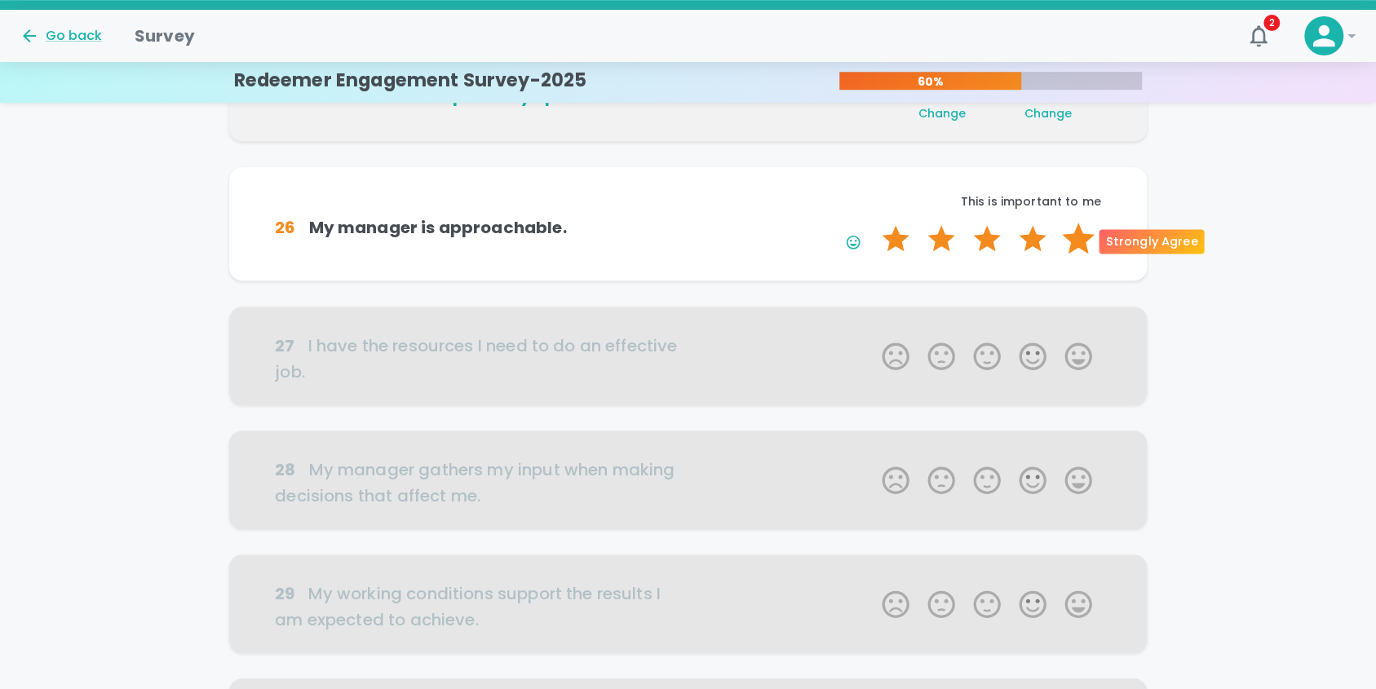
click at [1077, 238] on label "5 Stars" at bounding box center [1078, 239] width 46 height 33
click at [873, 223] on input "5 Stars" at bounding box center [872, 222] width 1 height 1
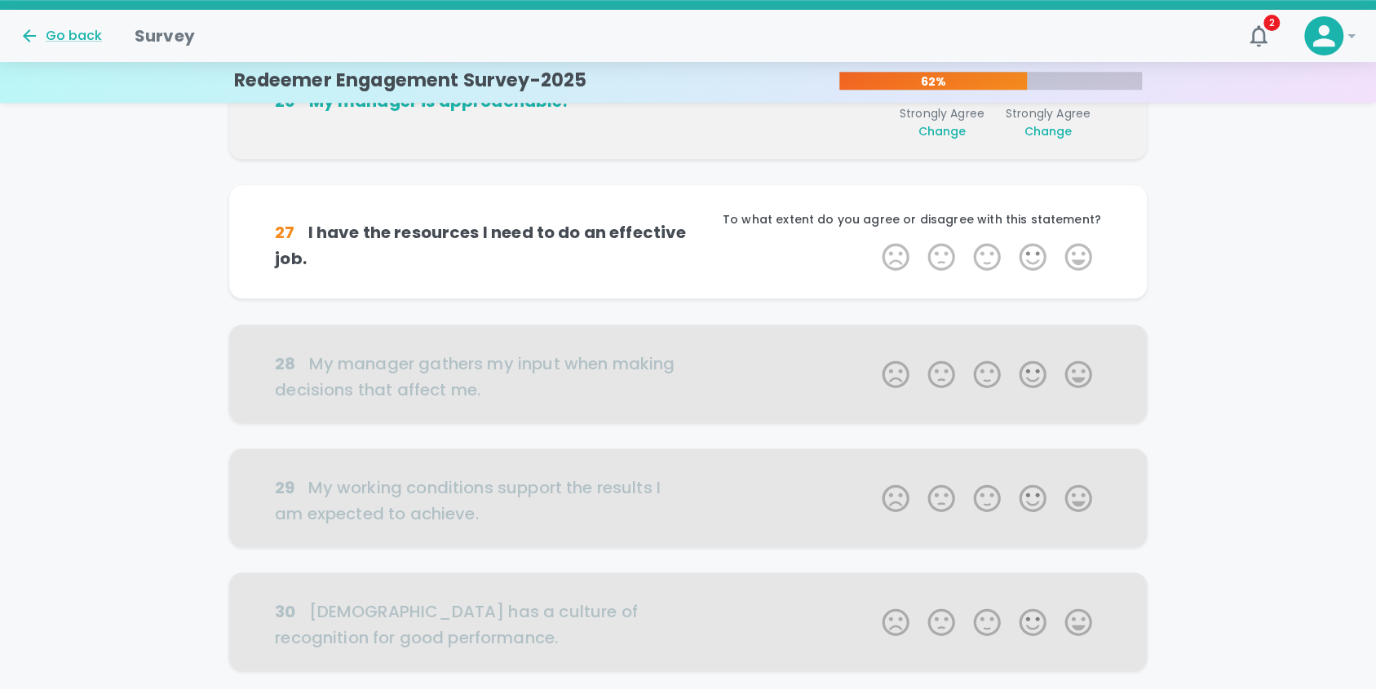
scroll to position [861, 0]
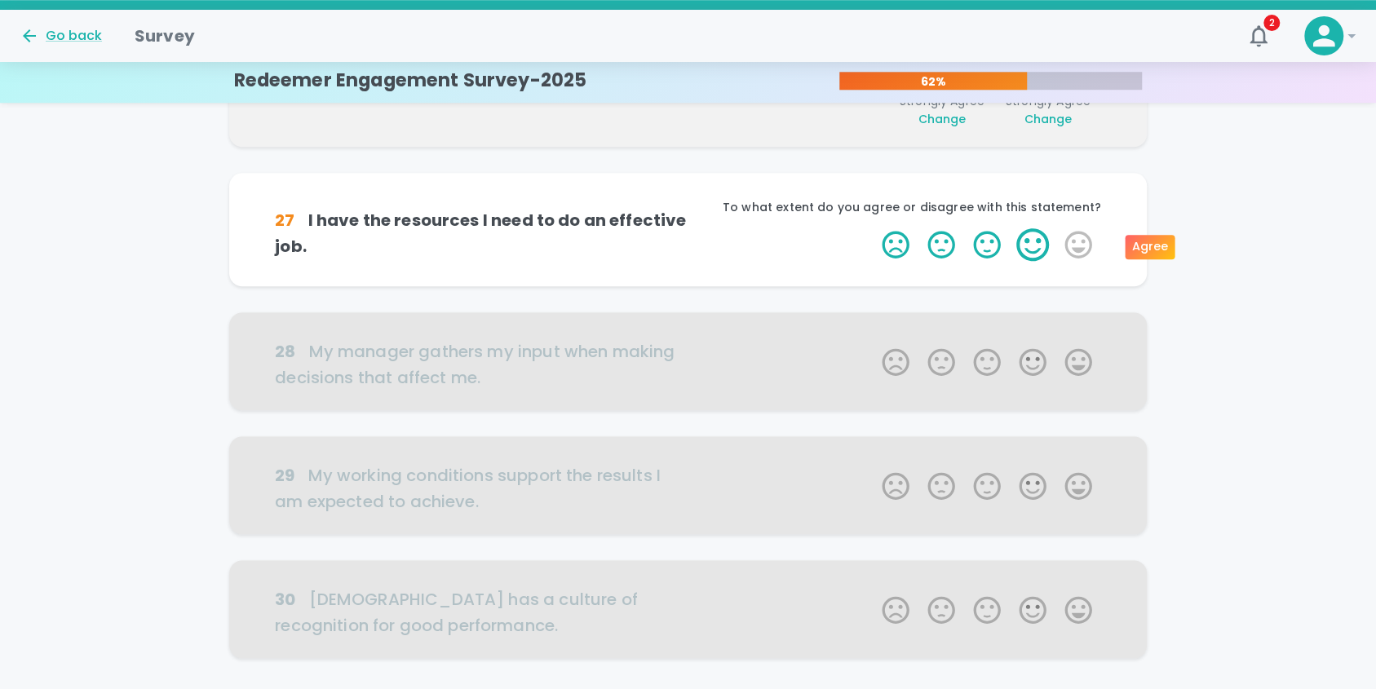
click at [1036, 245] on label "4 Stars" at bounding box center [1033, 244] width 46 height 33
click at [873, 228] on input "4 Stars" at bounding box center [872, 228] width 1 height 1
click at [1036, 245] on label "4 Stars" at bounding box center [1033, 244] width 46 height 33
click at [873, 228] on input "4 Stars" at bounding box center [872, 228] width 1 height 1
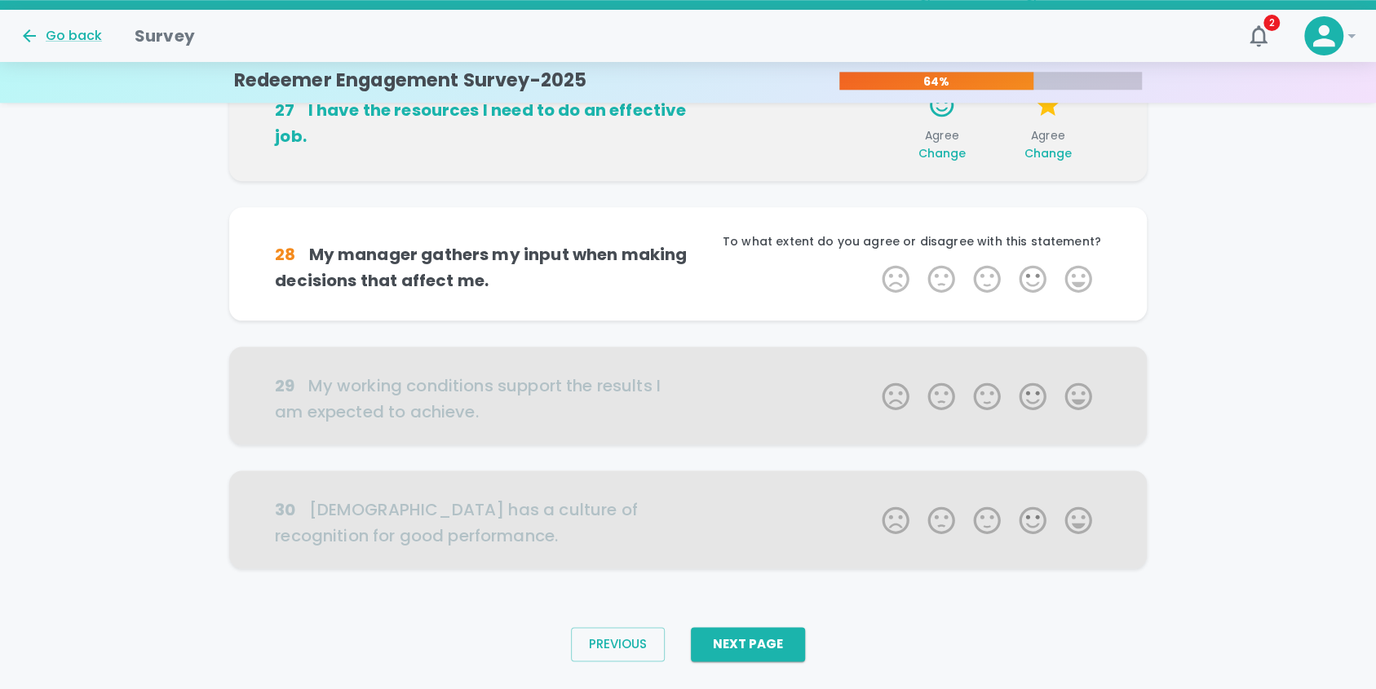
scroll to position [989, 0]
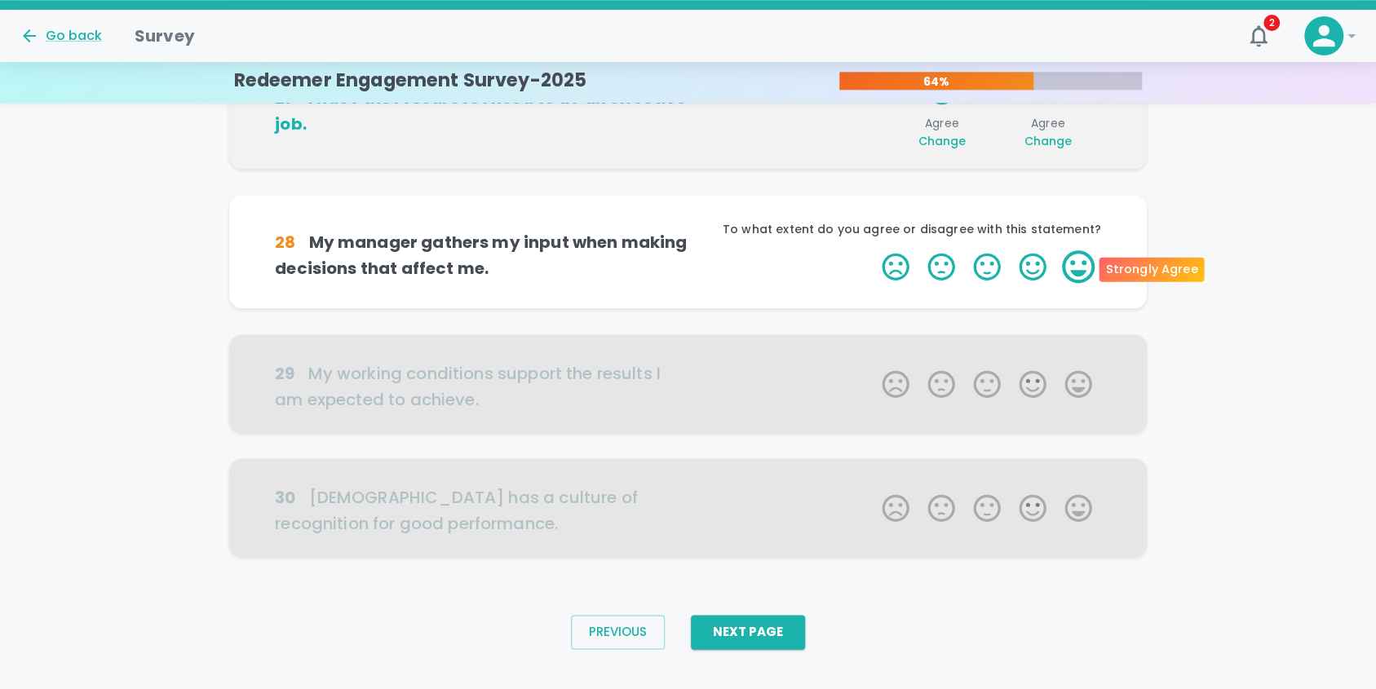
click at [1073, 263] on label "5 Stars" at bounding box center [1078, 266] width 46 height 33
click at [873, 250] on input "5 Stars" at bounding box center [872, 250] width 1 height 1
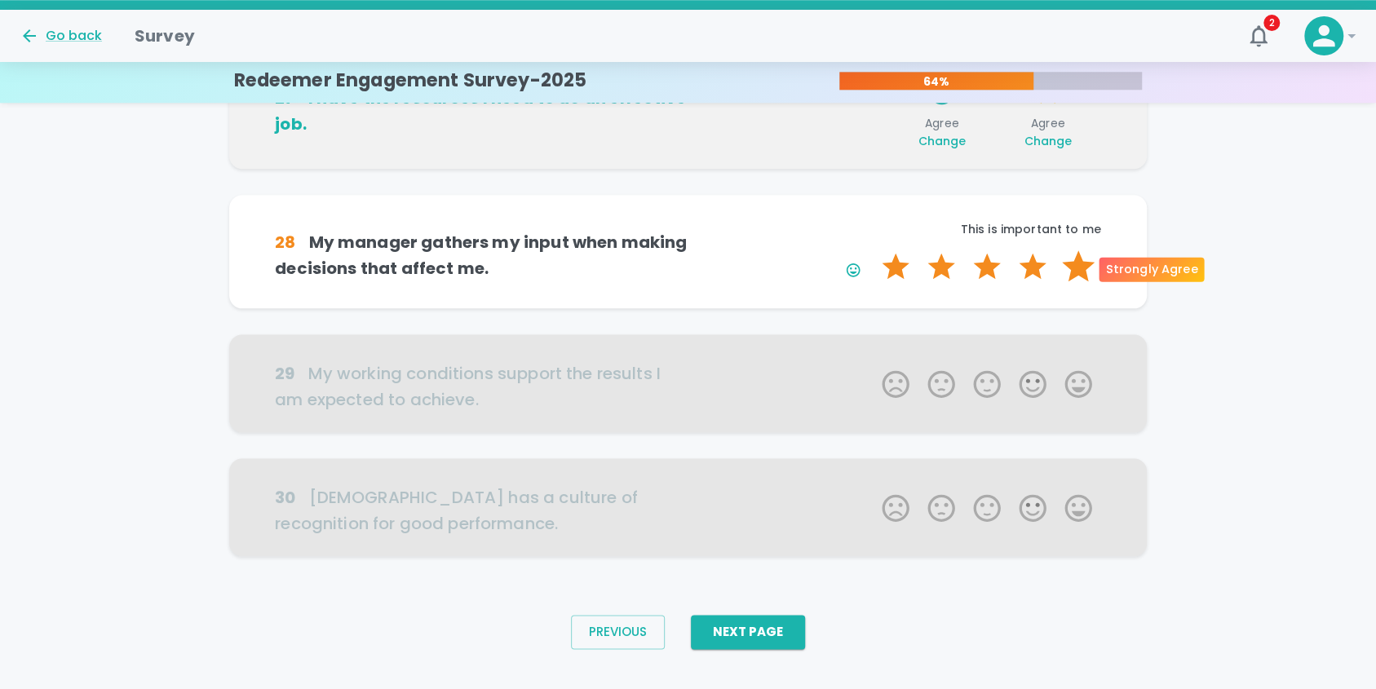
click at [1076, 264] on label "5 Stars" at bounding box center [1078, 266] width 46 height 33
click at [873, 250] on input "5 Stars" at bounding box center [872, 250] width 1 height 1
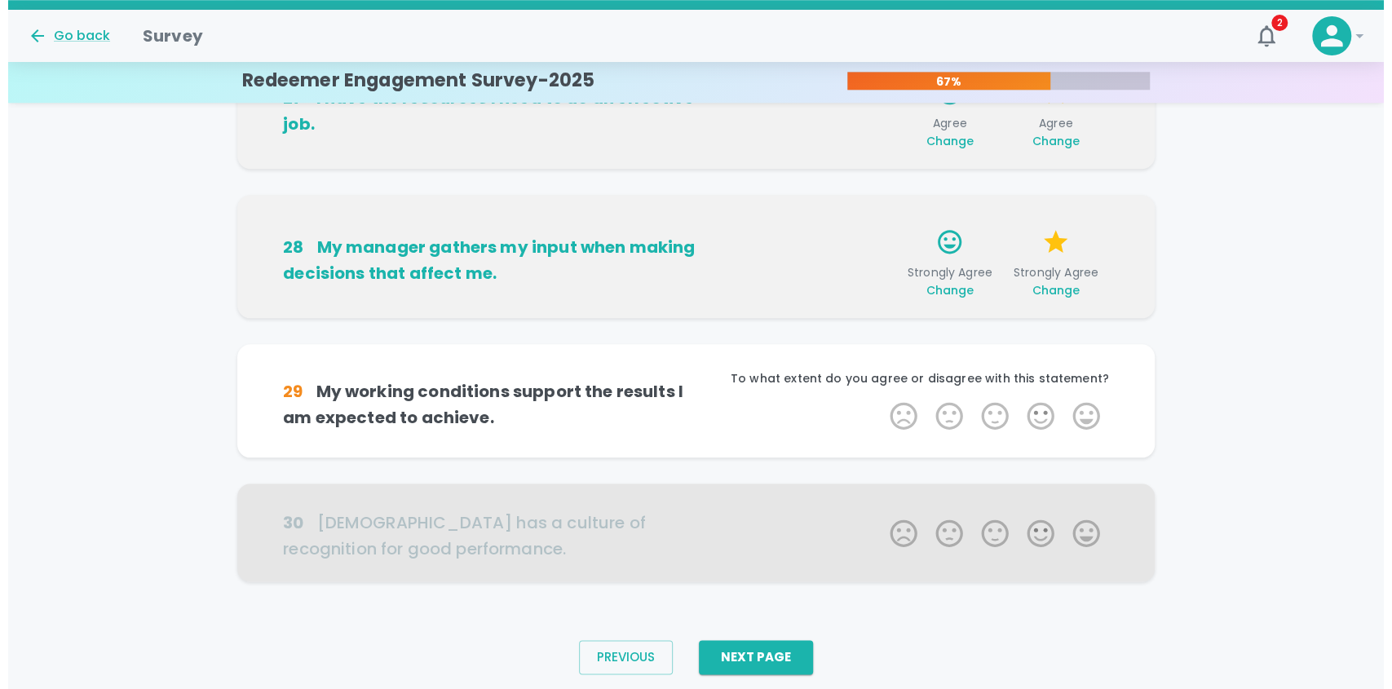
scroll to position [1013, 0]
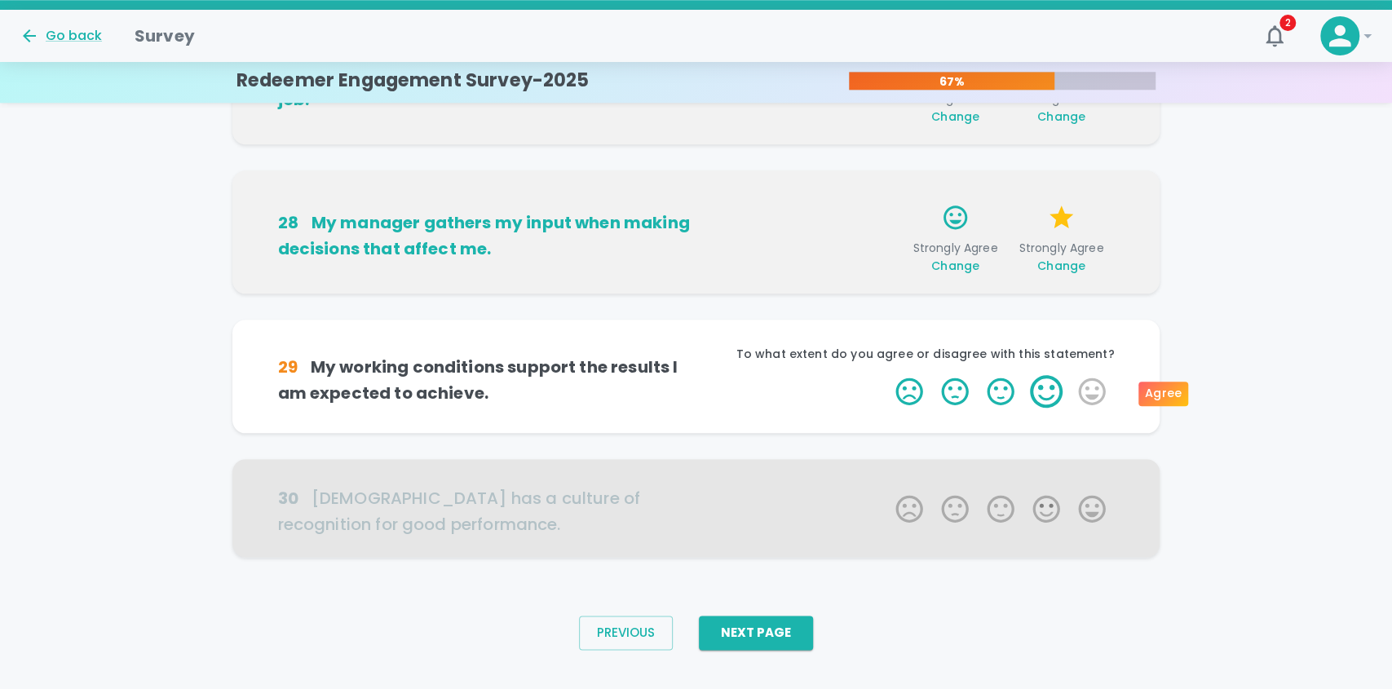
click at [1048, 388] on label "4 Stars" at bounding box center [1047, 391] width 46 height 33
click at [887, 375] on input "4 Stars" at bounding box center [886, 374] width 1 height 1
click at [1048, 388] on label "4 Stars" at bounding box center [1047, 391] width 46 height 33
click at [887, 375] on input "4 Stars" at bounding box center [886, 374] width 1 height 1
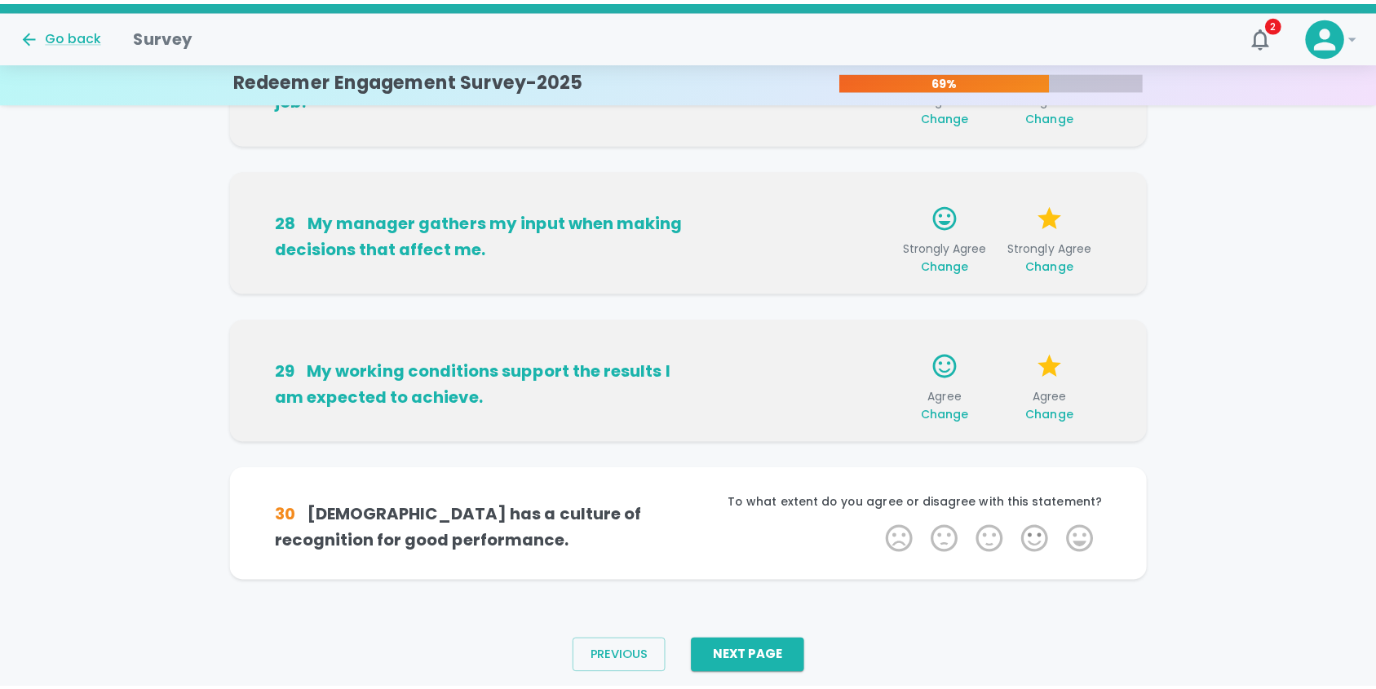
scroll to position [1039, 0]
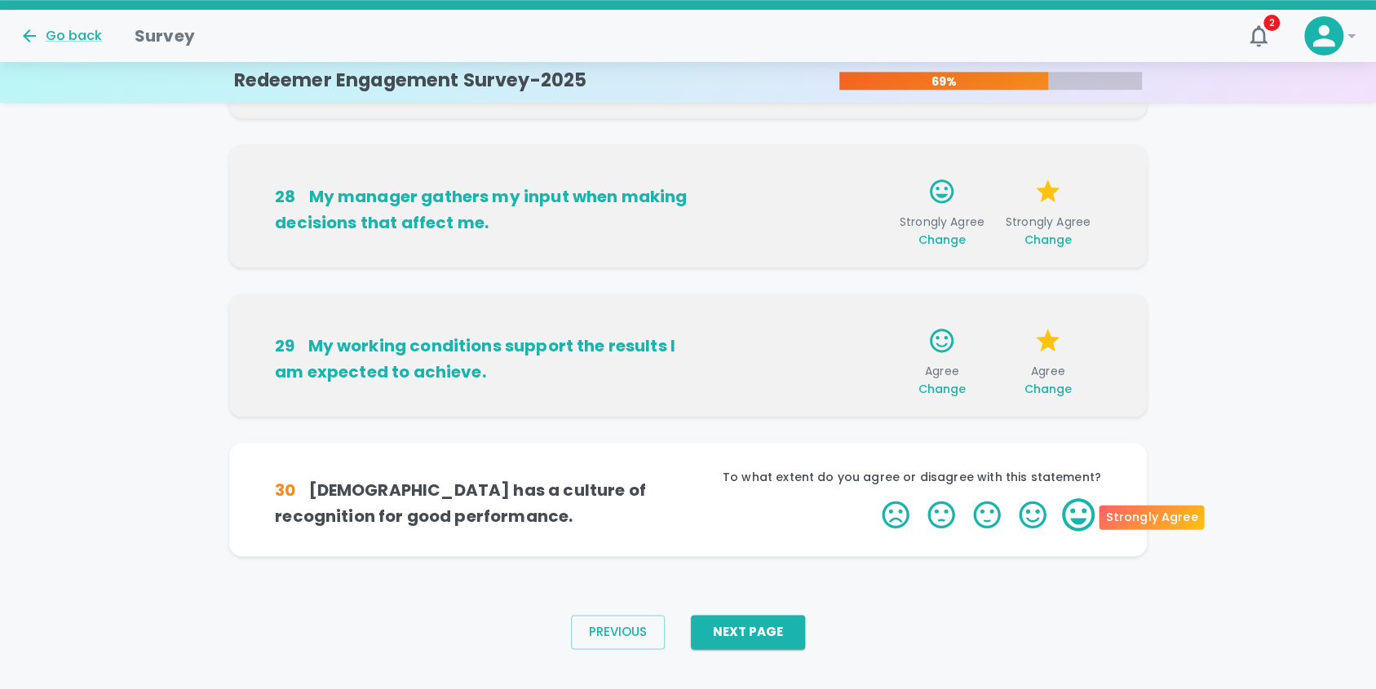
click at [1079, 515] on label "5 Stars" at bounding box center [1078, 514] width 46 height 33
click at [873, 498] on input "5 Stars" at bounding box center [872, 498] width 1 height 1
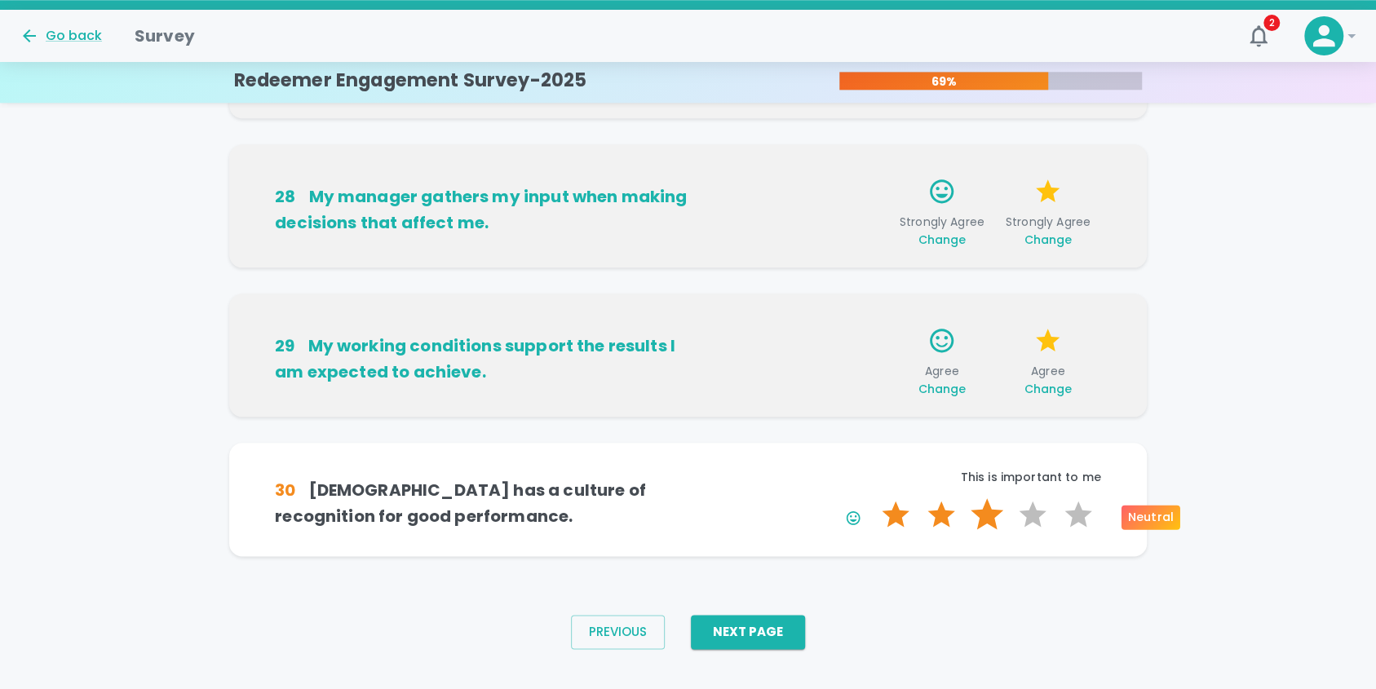
click at [985, 513] on label "3 Stars" at bounding box center [987, 514] width 46 height 33
click at [873, 498] on input "3 Stars" at bounding box center [872, 498] width 1 height 1
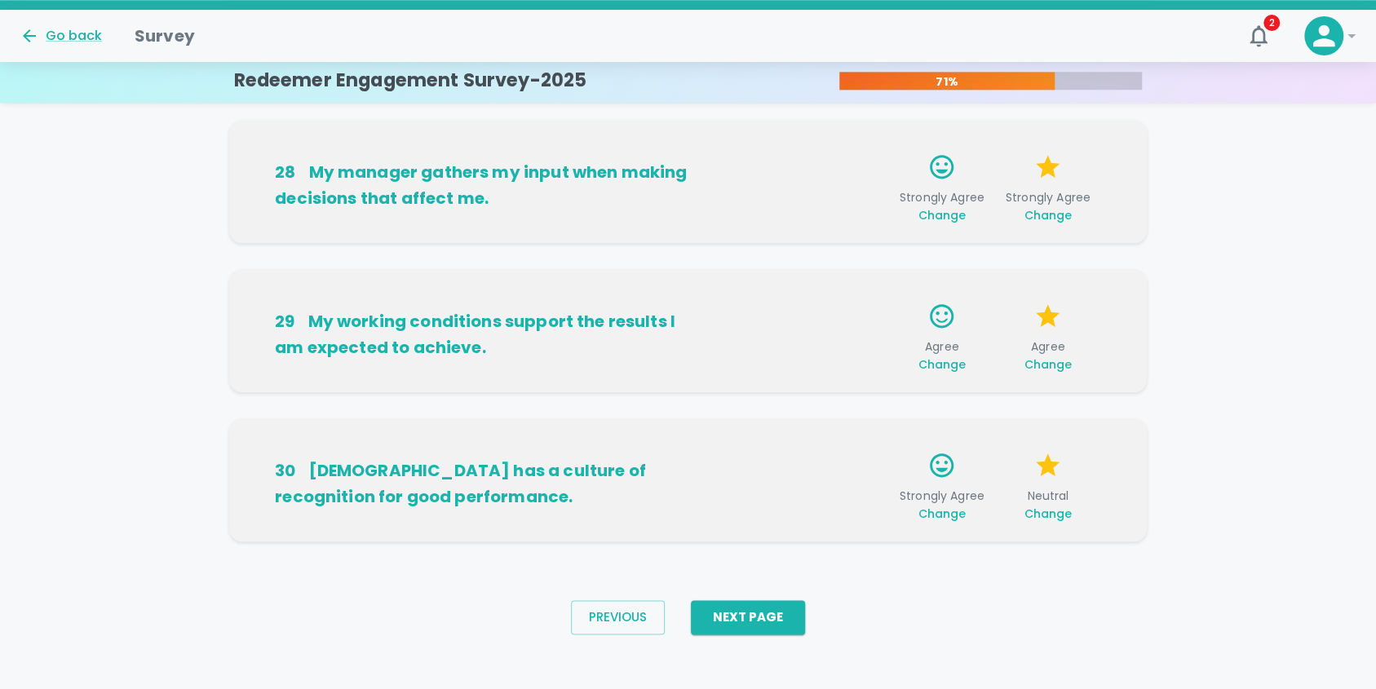
scroll to position [1064, 0]
click at [781, 612] on button "Next Page" at bounding box center [748, 617] width 114 height 34
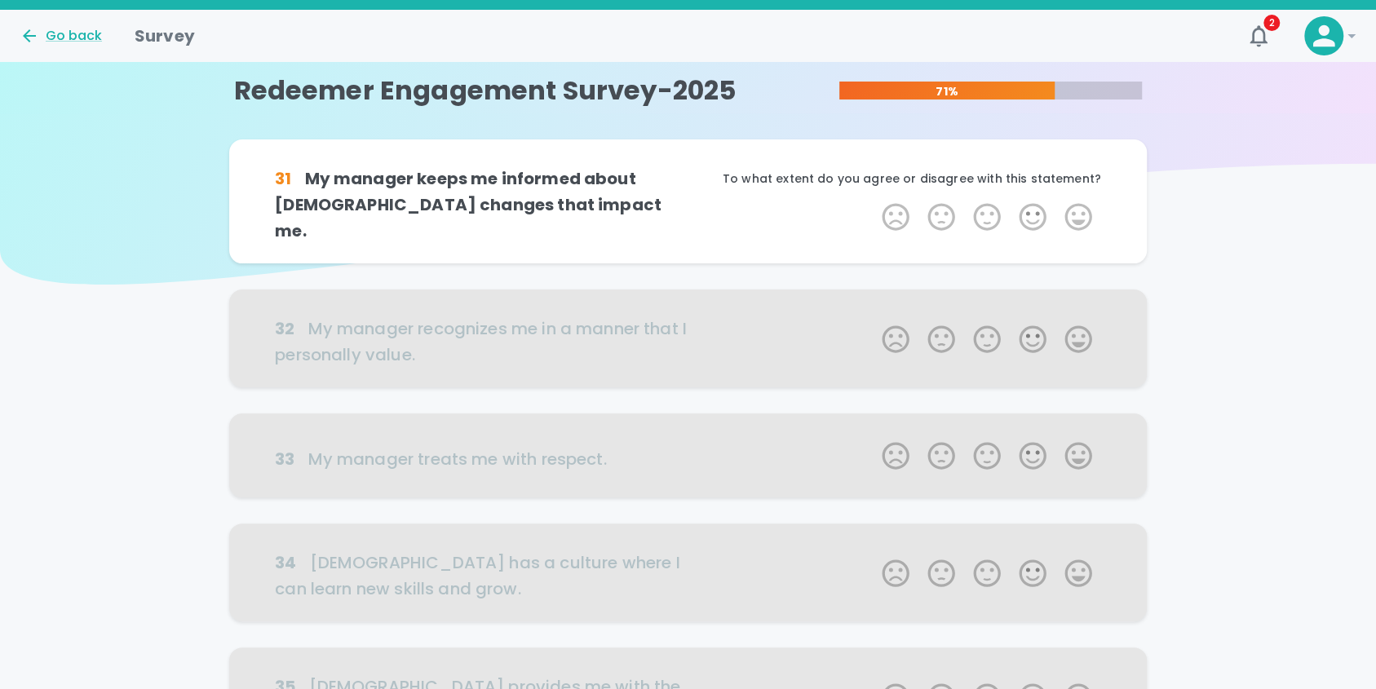
scroll to position [0, 0]
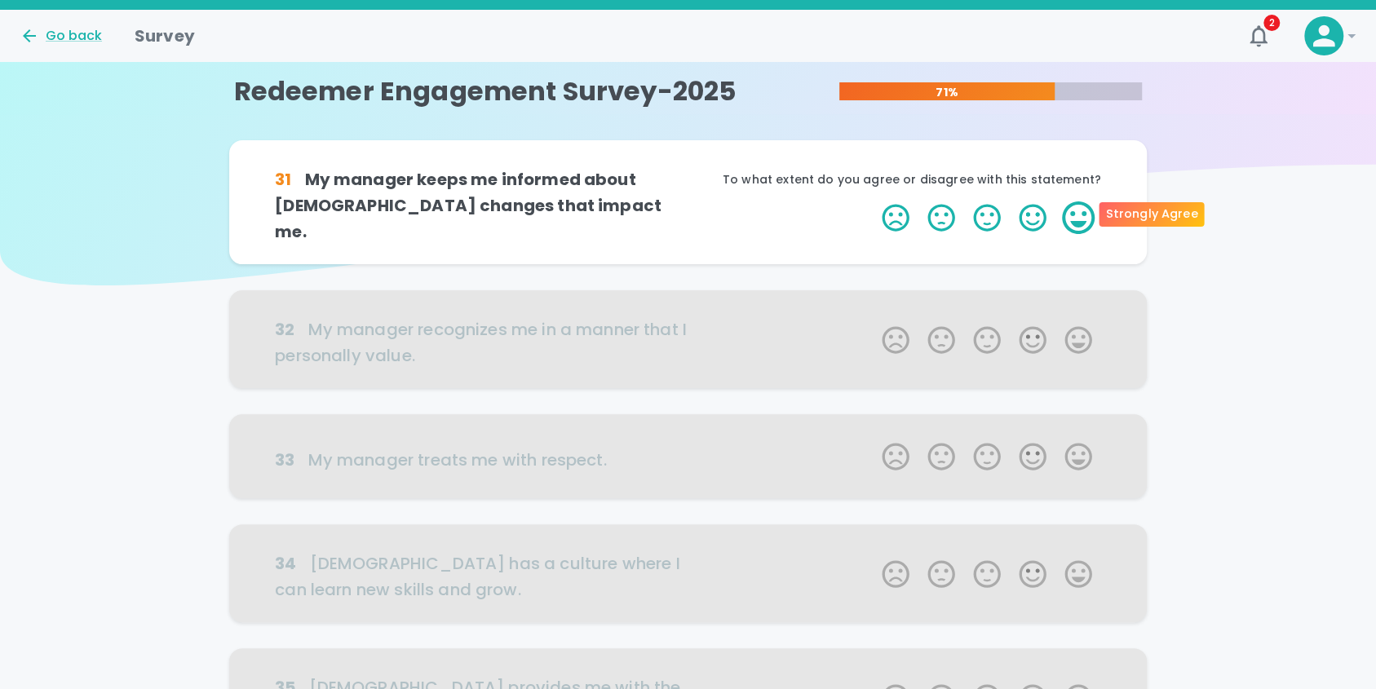
click at [1077, 213] on label "5 Stars" at bounding box center [1078, 217] width 46 height 33
click at [873, 201] on input "5 Stars" at bounding box center [872, 201] width 1 height 1
click at [1077, 213] on label "5 Stars" at bounding box center [1078, 217] width 46 height 33
click at [873, 201] on input "5 Stars" at bounding box center [872, 201] width 1 height 1
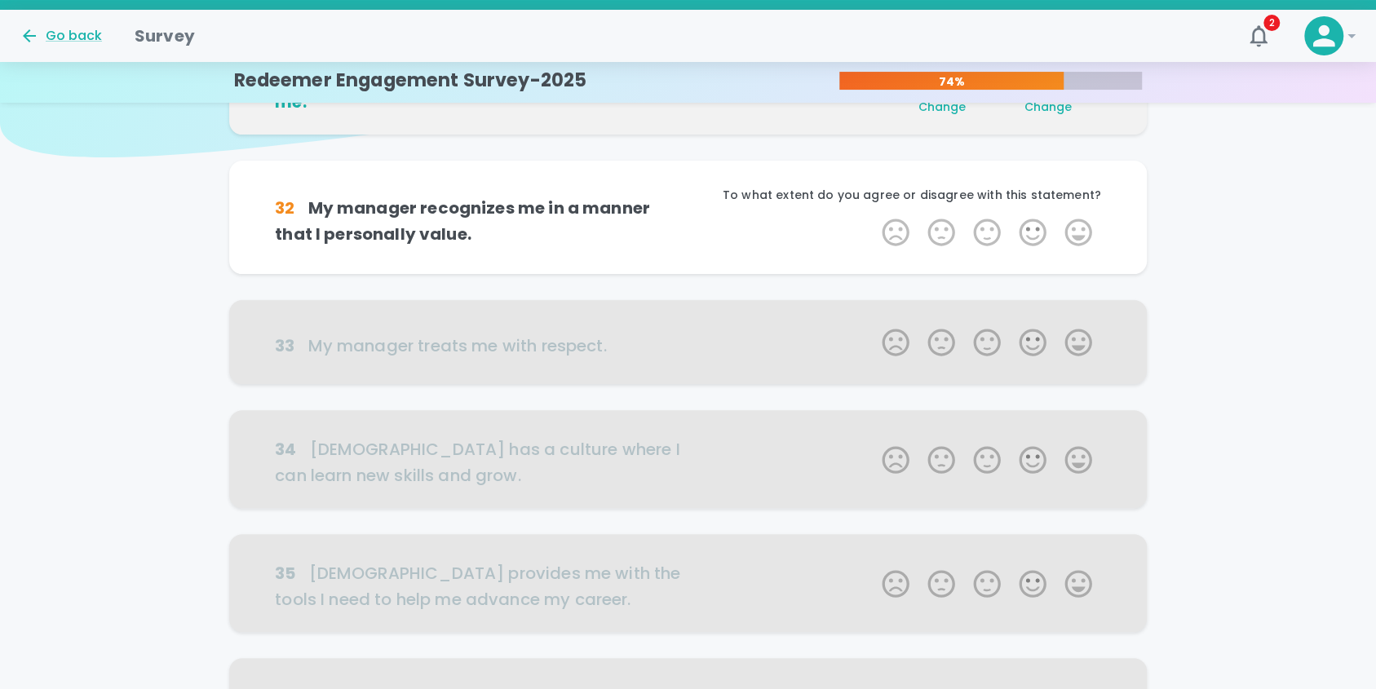
scroll to position [144, 0]
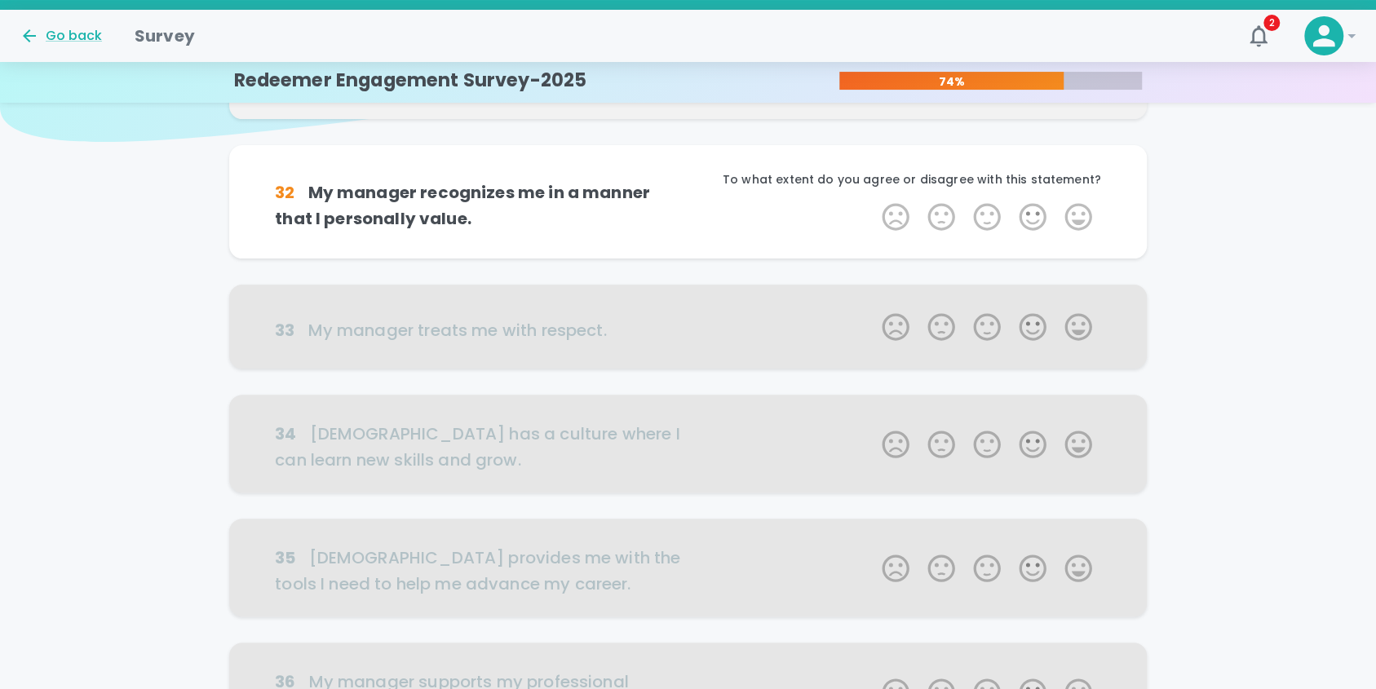
click at [1077, 213] on label "5 Stars" at bounding box center [1078, 217] width 46 height 33
click at [873, 201] on input "5 Stars" at bounding box center [872, 200] width 1 height 1
click at [847, 219] on icon "button" at bounding box center [853, 220] width 16 height 16
click at [1075, 223] on label "5 Stars" at bounding box center [1078, 217] width 46 height 33
click at [873, 201] on input "5 Stars" at bounding box center [872, 200] width 1 height 1
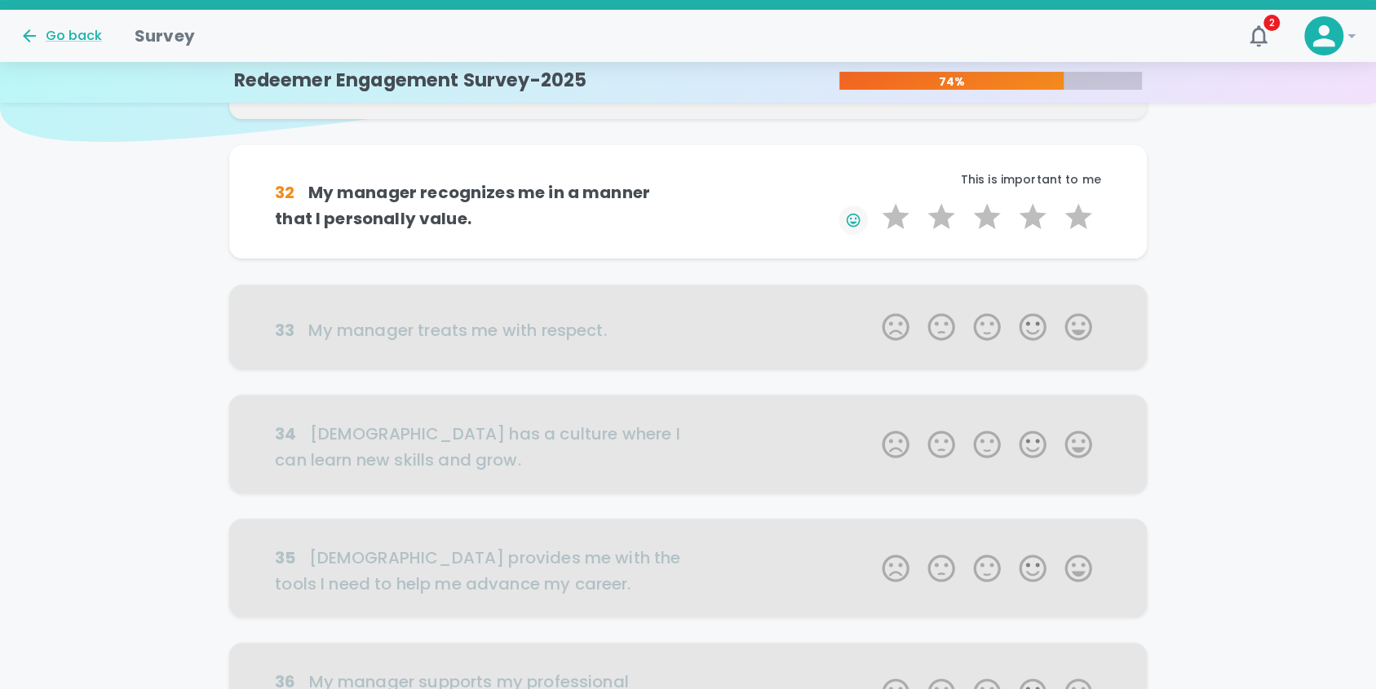
click at [861, 215] on button "button" at bounding box center [852, 220] width 29 height 29
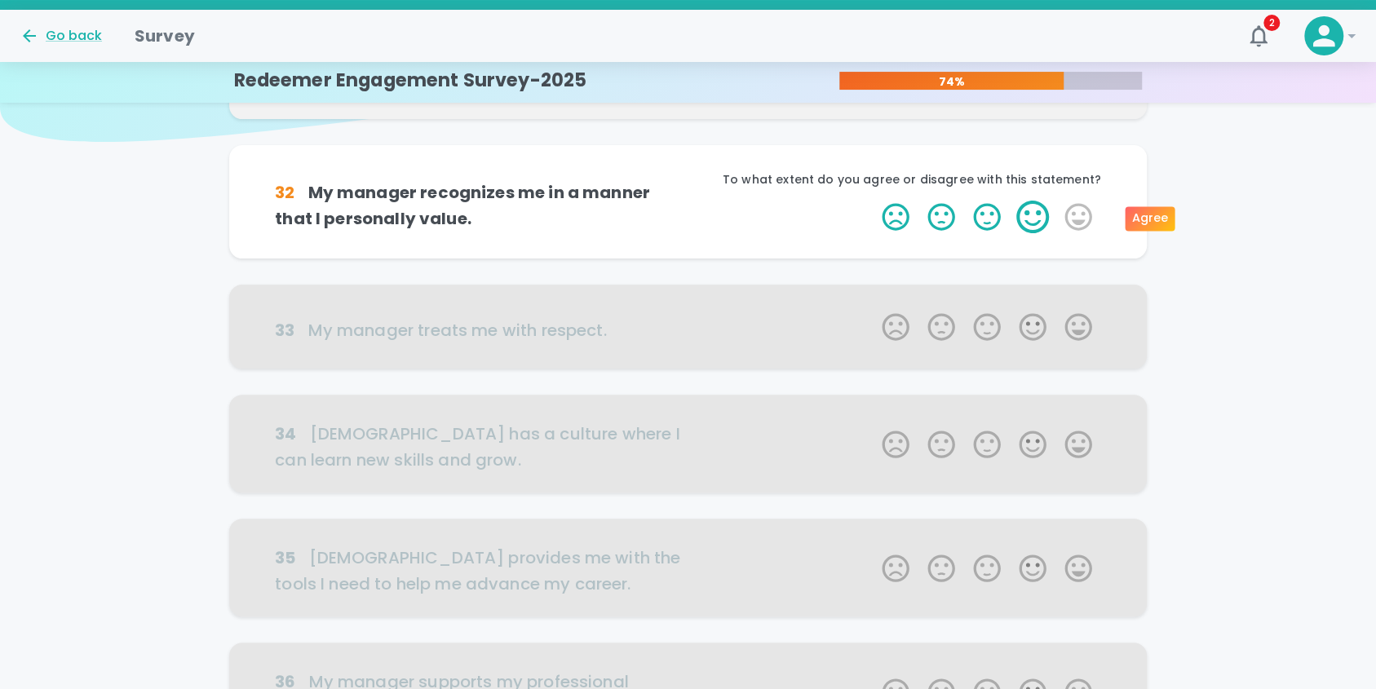
click at [1025, 215] on label "4 Stars" at bounding box center [1033, 217] width 46 height 33
click at [873, 201] on input "4 Stars" at bounding box center [872, 200] width 1 height 1
click at [944, 219] on label "2 Stars" at bounding box center [941, 217] width 46 height 33
click at [873, 201] on input "2 Stars" at bounding box center [872, 200] width 1 height 1
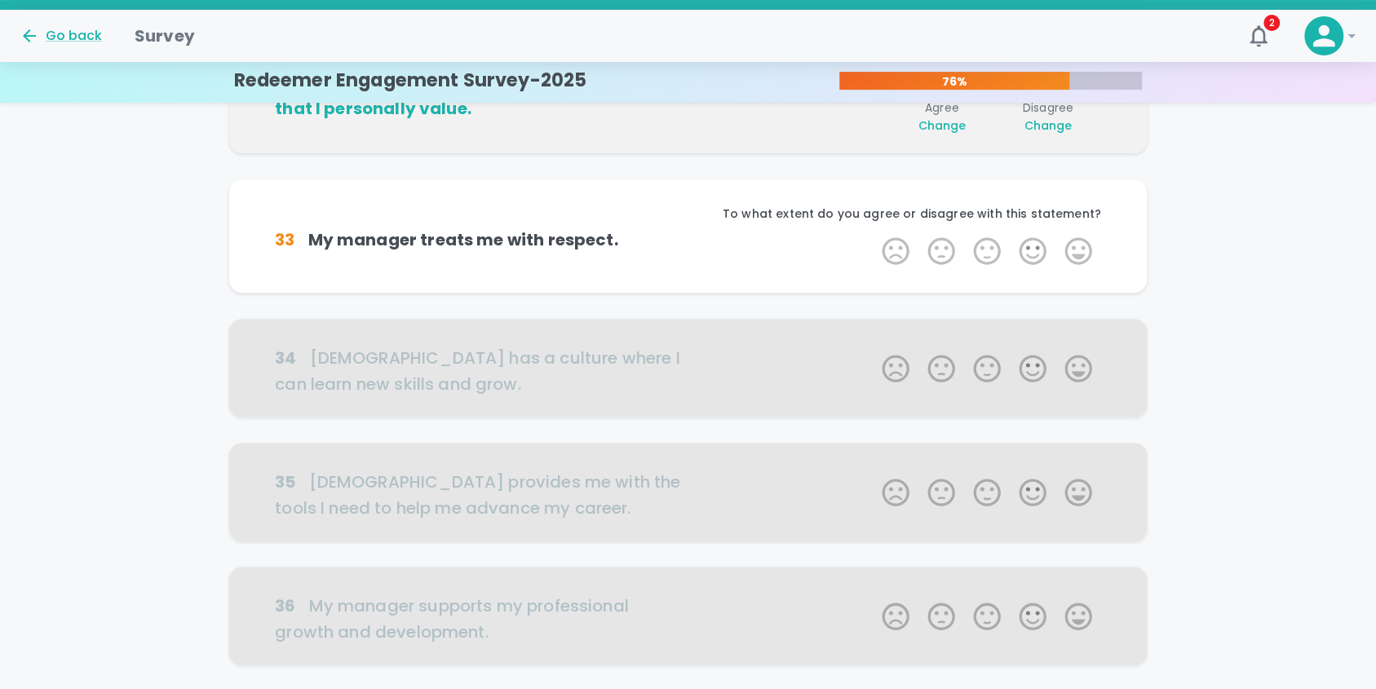
scroll to position [287, 0]
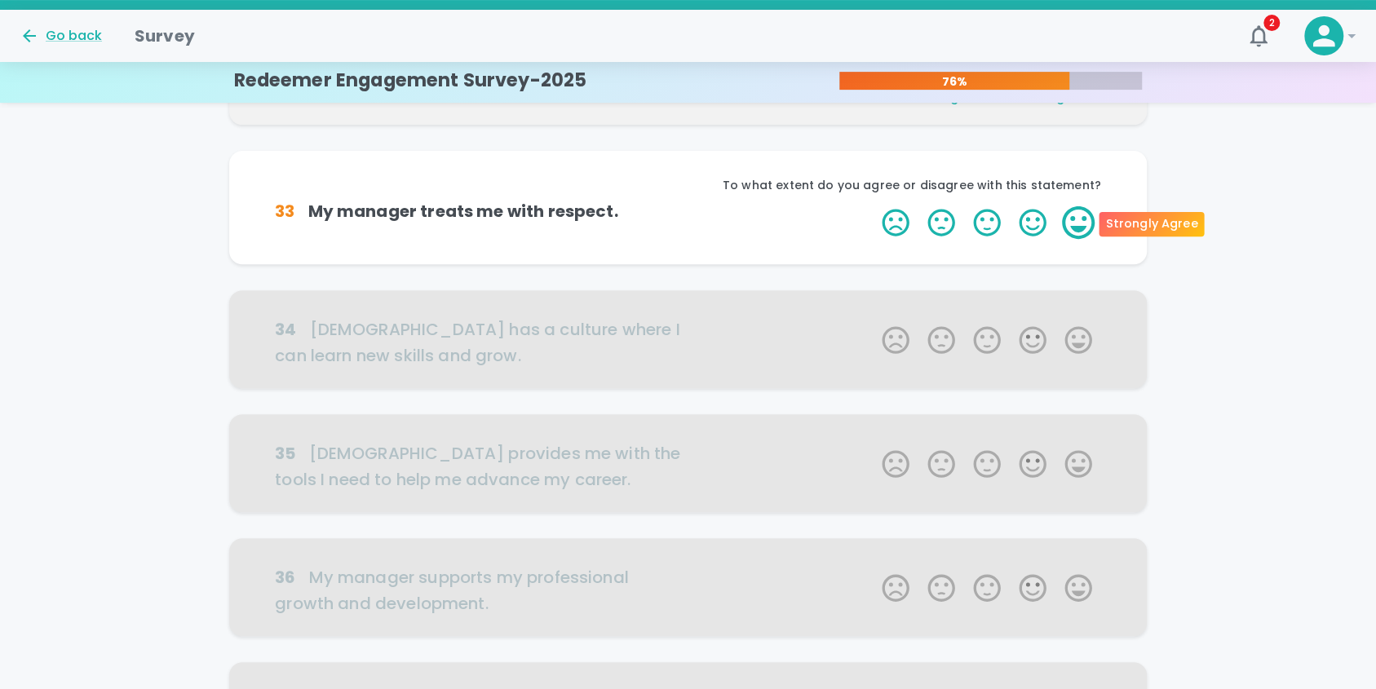
click at [1082, 228] on label "5 Stars" at bounding box center [1078, 222] width 46 height 33
click at [873, 206] on input "5 Stars" at bounding box center [872, 206] width 1 height 1
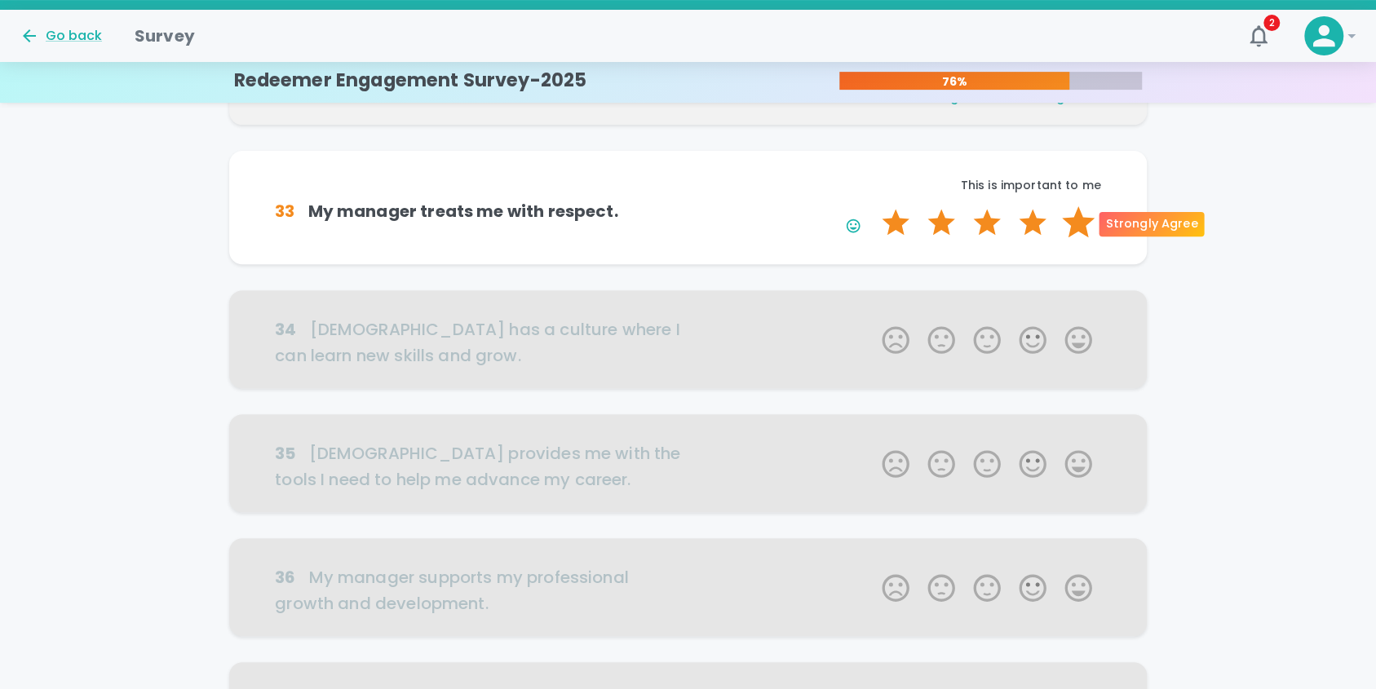
click at [1082, 224] on label "5 Stars" at bounding box center [1078, 222] width 46 height 33
click at [873, 206] on input "5 Stars" at bounding box center [872, 206] width 1 height 1
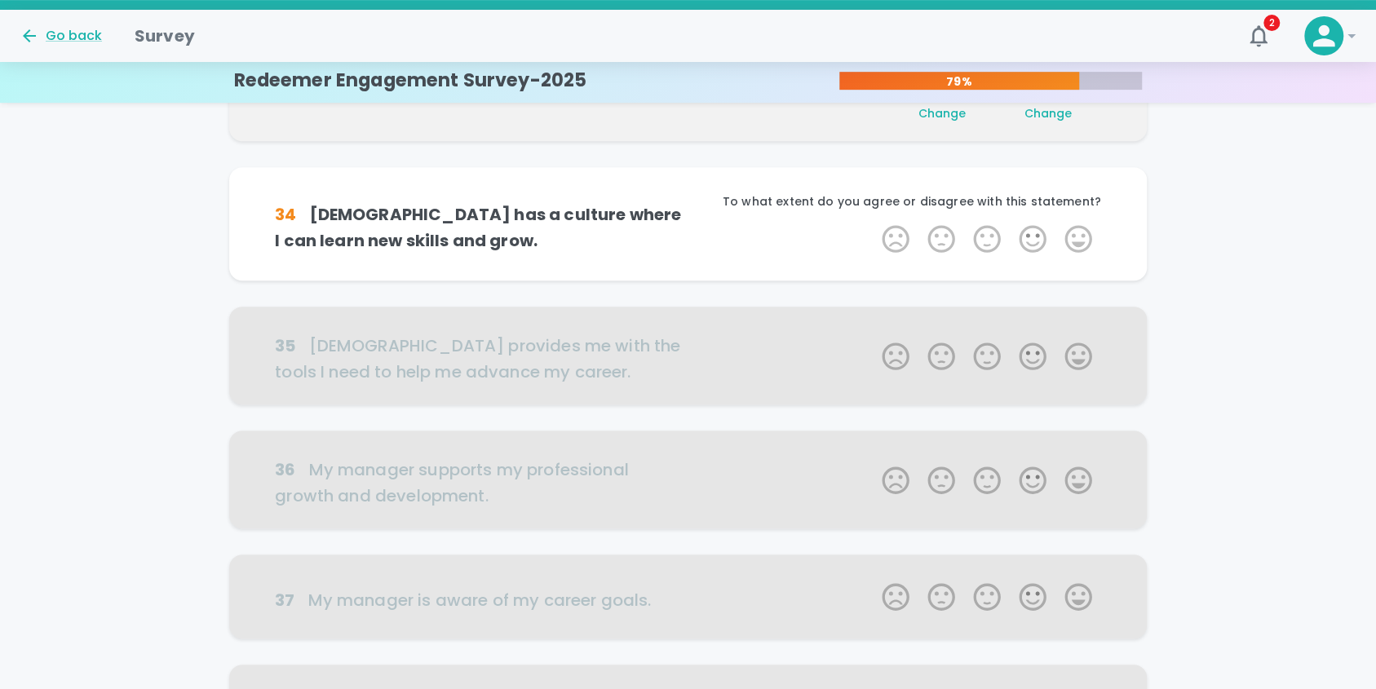
scroll to position [431, 0]
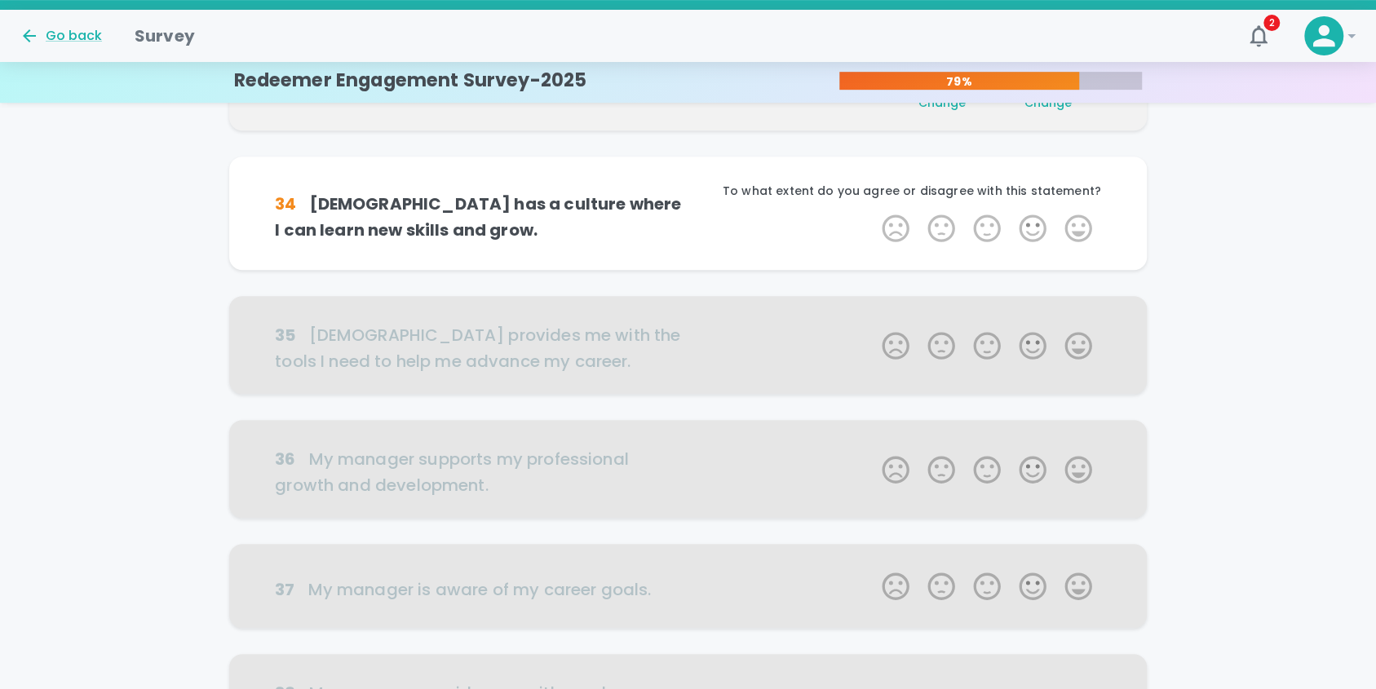
click at [1082, 224] on label "5 Stars" at bounding box center [1078, 228] width 46 height 33
click at [873, 212] on input "5 Stars" at bounding box center [872, 211] width 1 height 1
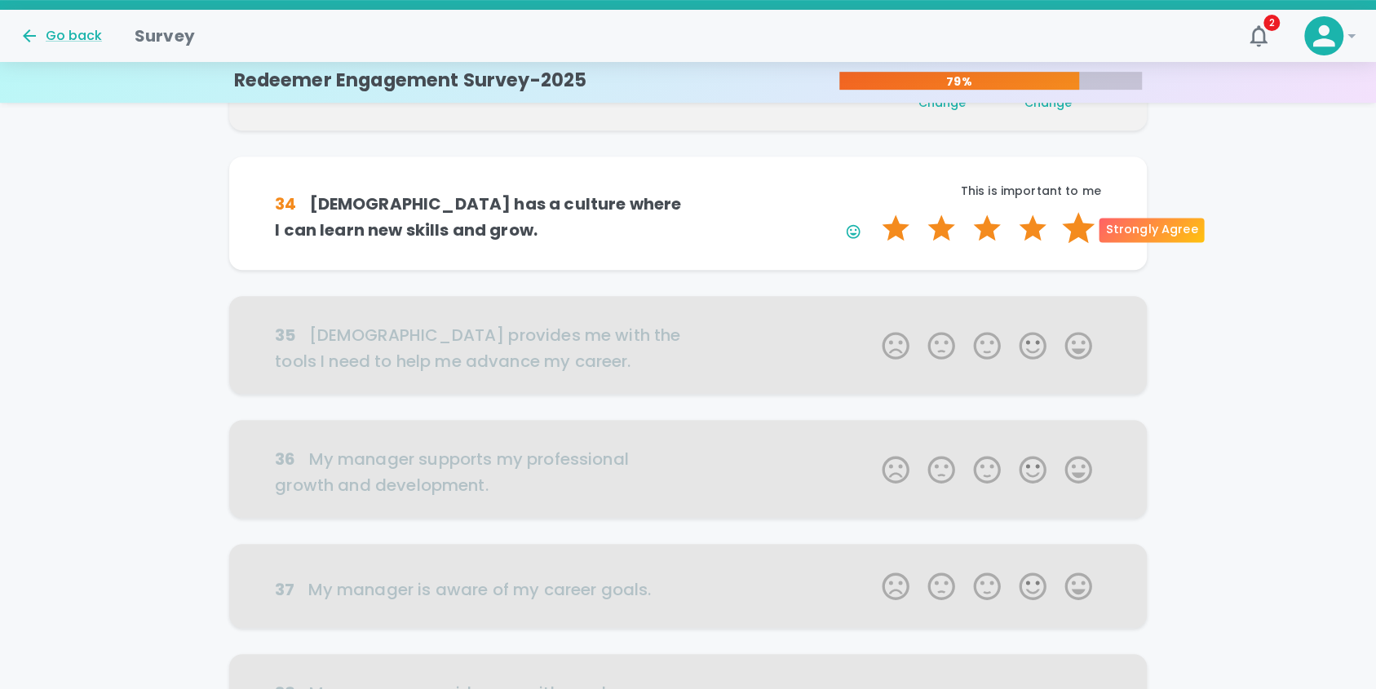
click at [1078, 230] on label "5 Stars" at bounding box center [1078, 228] width 46 height 33
click at [873, 212] on input "5 Stars" at bounding box center [872, 211] width 1 height 1
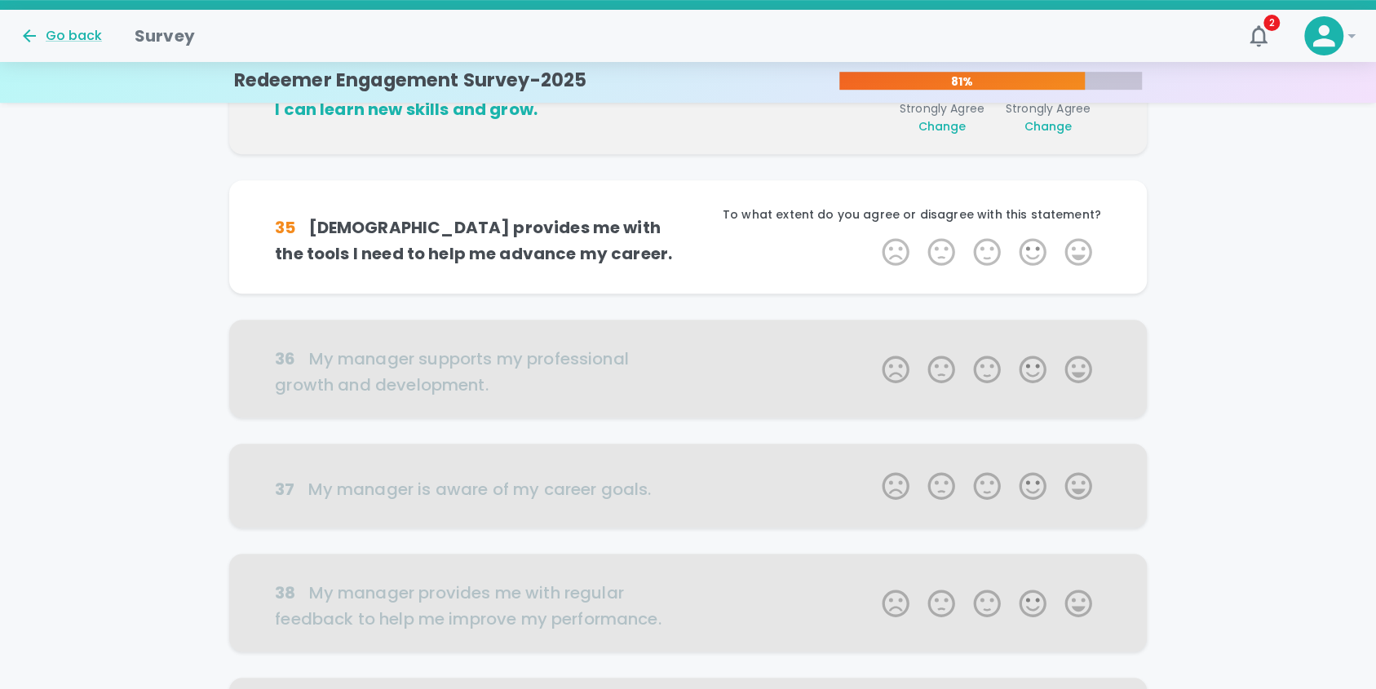
scroll to position [574, 0]
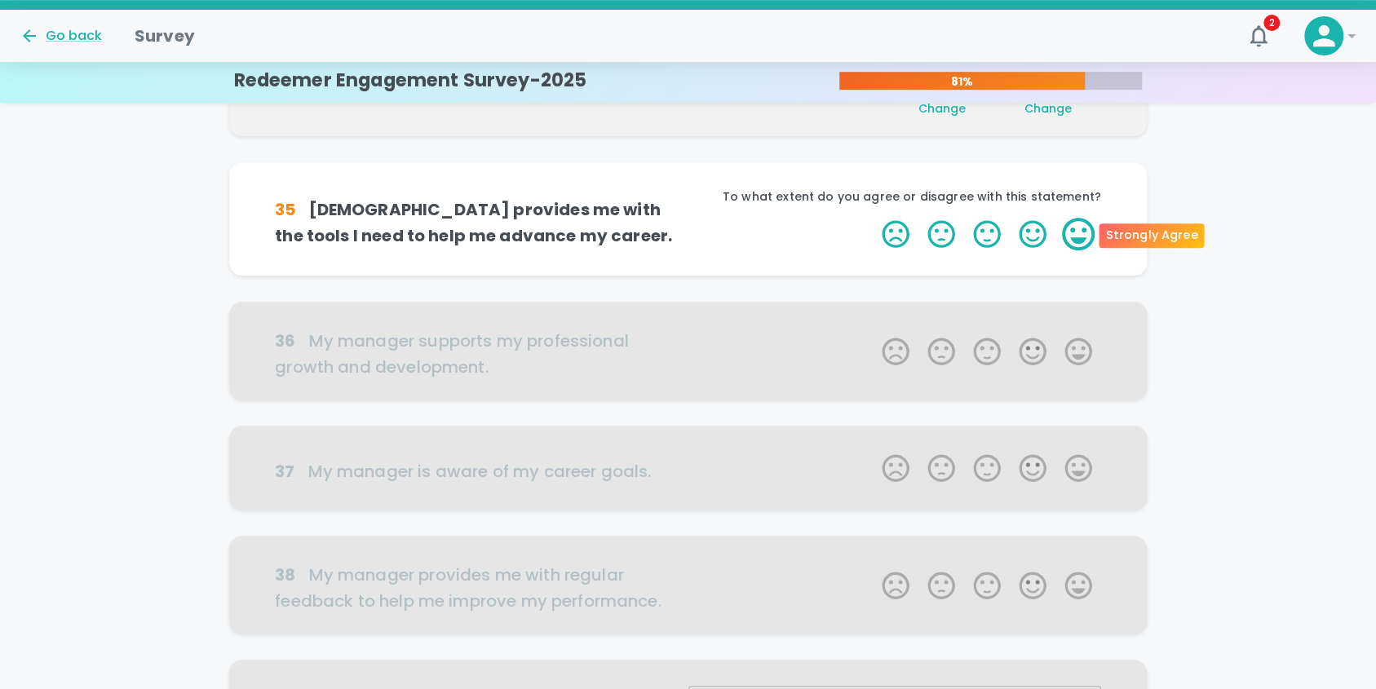
click at [1079, 232] on label "5 Stars" at bounding box center [1078, 234] width 46 height 33
click at [873, 218] on input "5 Stars" at bounding box center [872, 217] width 1 height 1
click at [1079, 232] on label "5 Stars" at bounding box center [1078, 234] width 46 height 33
click at [873, 218] on input "5 Stars" at bounding box center [872, 217] width 1 height 1
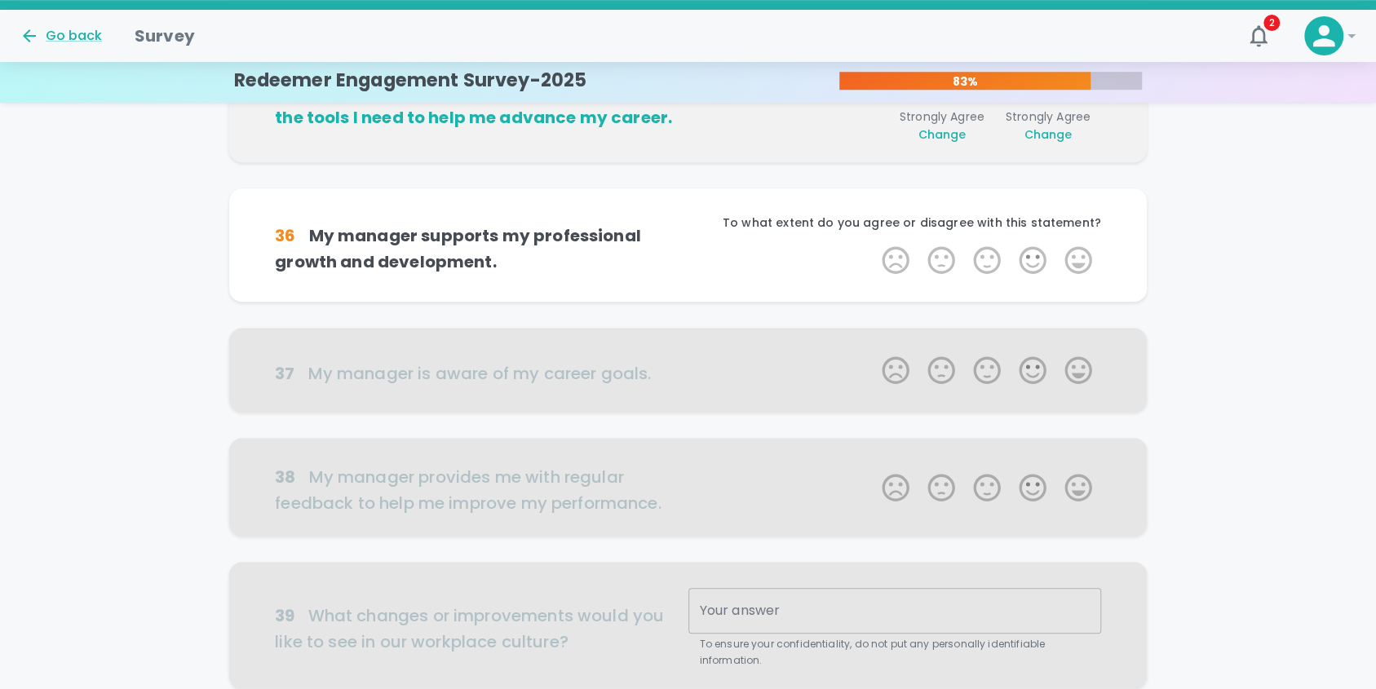
scroll to position [718, 0]
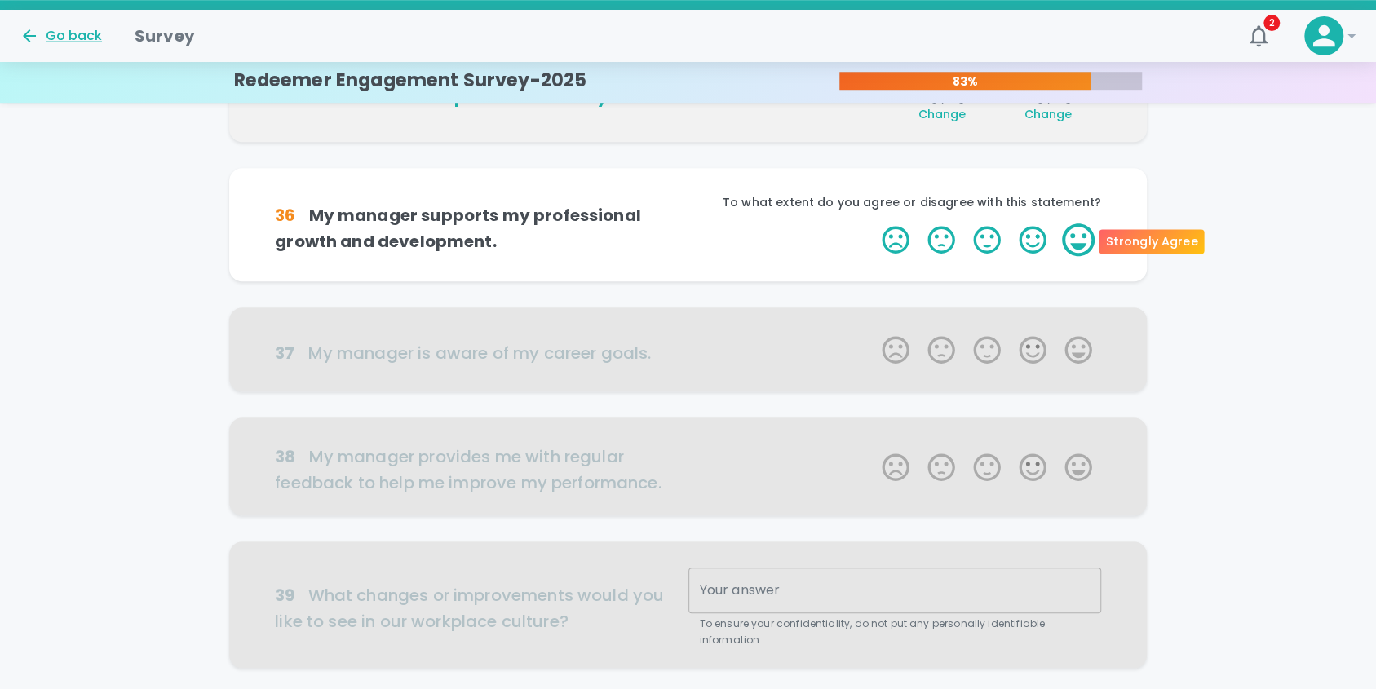
click at [1079, 232] on label "5 Stars" at bounding box center [1078, 239] width 46 height 33
click at [873, 223] on input "5 Stars" at bounding box center [872, 223] width 1 height 1
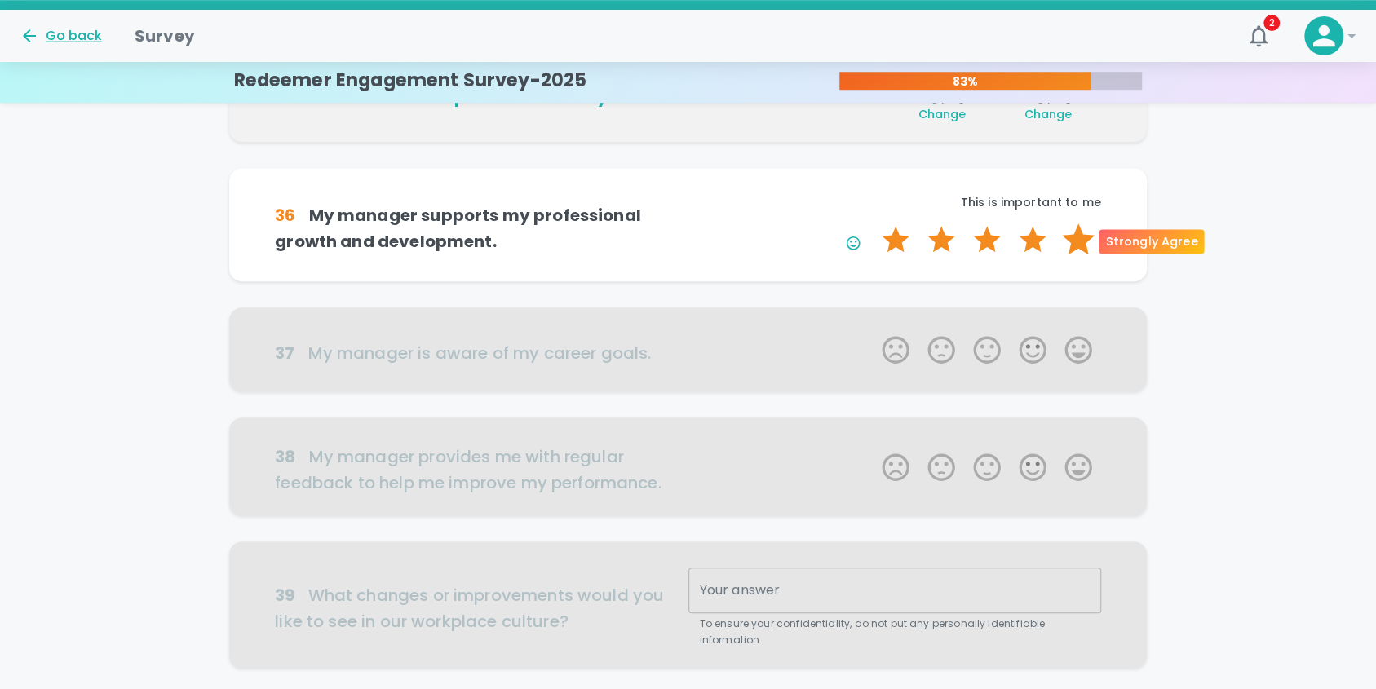
click at [1079, 238] on label "5 Stars" at bounding box center [1078, 239] width 46 height 33
click at [873, 223] on input "5 Stars" at bounding box center [872, 223] width 1 height 1
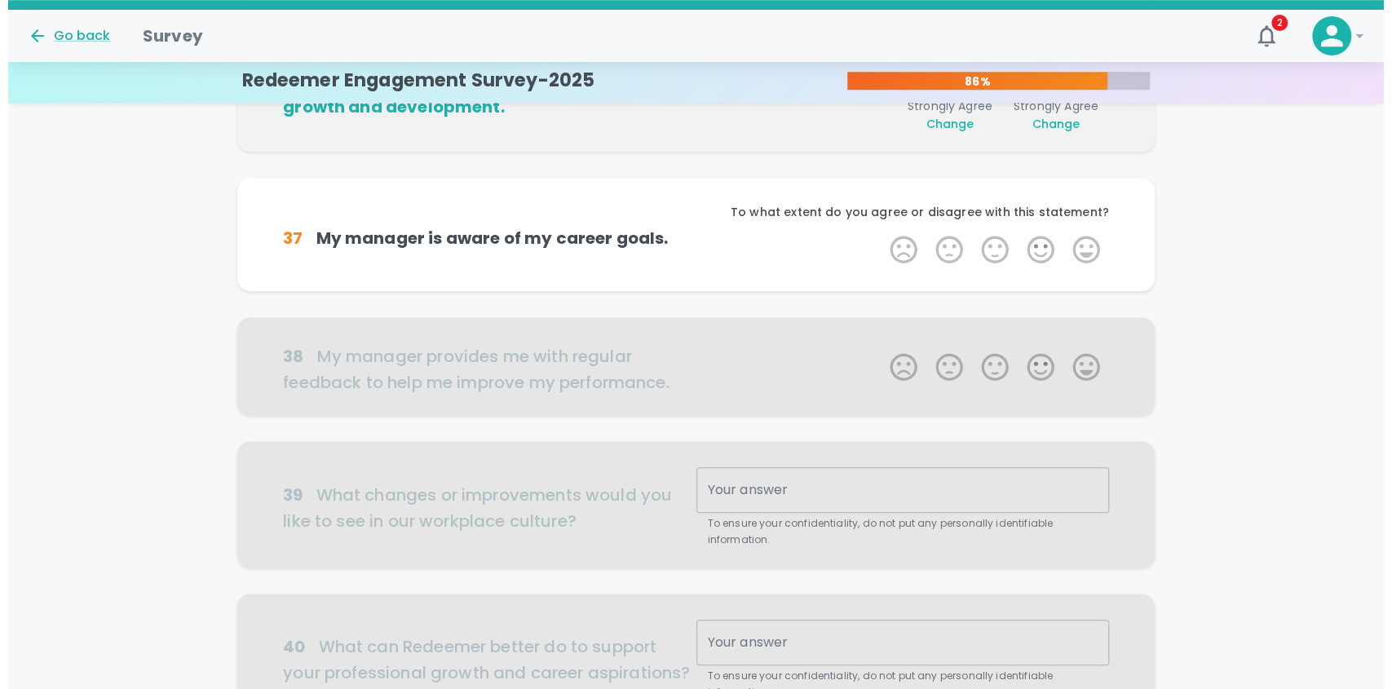
scroll to position [861, 0]
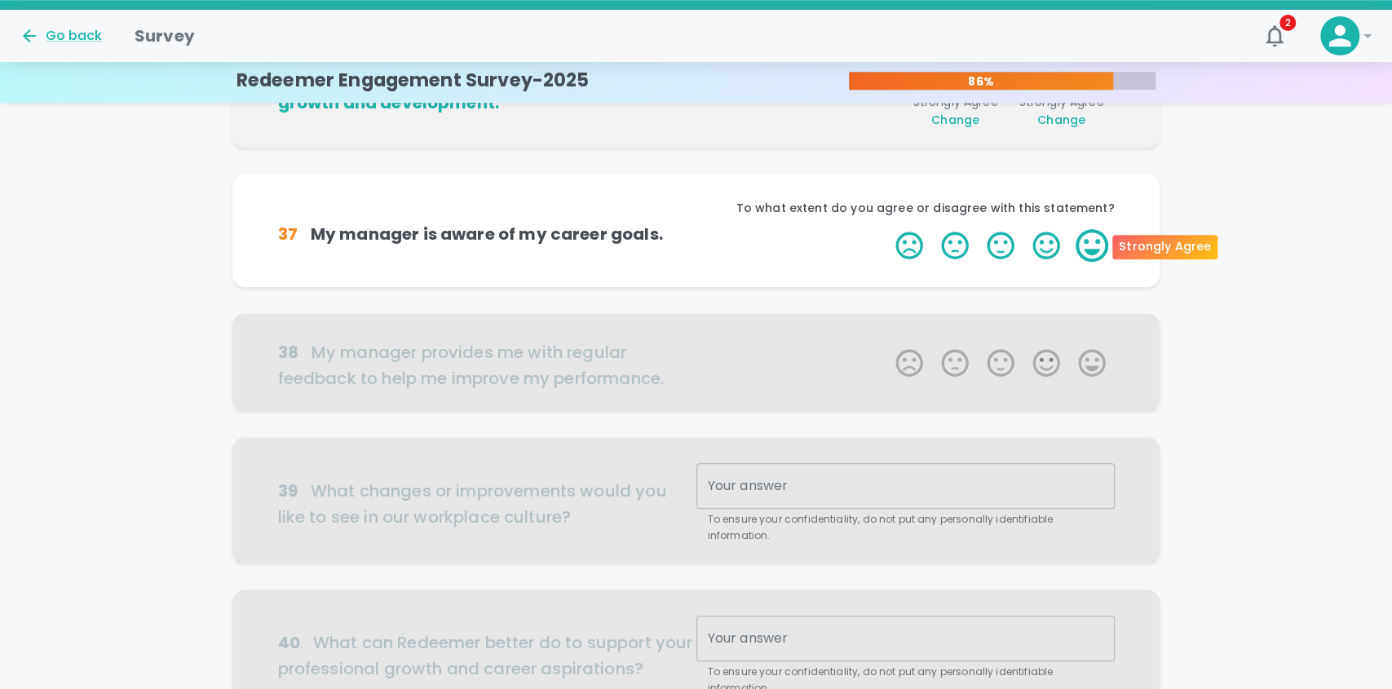
click at [1089, 242] on label "5 Stars" at bounding box center [1092, 245] width 46 height 33
click at [887, 229] on input "5 Stars" at bounding box center [886, 228] width 1 height 1
click at [1089, 242] on label "5 Stars" at bounding box center [1092, 245] width 46 height 33
click at [887, 229] on input "5 Stars" at bounding box center [886, 228] width 1 height 1
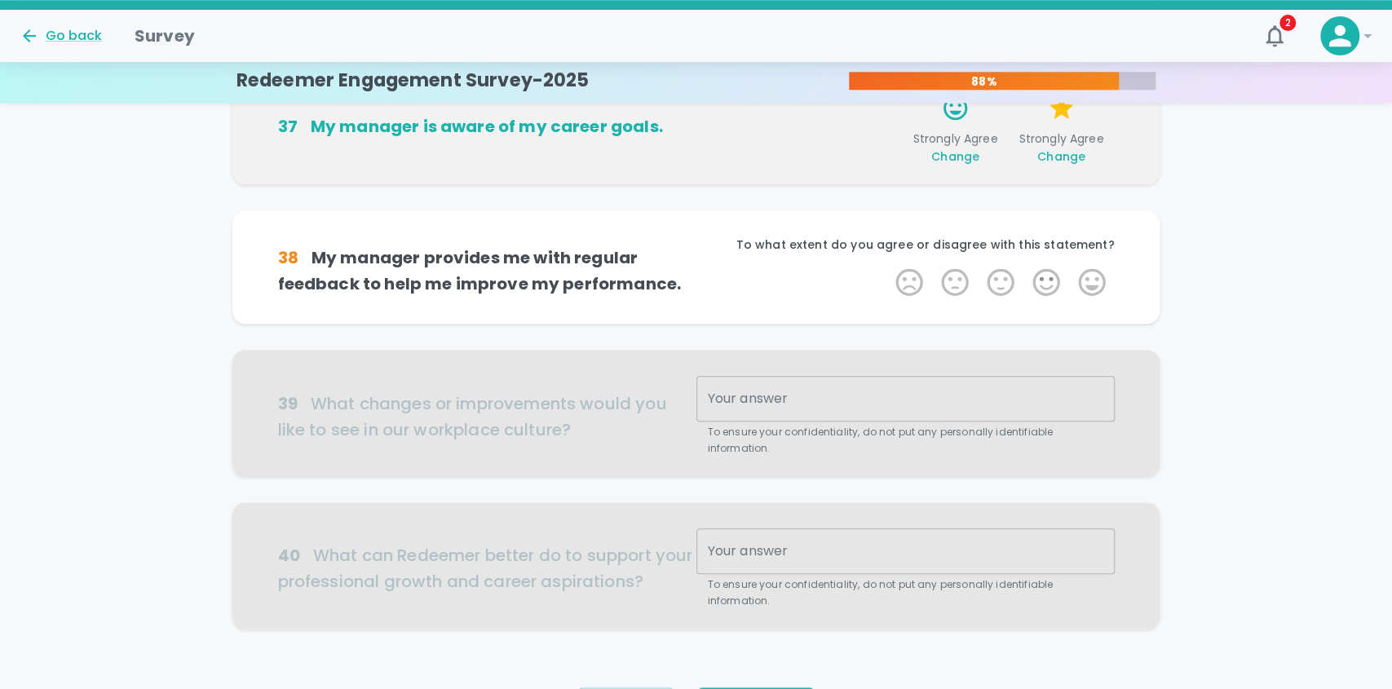
scroll to position [1005, 0]
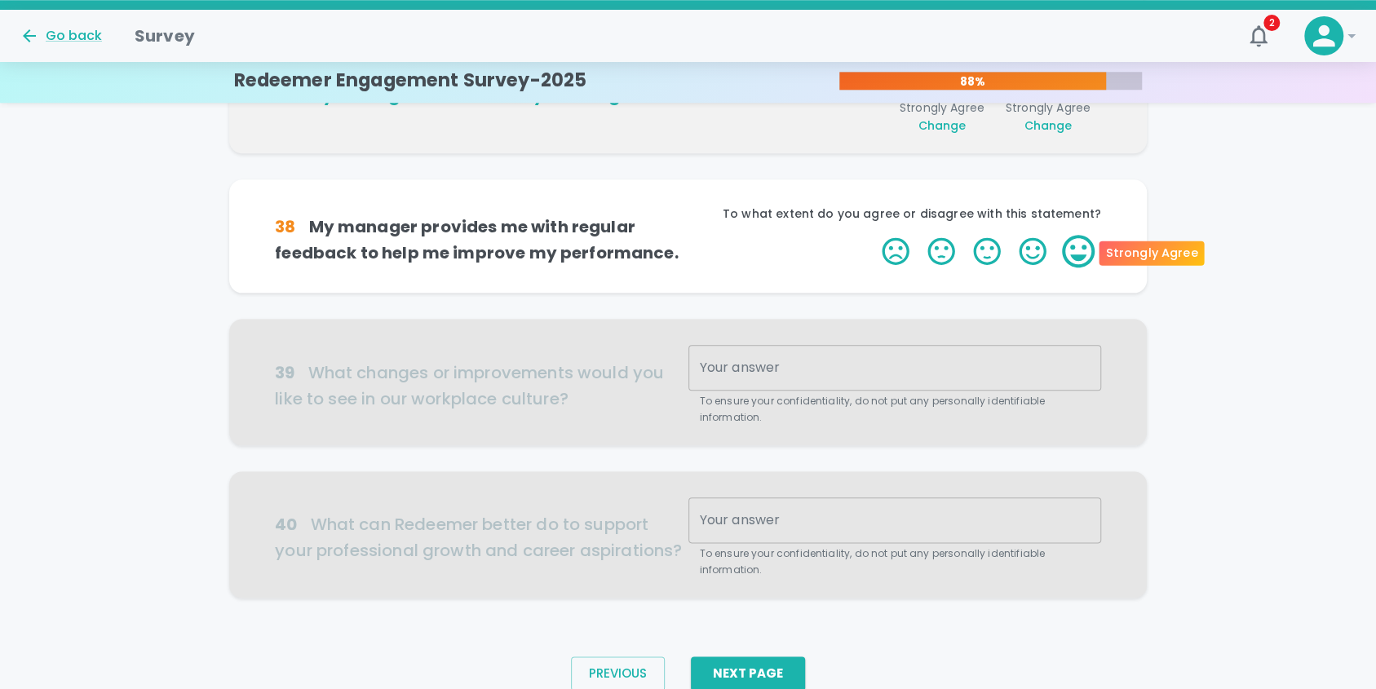
click at [1083, 254] on label "5 Stars" at bounding box center [1078, 251] width 46 height 33
click at [873, 235] on input "5 Stars" at bounding box center [872, 234] width 1 height 1
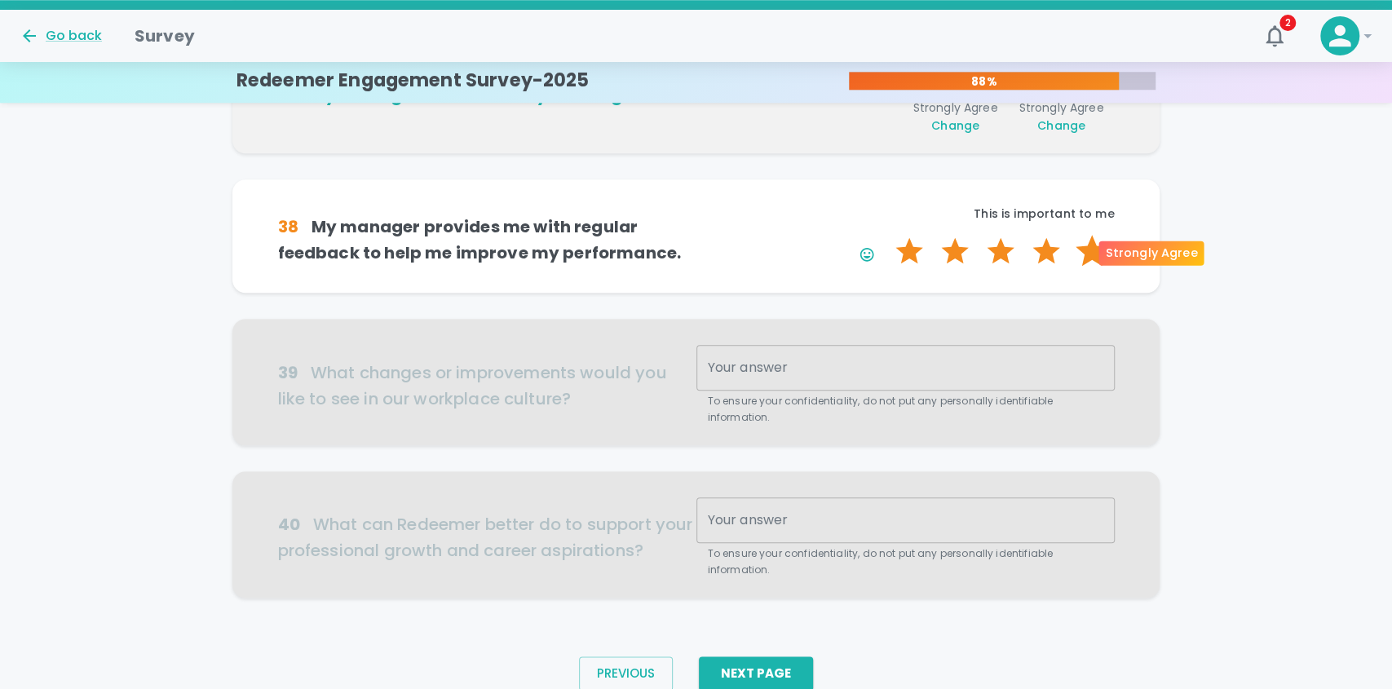
click at [1083, 254] on label "5 Stars" at bounding box center [1092, 251] width 46 height 33
click at [887, 235] on input "5 Stars" at bounding box center [886, 234] width 1 height 1
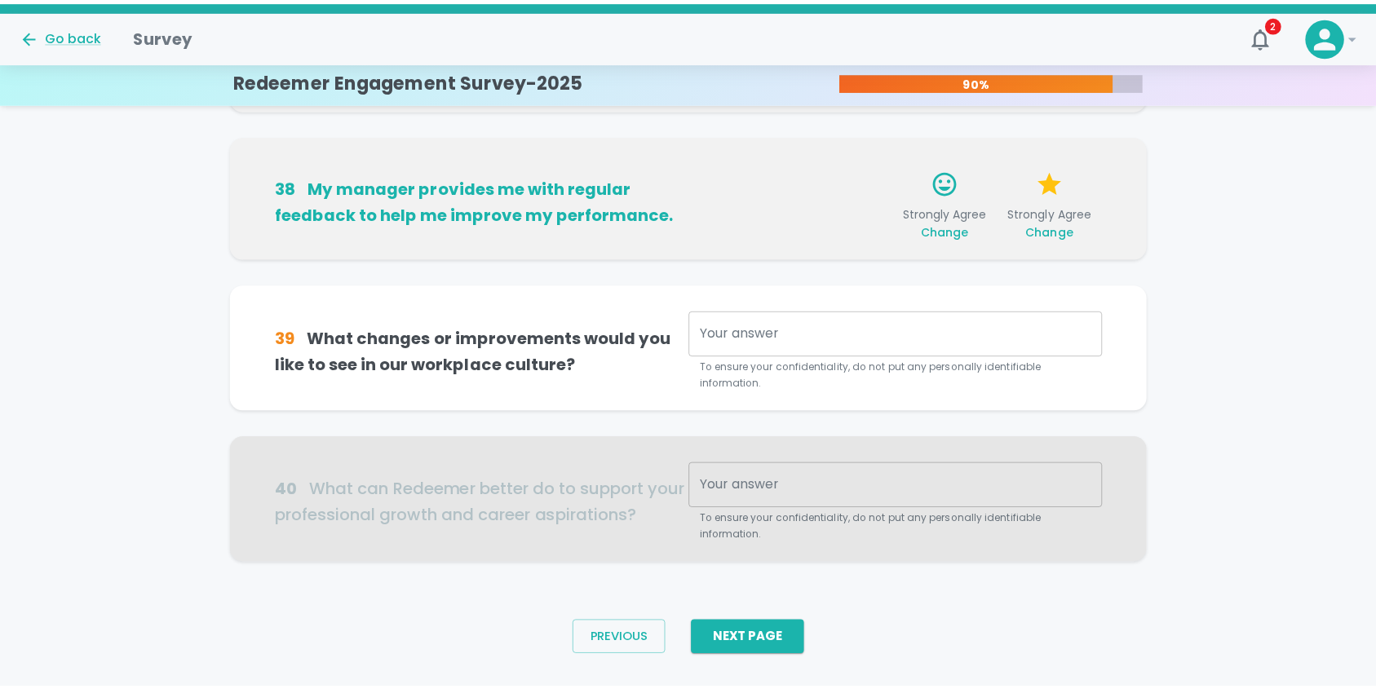
scroll to position [1070, 0]
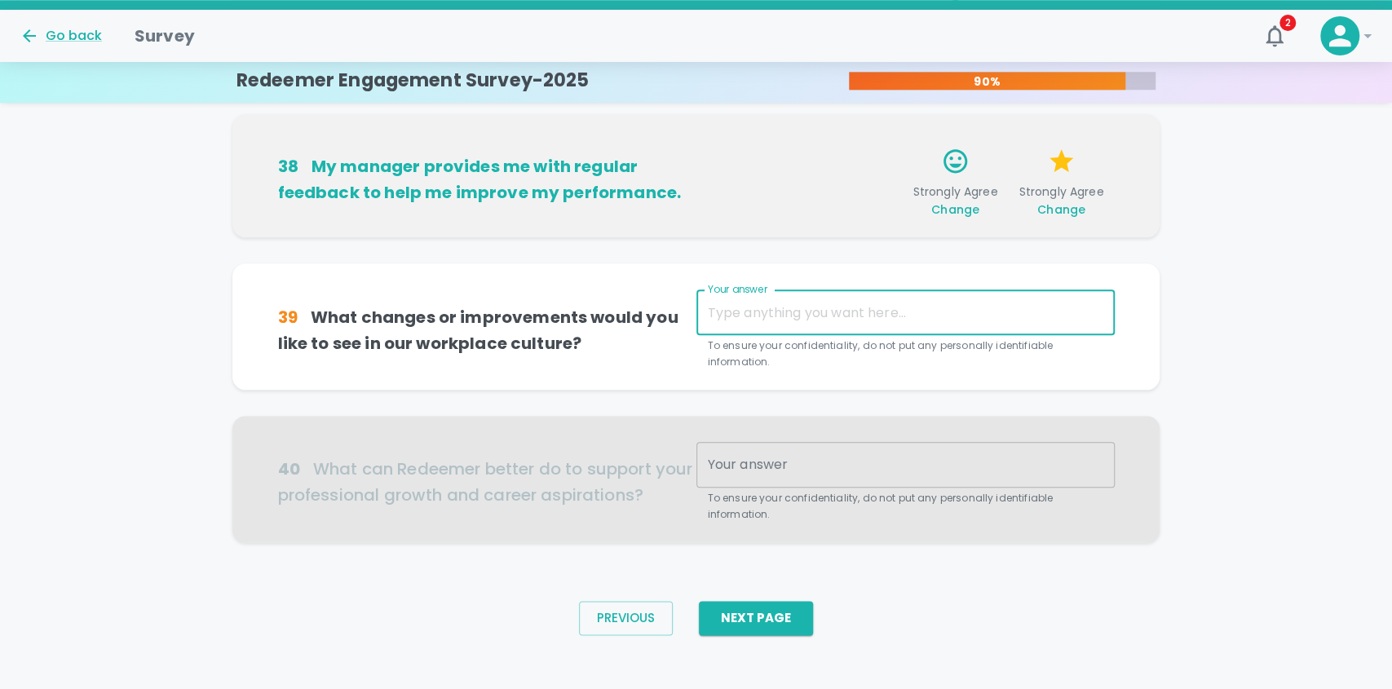
click at [814, 312] on textarea "Your answer" at bounding box center [906, 312] width 396 height 19
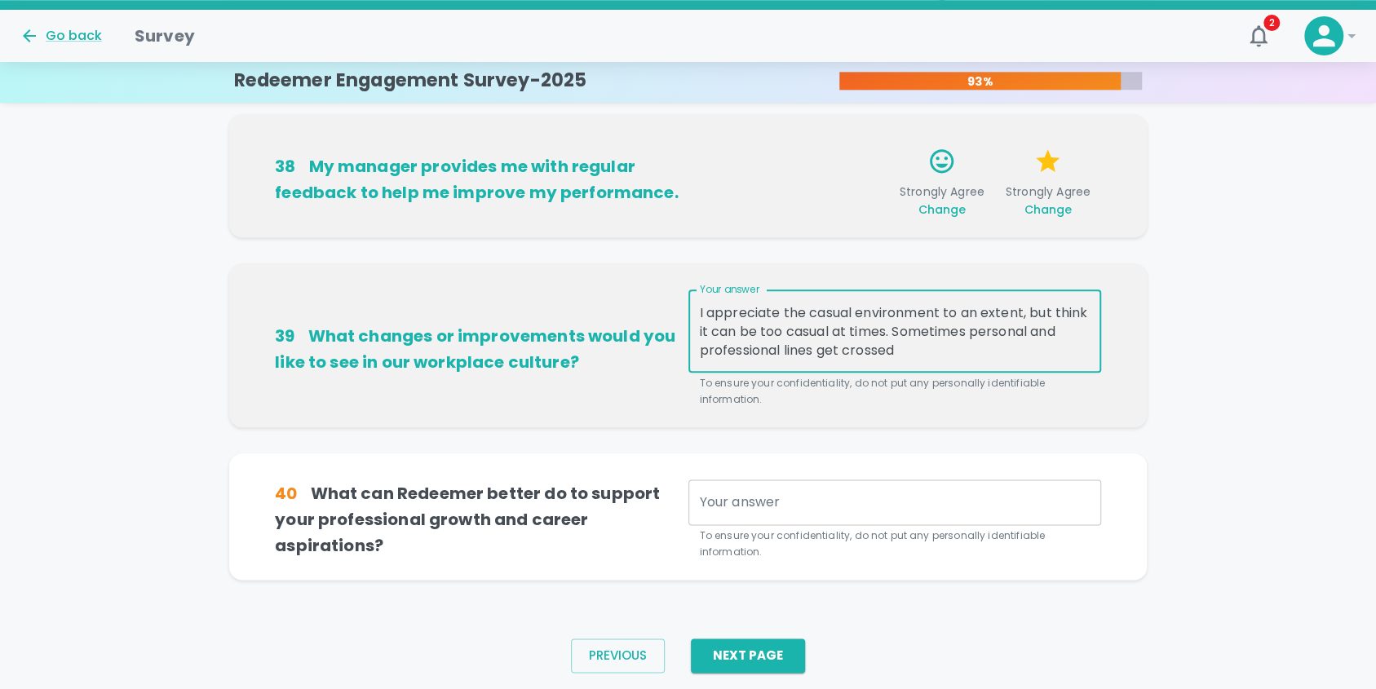
drag, startPoint x: 970, startPoint y: 330, endPoint x: 935, endPoint y: 334, distance: 35.3
click at [935, 334] on textarea "I appreciate the casual environment to an extent, but think it can be too casua…" at bounding box center [895, 331] width 390 height 56
drag, startPoint x: 849, startPoint y: 352, endPoint x: 933, endPoint y: 353, distance: 84.0
click at [933, 353] on textarea "I appreciate the casual environment to an extent, but think it can be too casua…" at bounding box center [895, 331] width 390 height 56
drag, startPoint x: 898, startPoint y: 330, endPoint x: 911, endPoint y: 352, distance: 24.9
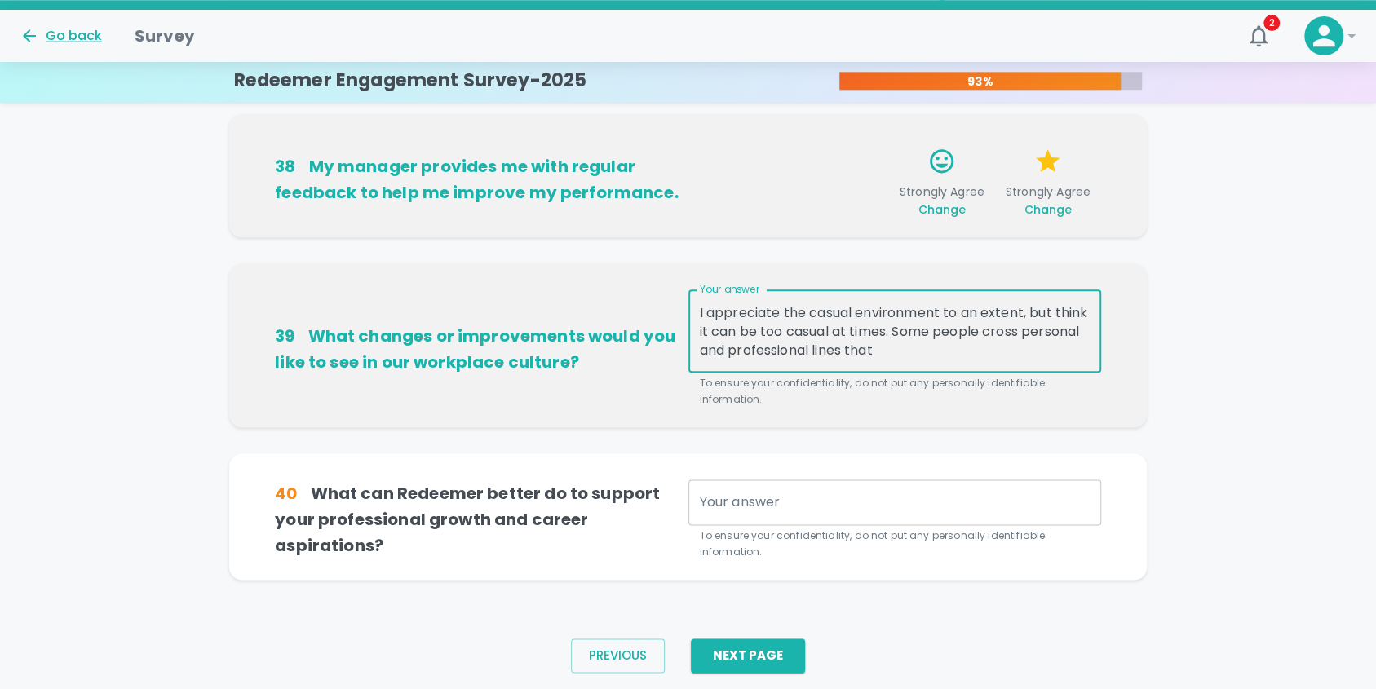
click at [911, 351] on textarea "I appreciate the casual environment to an extent, but think it can be too casua…" at bounding box center [895, 331] width 390 height 56
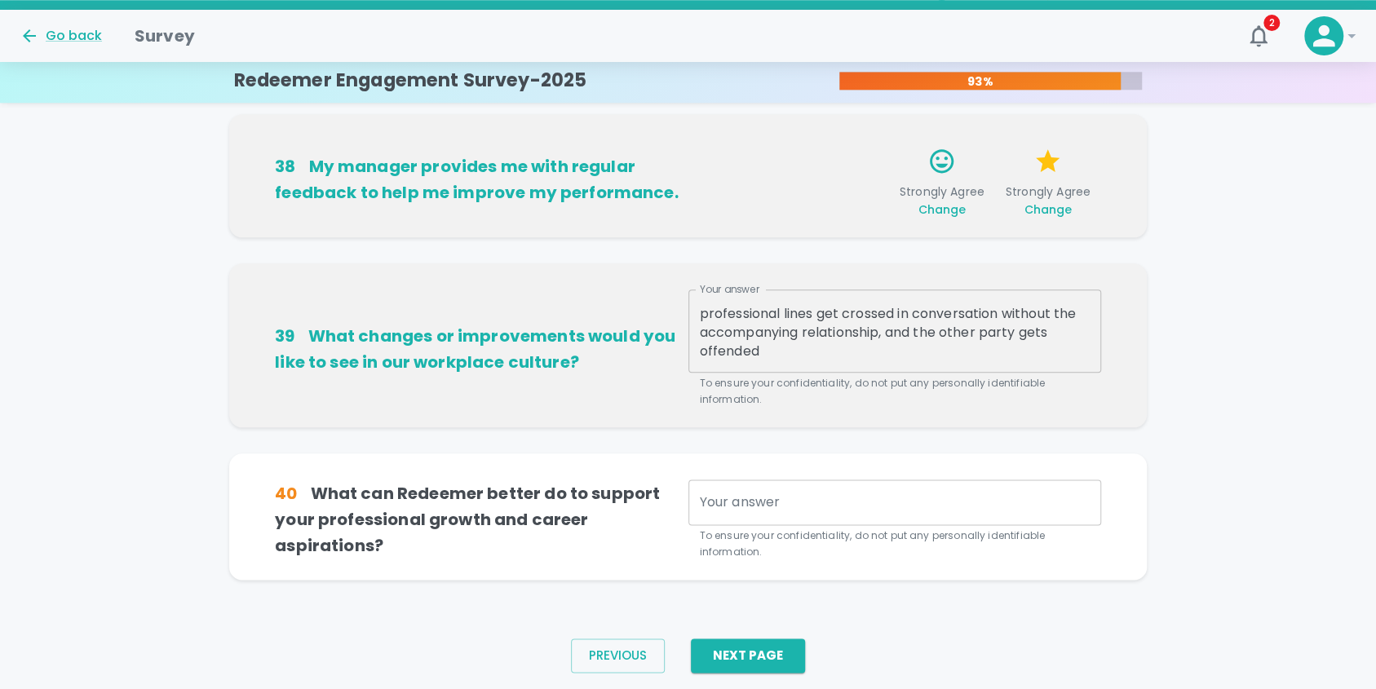
drag, startPoint x: 697, startPoint y: 330, endPoint x: 816, endPoint y: 343, distance: 119.7
click at [816, 343] on div "I appreciate the casual environment to an extent, but think it can be too casua…" at bounding box center [894, 331] width 413 height 83
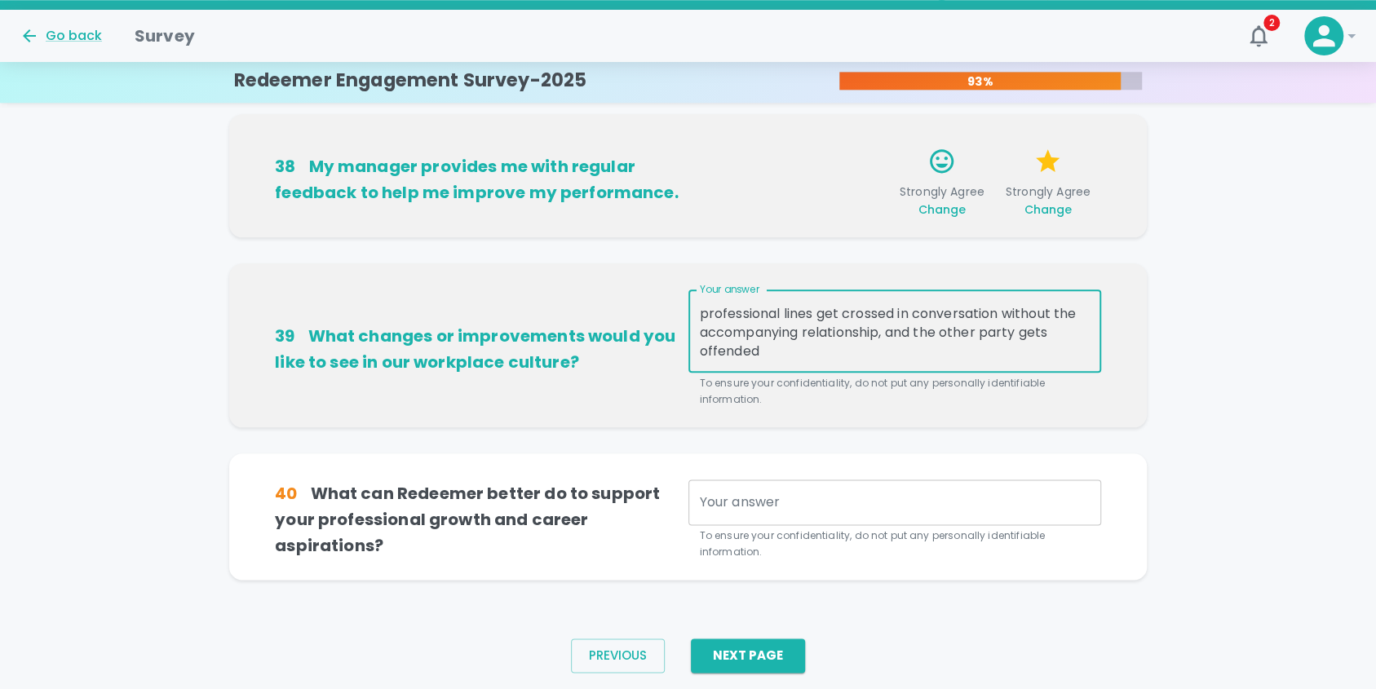
drag, startPoint x: 700, startPoint y: 333, endPoint x: 845, endPoint y: 346, distance: 145.8
click at [845, 346] on textarea "I appreciate the casual environment to an extent, but think it can be too casua…" at bounding box center [895, 331] width 390 height 56
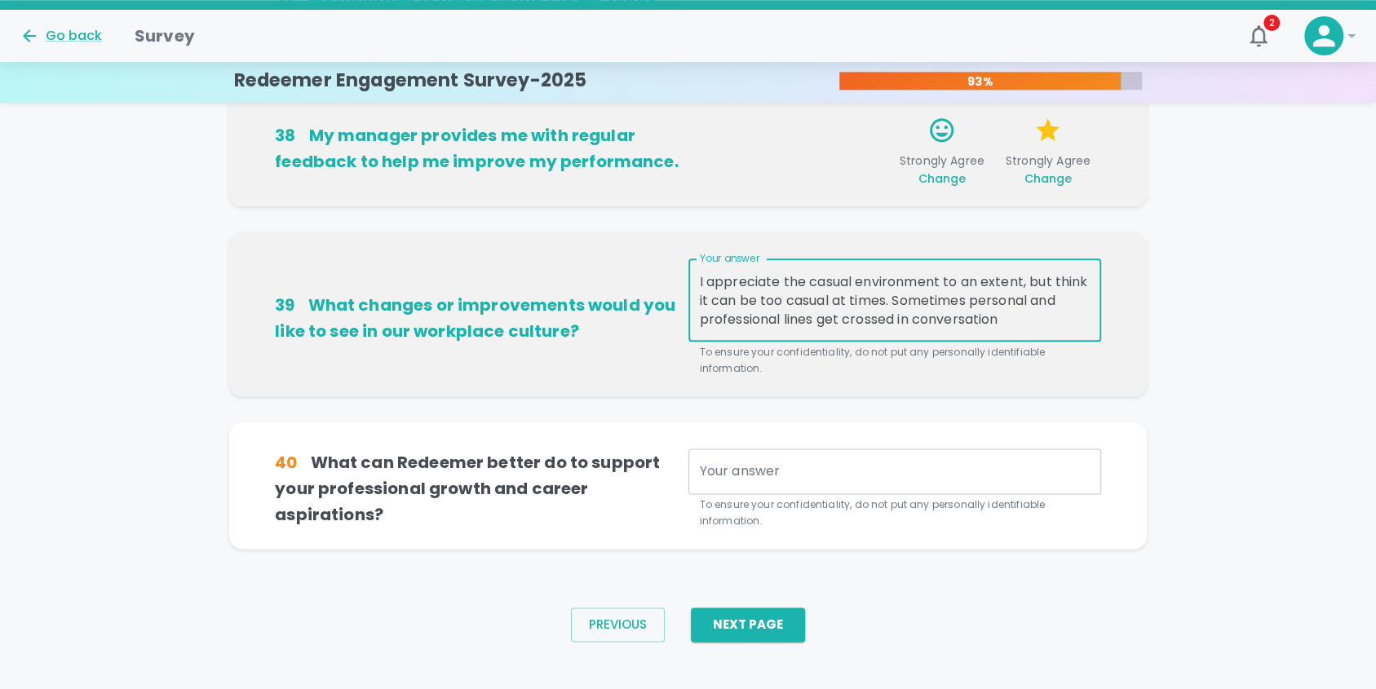
scroll to position [1102, 0]
drag, startPoint x: 1034, startPoint y: 300, endPoint x: 1038, endPoint y: 320, distance: 20.0
click at [1038, 320] on textarea "I appreciate the casual environment to an extent, but think it can be too casua…" at bounding box center [895, 300] width 390 height 56
click at [1033, 301] on textarea "I appreciate the casual environment to an extent, but think it can be too casua…" at bounding box center [895, 300] width 390 height 56
click at [784, 319] on textarea "I appreciate the casual environment to an extent, but think it can be too casua…" at bounding box center [895, 300] width 390 height 56
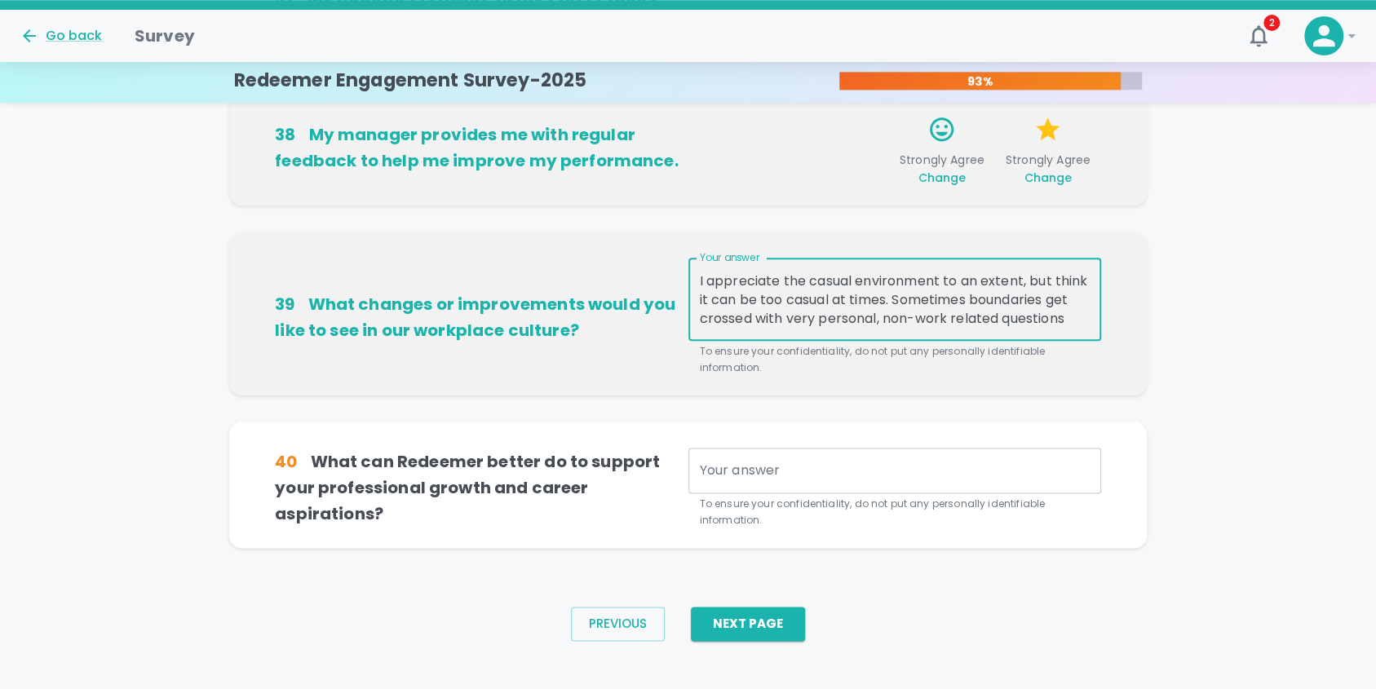
click at [1077, 321] on textarea "I appreciate the casual environment to an extent, but think it can be too casua…" at bounding box center [895, 300] width 390 height 56
click at [920, 280] on textarea "I appreciate the casual environment to an extent, but think it can be too casua…" at bounding box center [895, 300] width 390 height 56
click at [800, 300] on textarea "I appreciate the casual environment to an extent, but think it can be too casua…" at bounding box center [895, 300] width 390 height 56
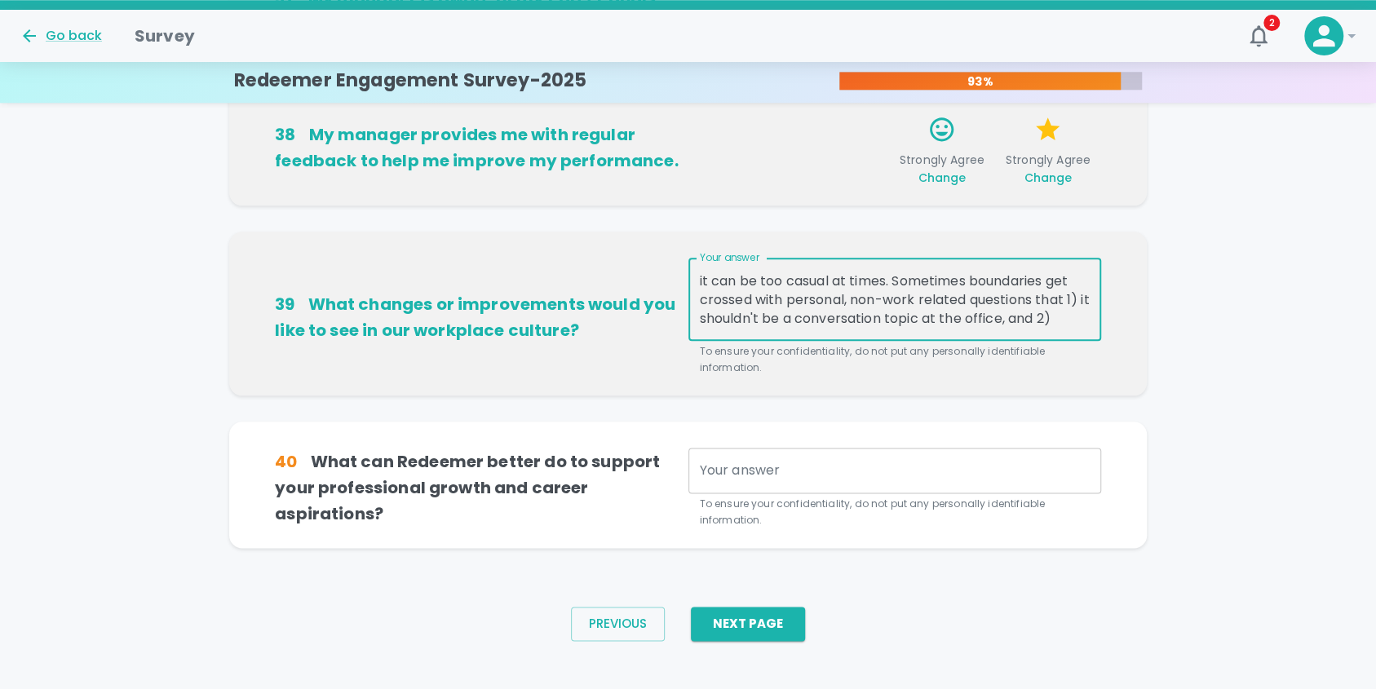
click at [823, 301] on textarea "I appreciate the casual environment to an extent, but think it can be too casua…" at bounding box center [895, 300] width 390 height 56
click at [838, 317] on textarea "I appreciate the casual environment to an extent, but think it can be too casua…" at bounding box center [895, 300] width 390 height 56
click at [812, 297] on textarea "I appreciate the casual environment to an extent, but think it can be too casua…" at bounding box center [895, 300] width 390 height 56
click at [806, 325] on textarea "I appreciate the casual environment to an extent, but think it can be too casua…" at bounding box center [895, 300] width 390 height 56
click at [962, 323] on textarea "I appreciate the casual environment to an extent, but think it can be too casua…" at bounding box center [895, 300] width 390 height 56
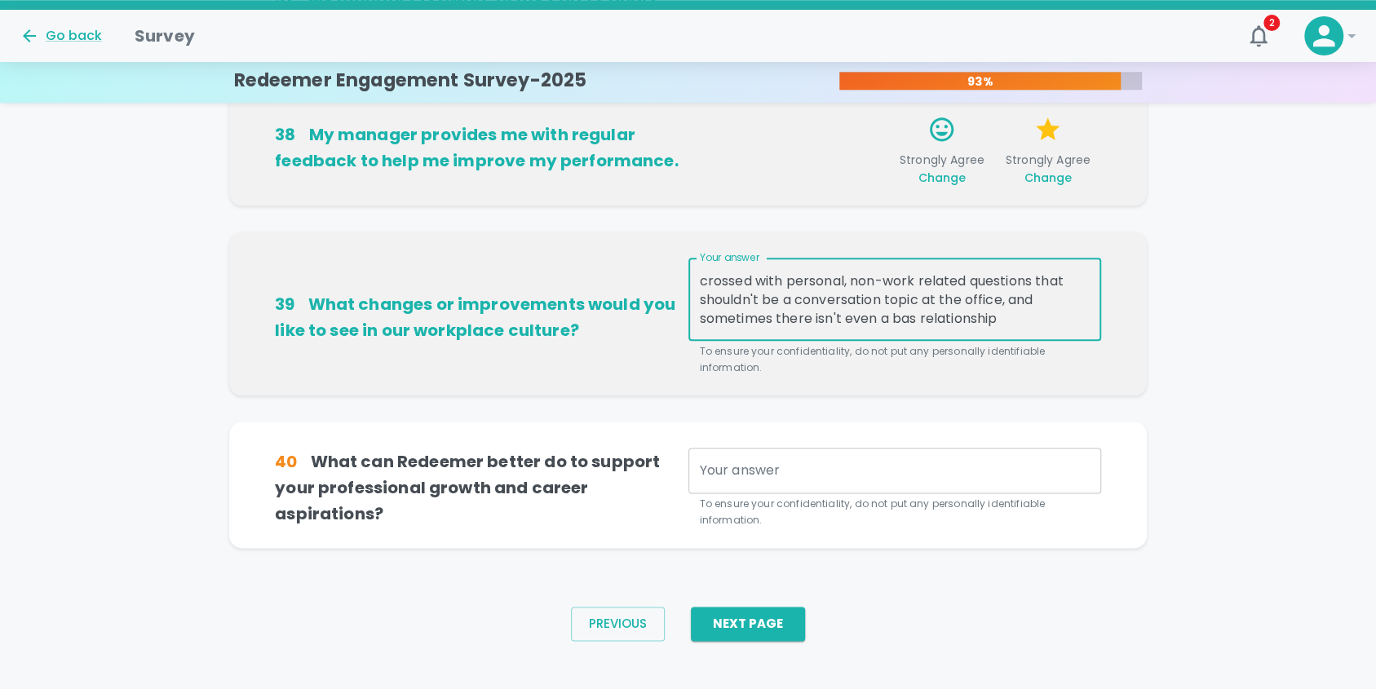
scroll to position [55, 0]
click at [790, 321] on textarea "I appreciate the casual environment to an extent, but think it can be too casua…" at bounding box center [895, 300] width 390 height 56
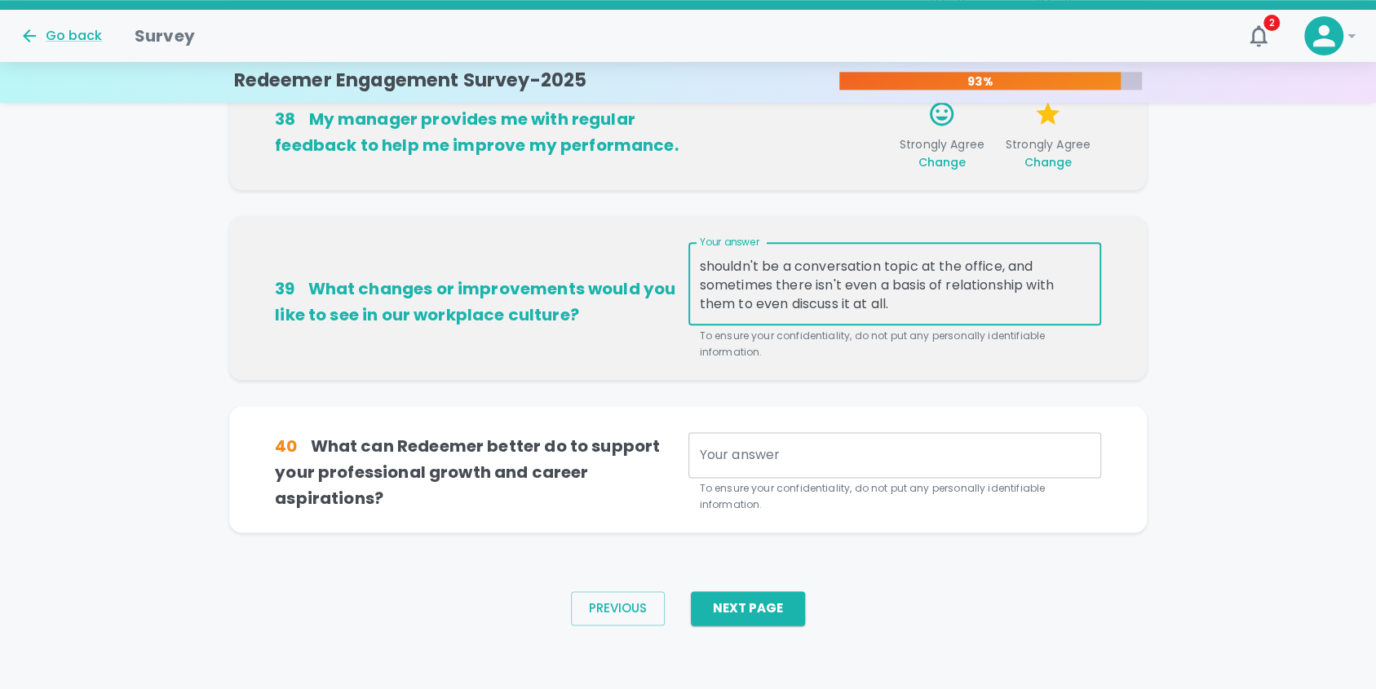
type textarea "I appreciate the casual environment to an extent, but think it can be too casua…"
click at [788, 454] on textarea "Your answer" at bounding box center [895, 454] width 390 height 19
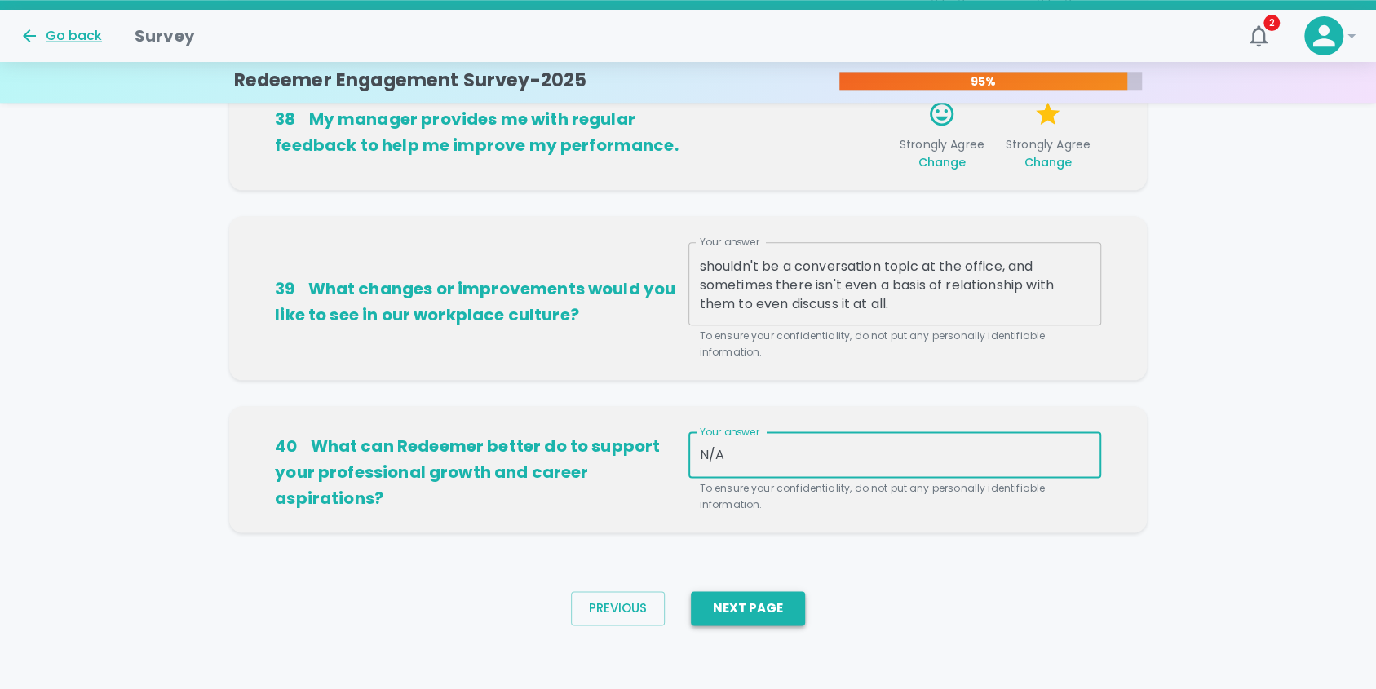
type textarea "N/A"
click at [772, 615] on button "Next Page" at bounding box center [748, 608] width 114 height 34
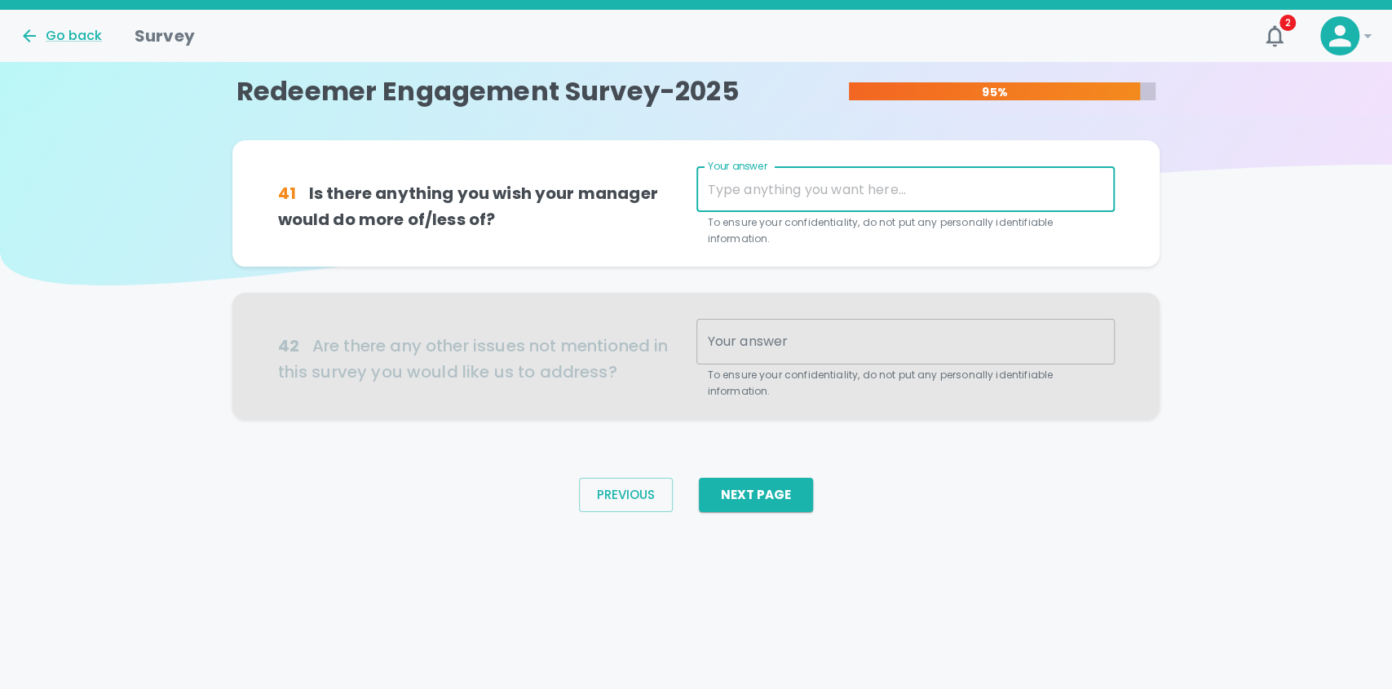
click at [817, 192] on textarea "Your answer" at bounding box center [906, 189] width 396 height 19
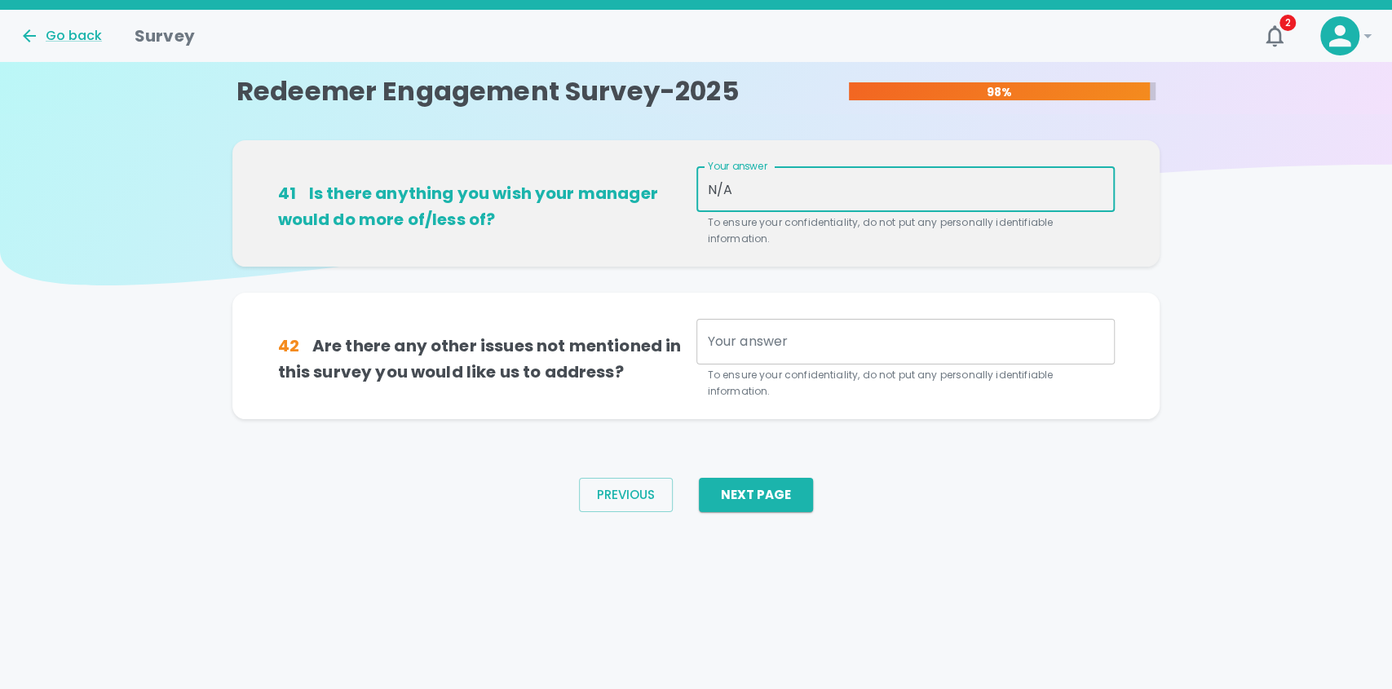
type textarea "N/A"
click at [784, 341] on textarea "Your answer" at bounding box center [906, 341] width 396 height 19
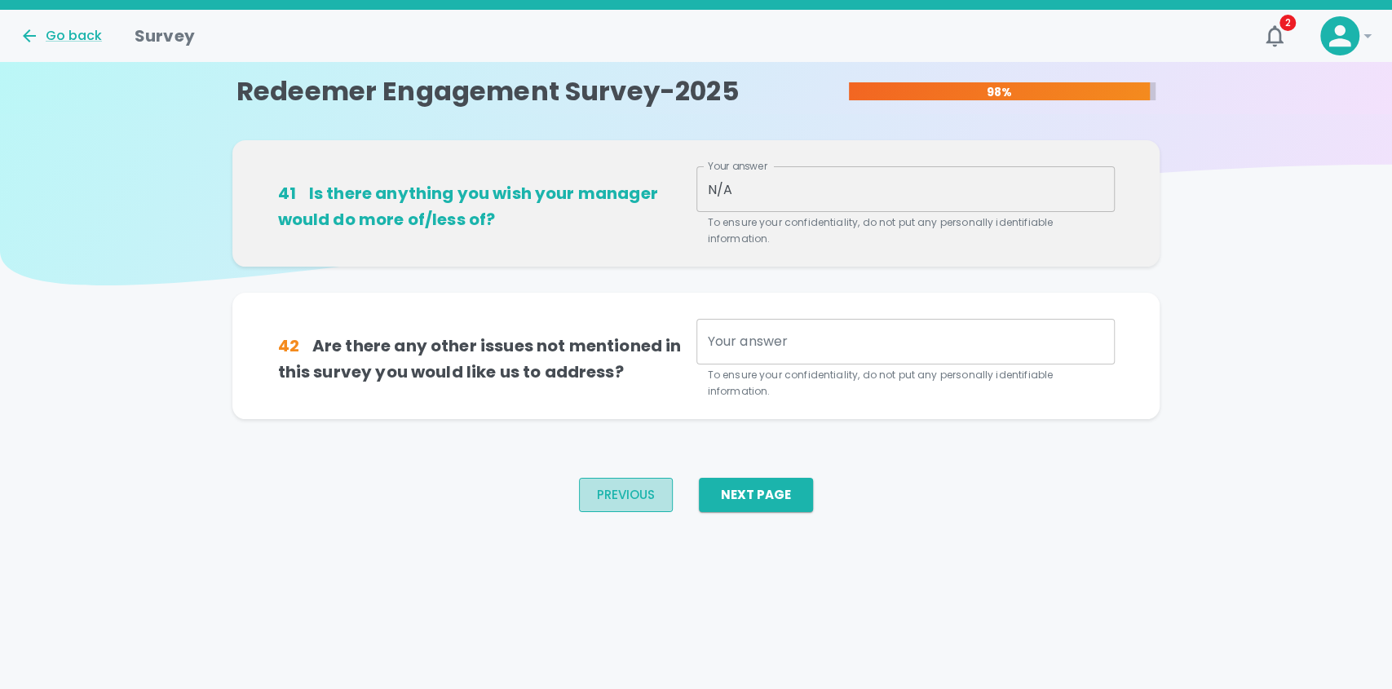
click at [623, 493] on button "Previous" at bounding box center [626, 495] width 94 height 34
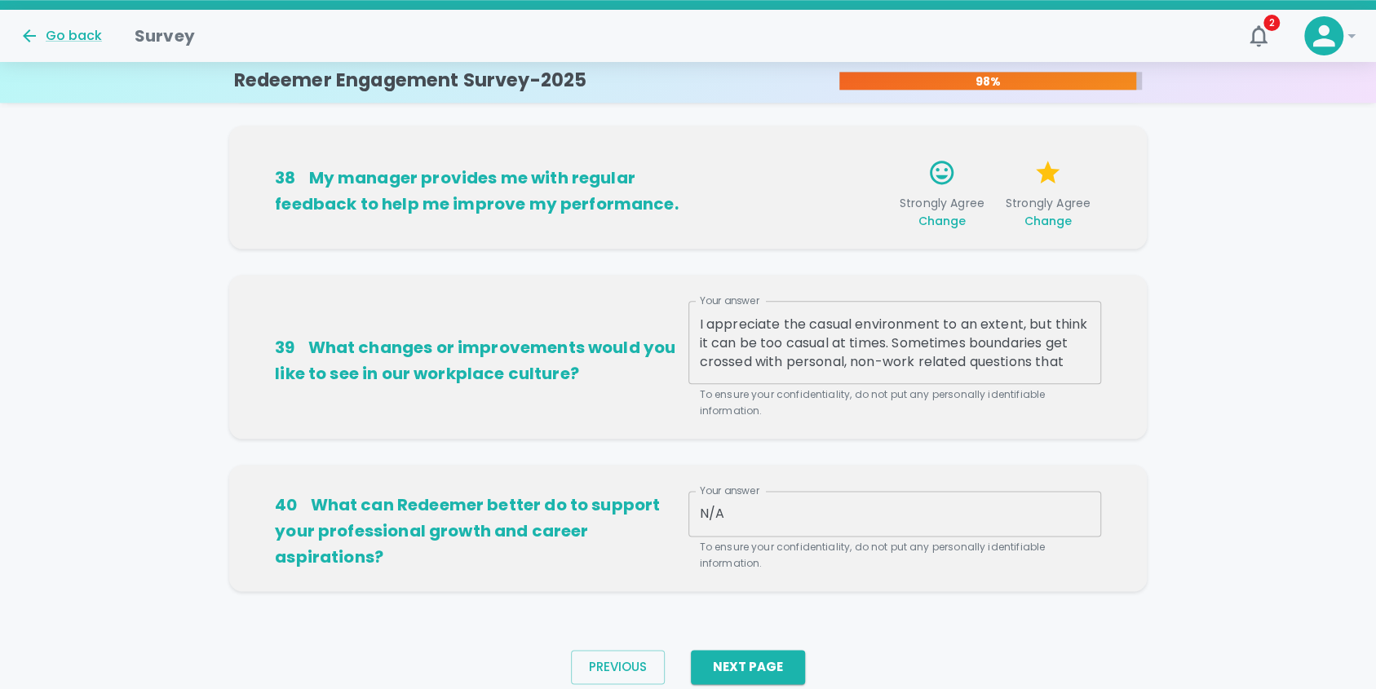
scroll to position [1117, 0]
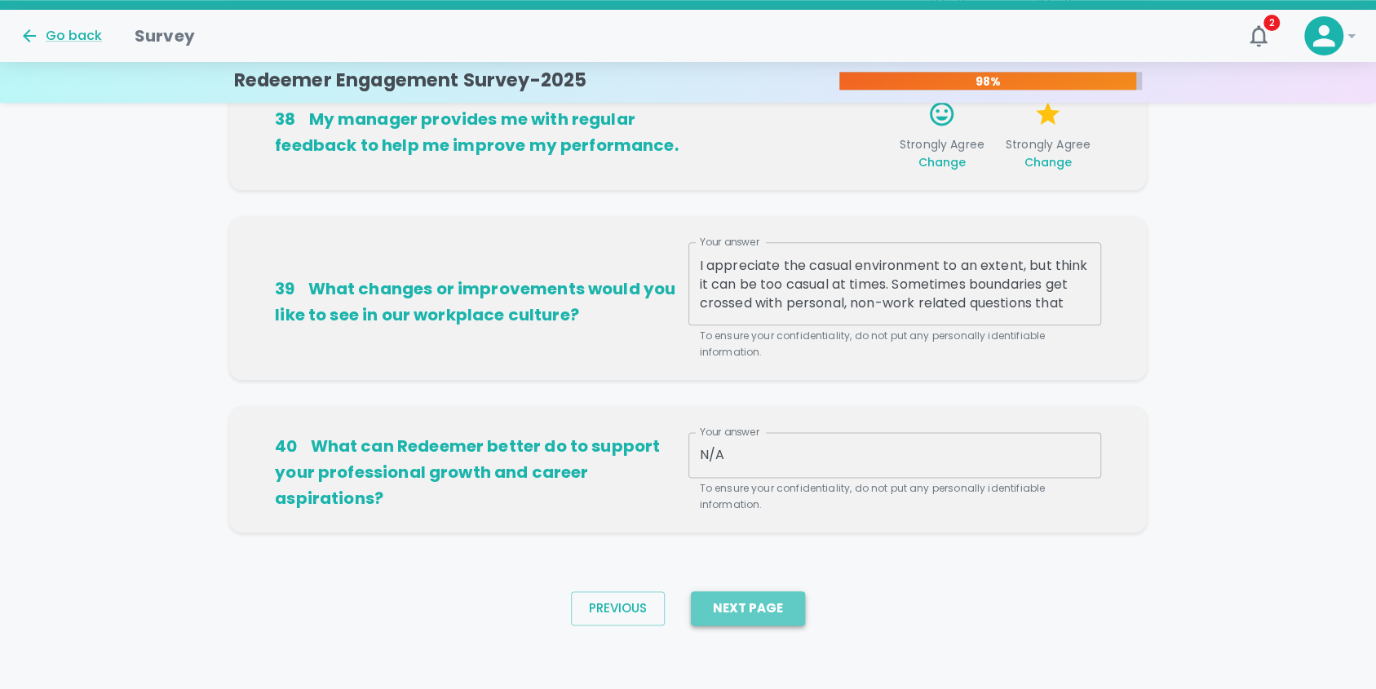
click at [748, 607] on button "Next Page" at bounding box center [748, 608] width 114 height 34
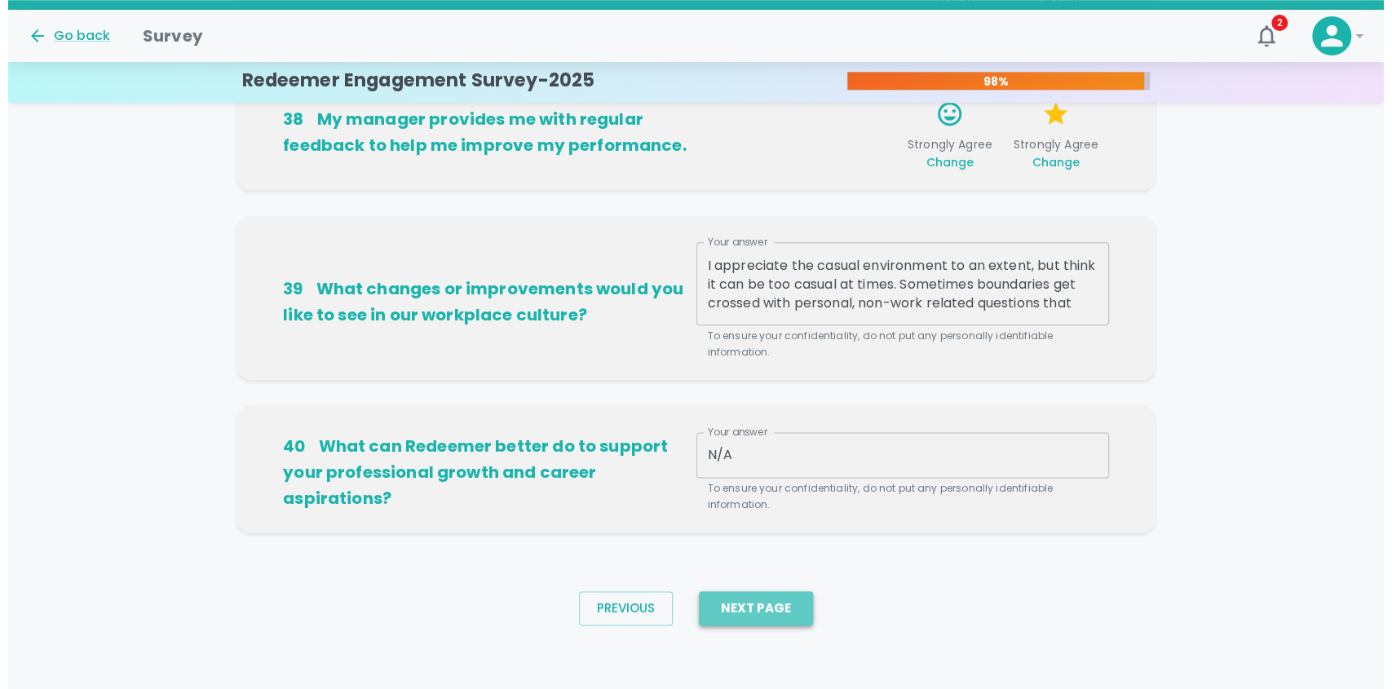
scroll to position [0, 0]
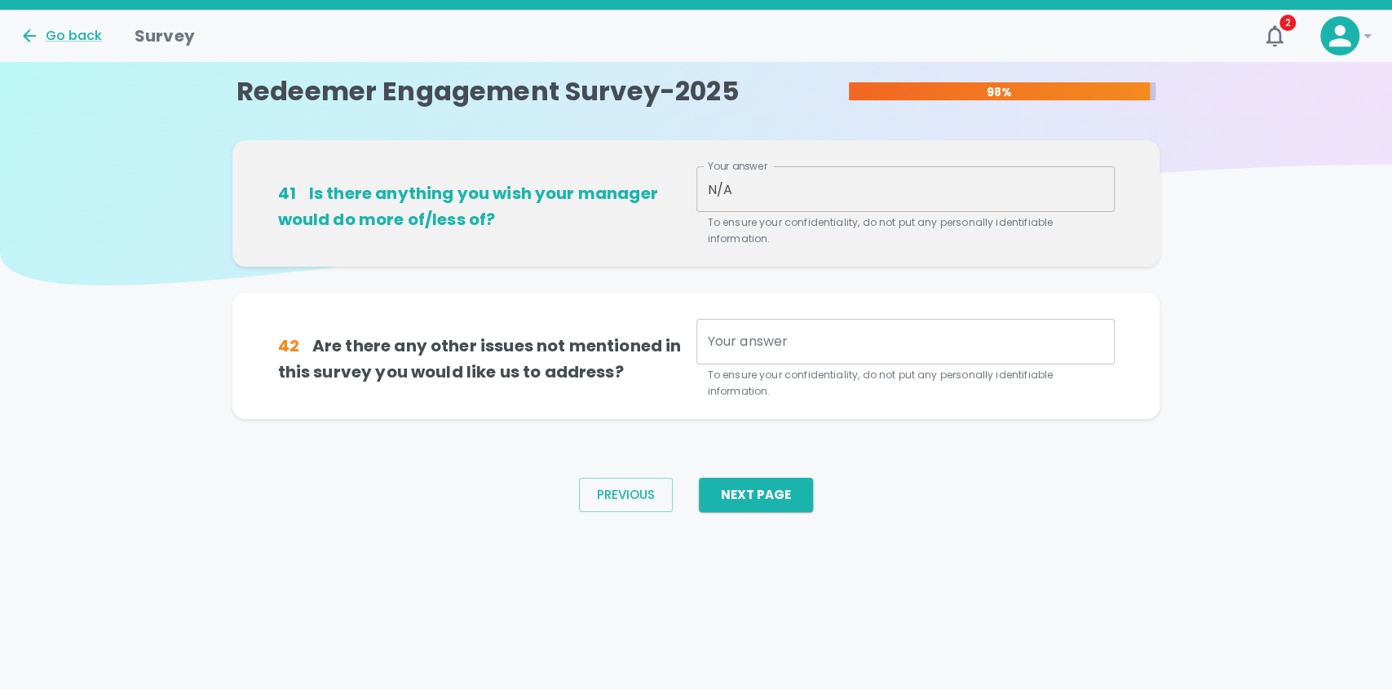
click at [792, 341] on textarea "Your answer" at bounding box center [906, 341] width 396 height 19
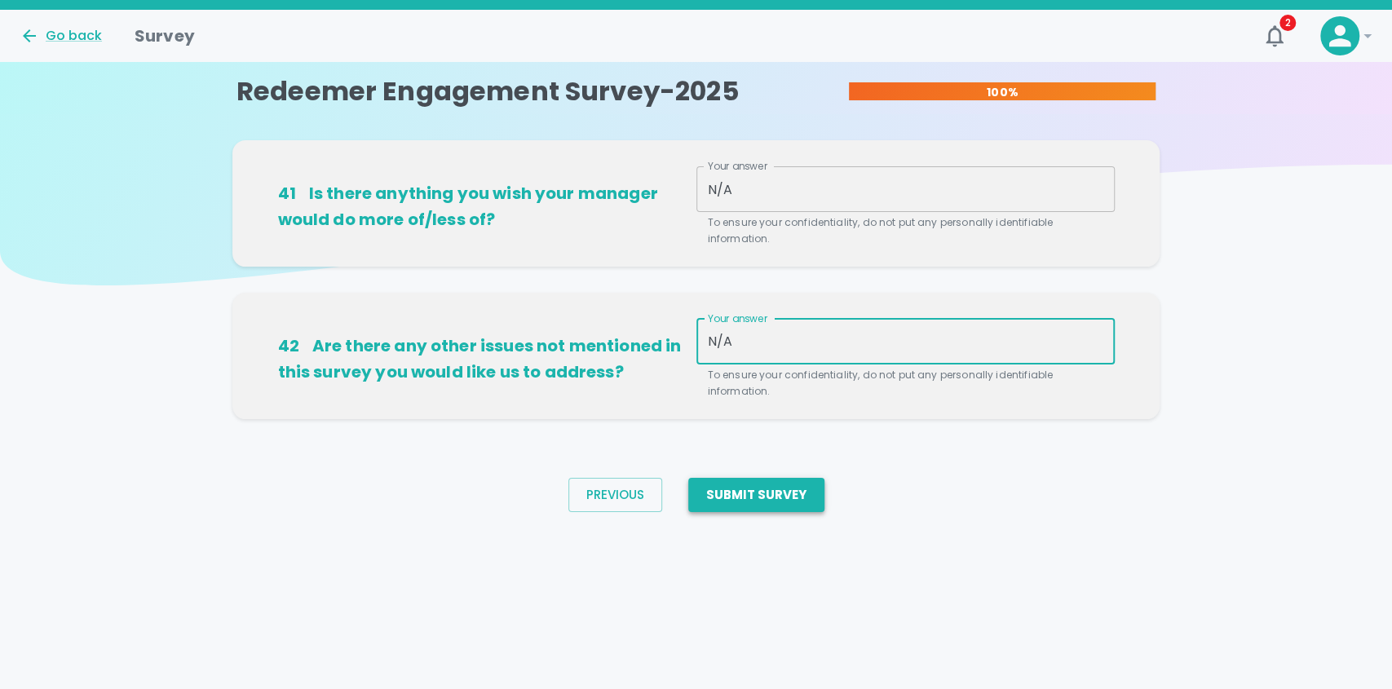
type textarea "N/A"
click at [755, 494] on button "Submit Survey" at bounding box center [756, 495] width 136 height 34
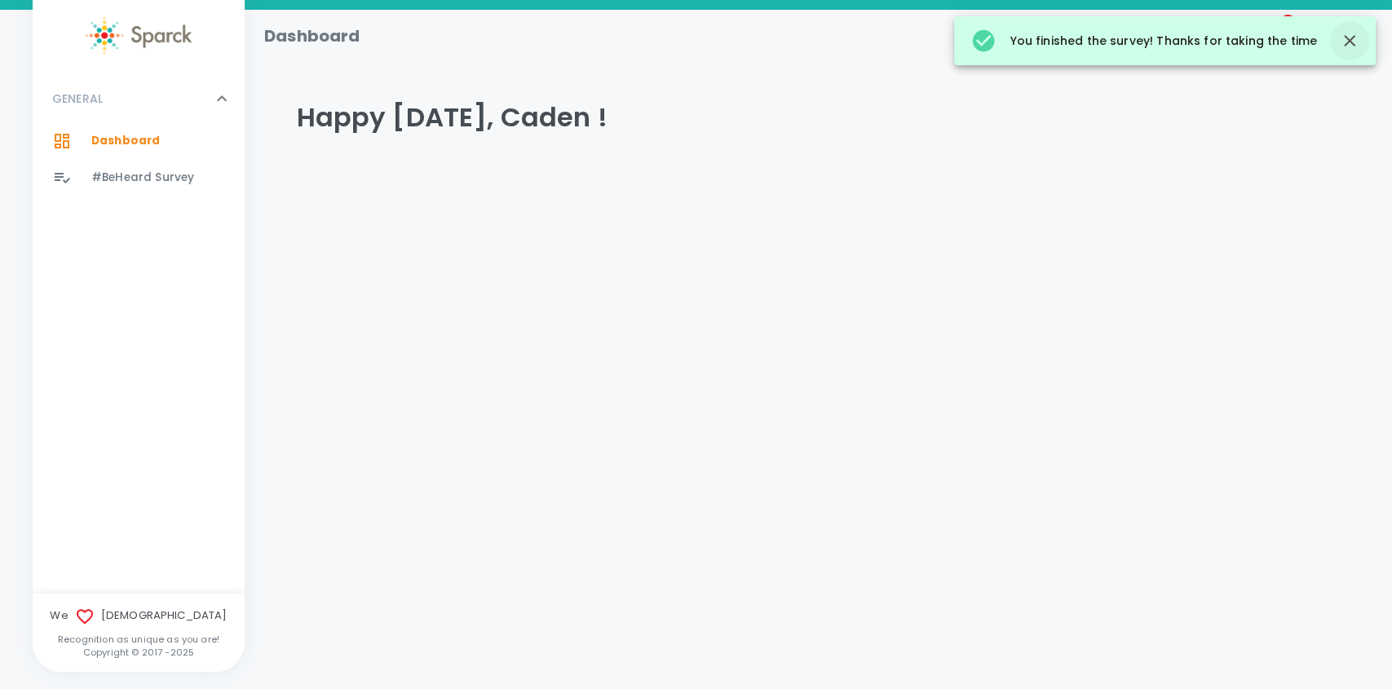
click at [1351, 38] on icon "button" at bounding box center [1349, 40] width 11 height 11
